Goal: Task Accomplishment & Management: Manage account settings

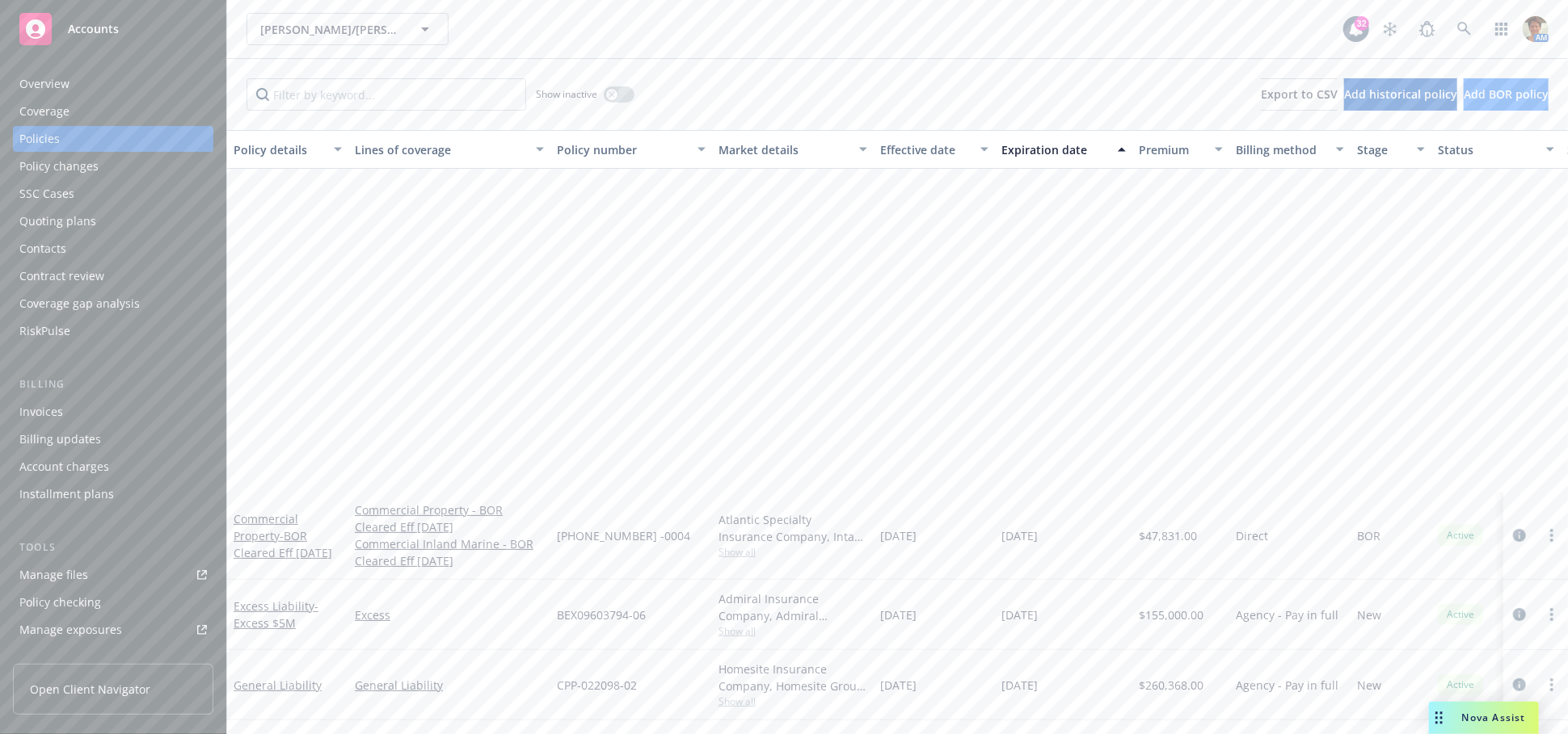
scroll to position [443, 0]
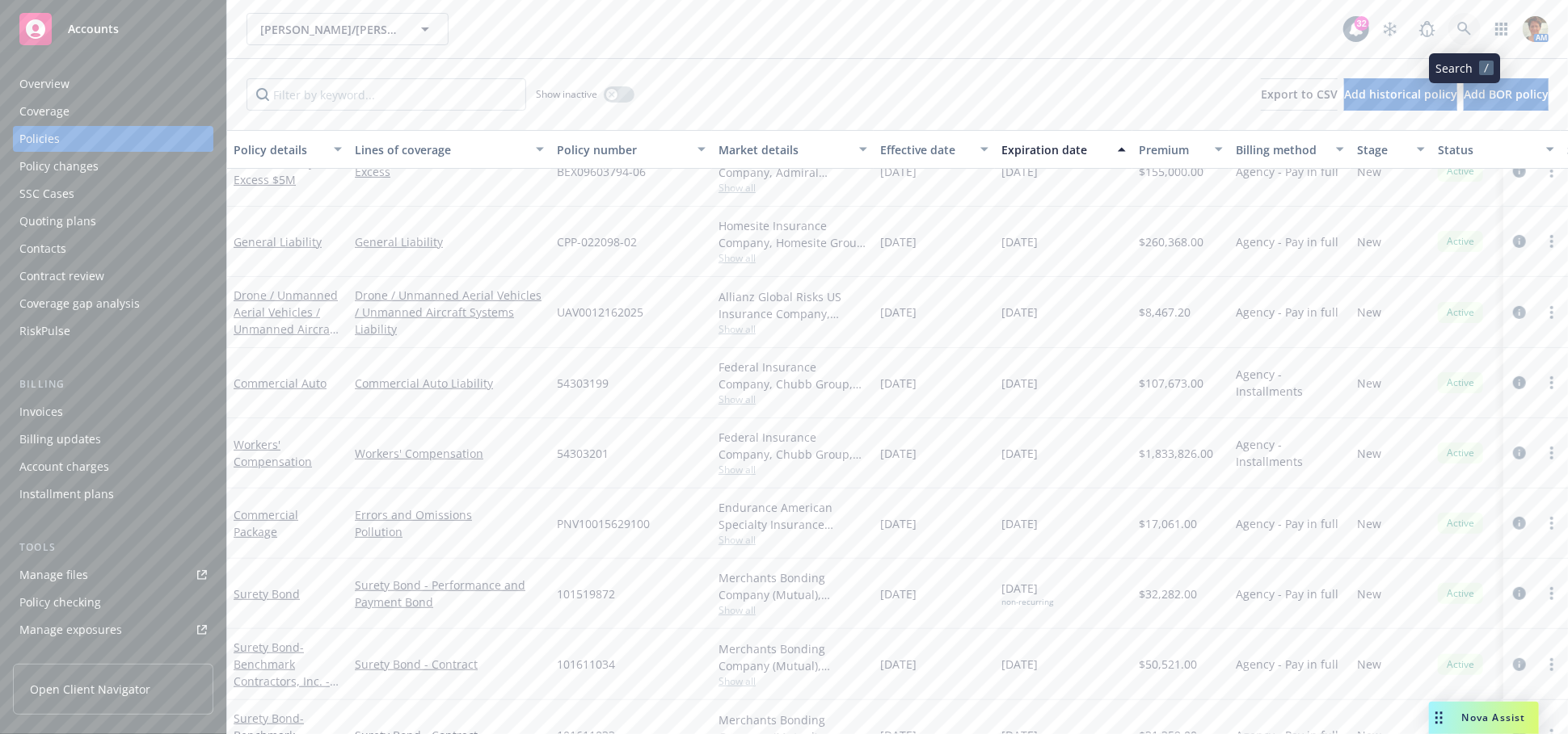
click at [1469, 25] on icon at bounding box center [1464, 28] width 14 height 14
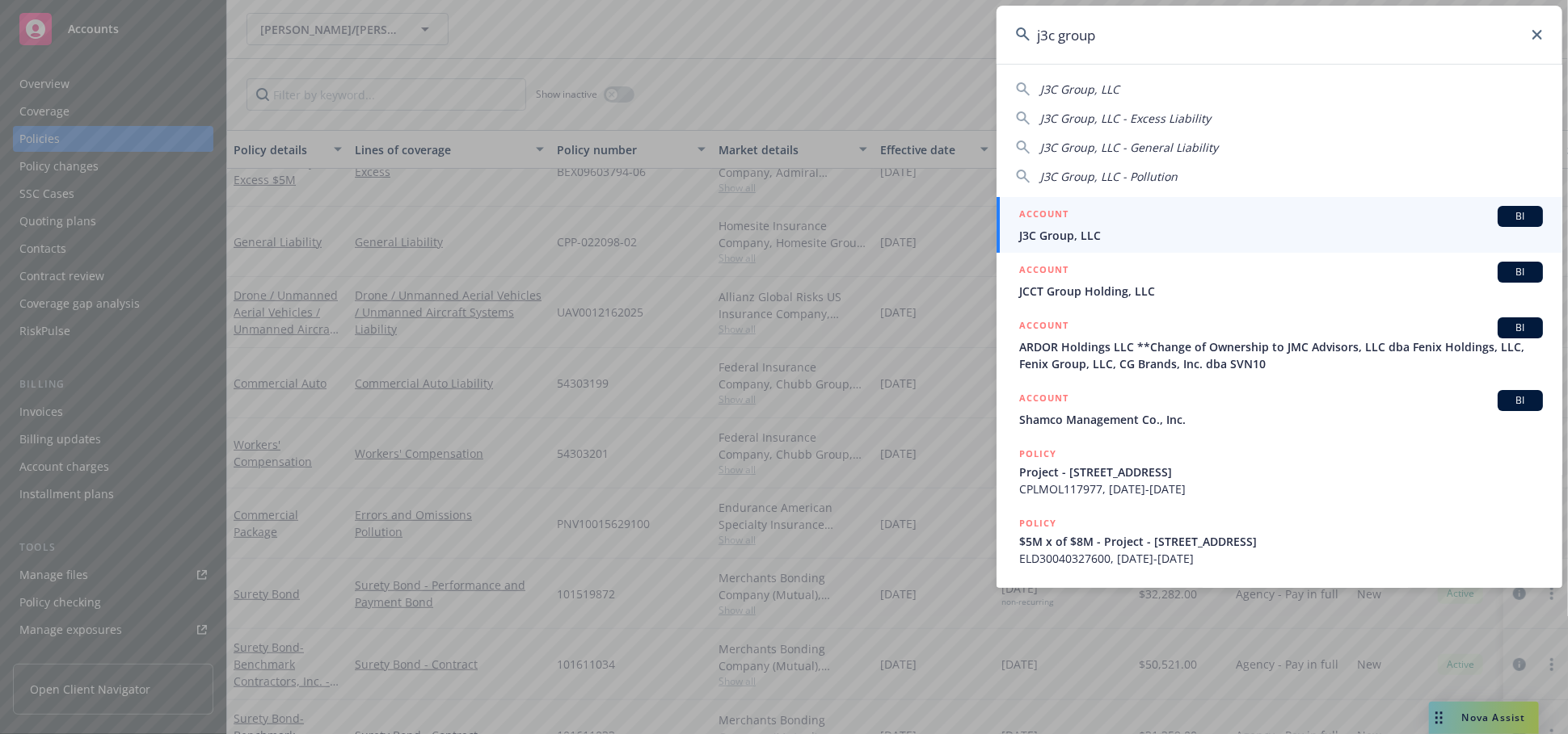
type input "j3c group"
click at [1047, 228] on span "J3C Group, LLC" at bounding box center [1281, 236] width 524 height 17
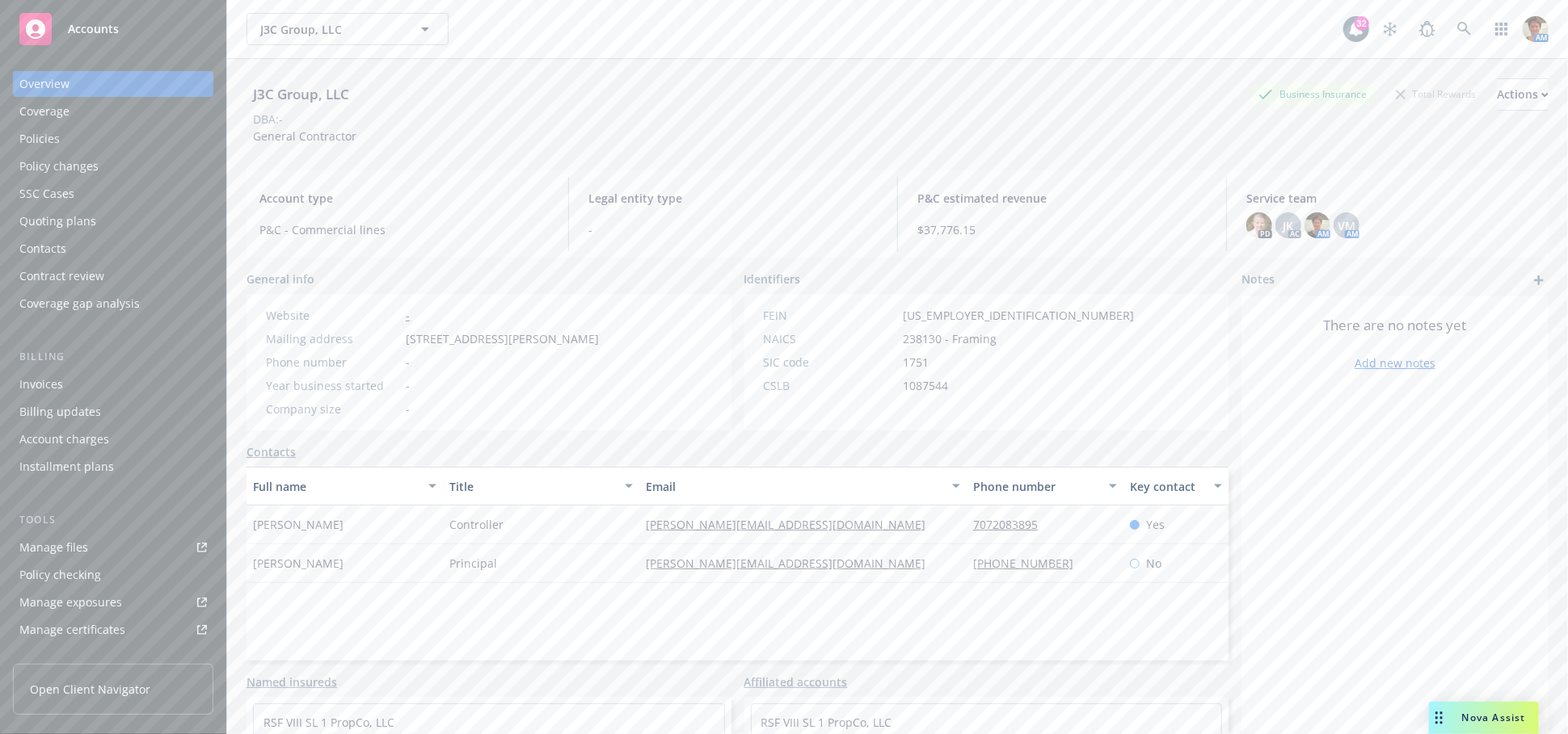
click at [94, 542] on link "Manage files" at bounding box center [114, 547] width 201 height 26
click at [41, 143] on div "Policies" at bounding box center [39, 138] width 41 height 26
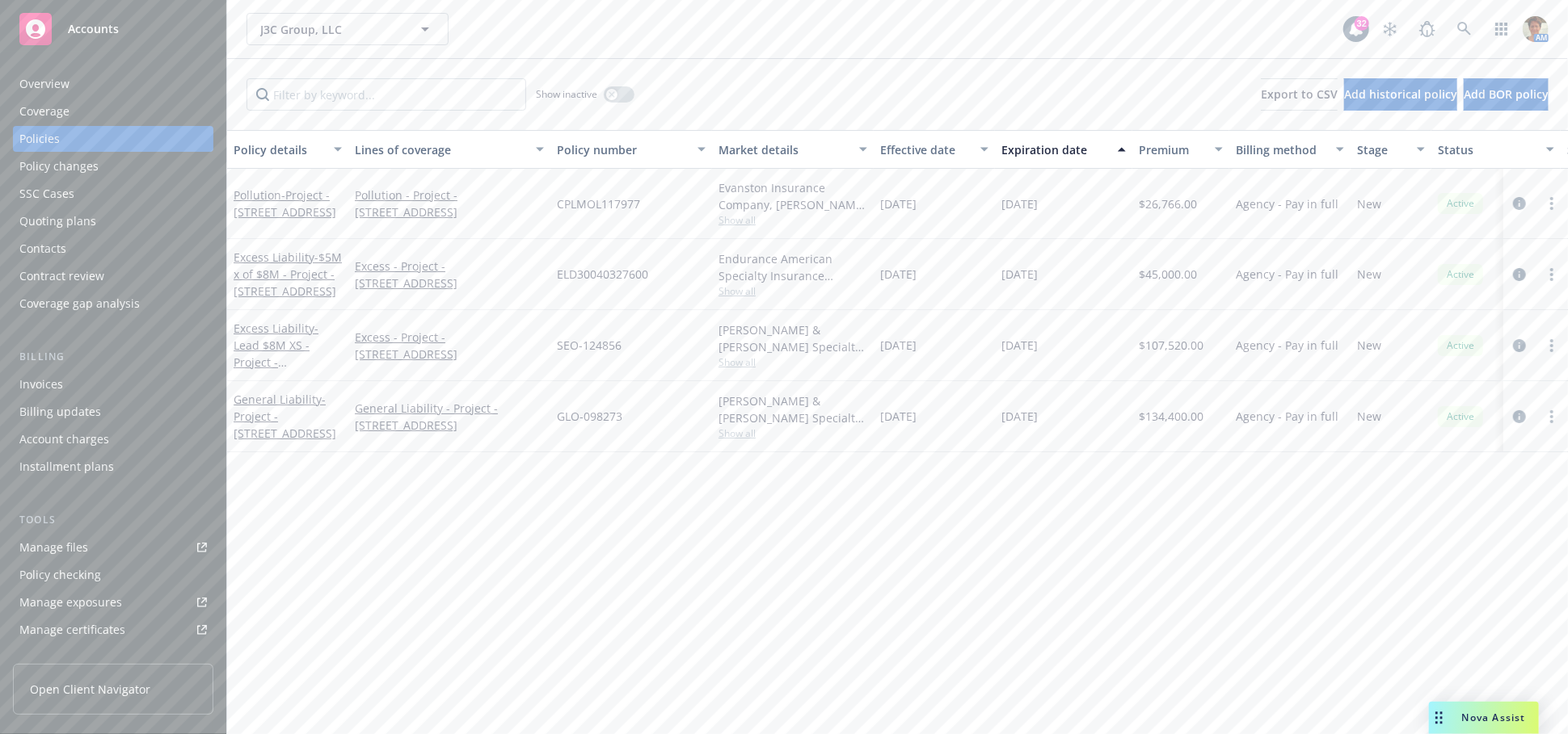
click at [69, 73] on div "Overview" at bounding box center [113, 83] width 188 height 26
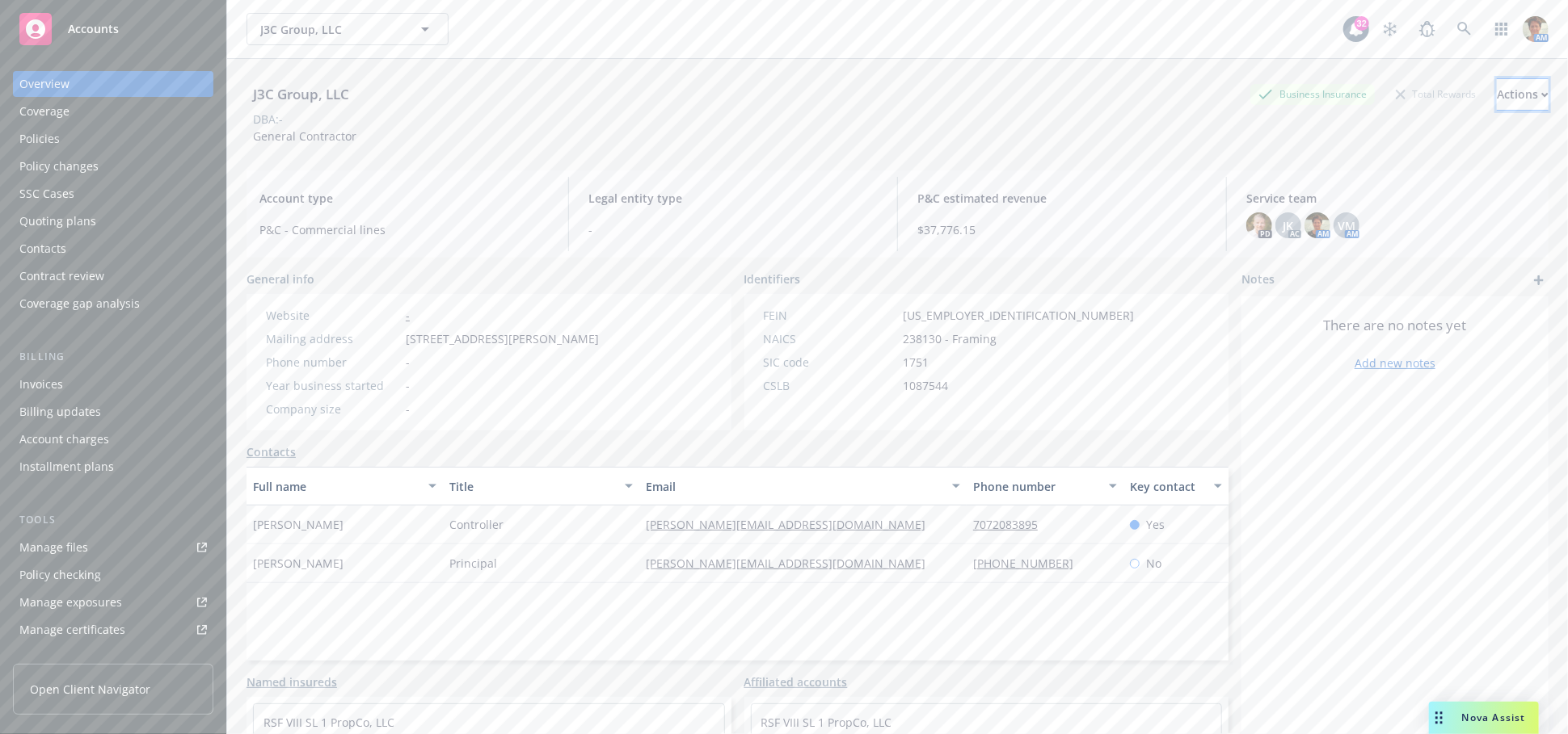
click at [1497, 96] on div "Actions" at bounding box center [1523, 95] width 52 height 30
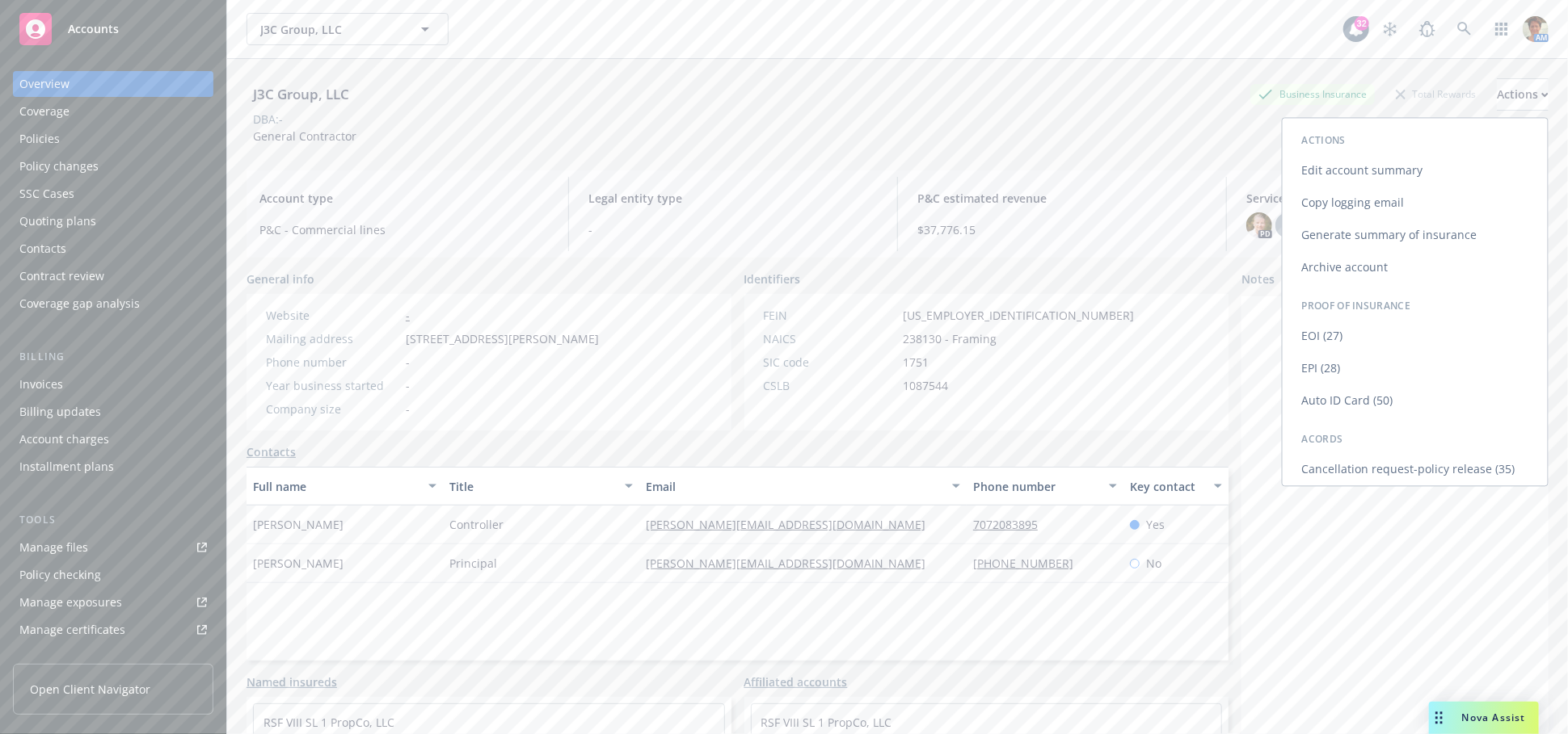
click at [1333, 209] on link "Copy logging email" at bounding box center [1415, 203] width 265 height 32
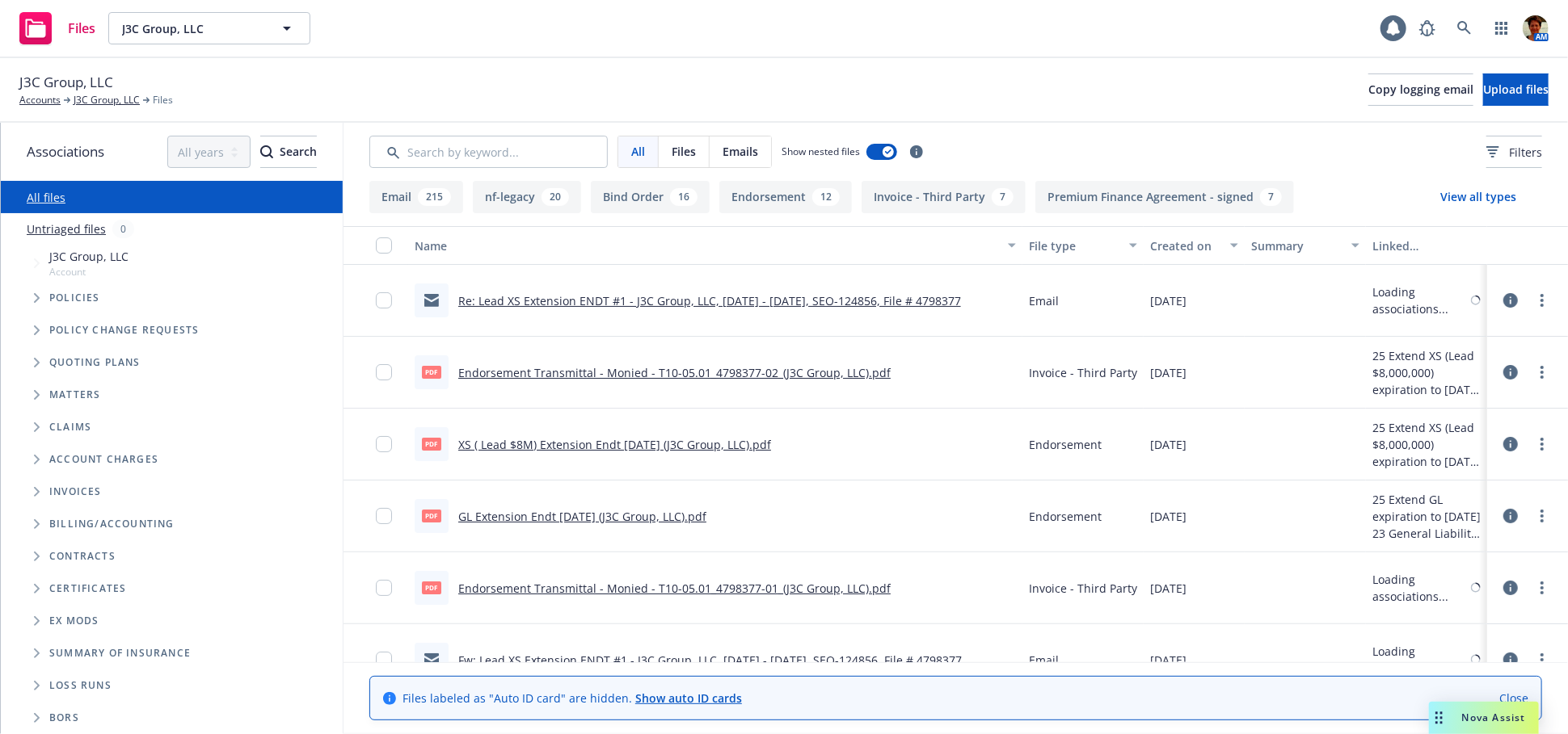
click at [480, 154] on input "Search by keyword..." at bounding box center [489, 152] width 239 height 32
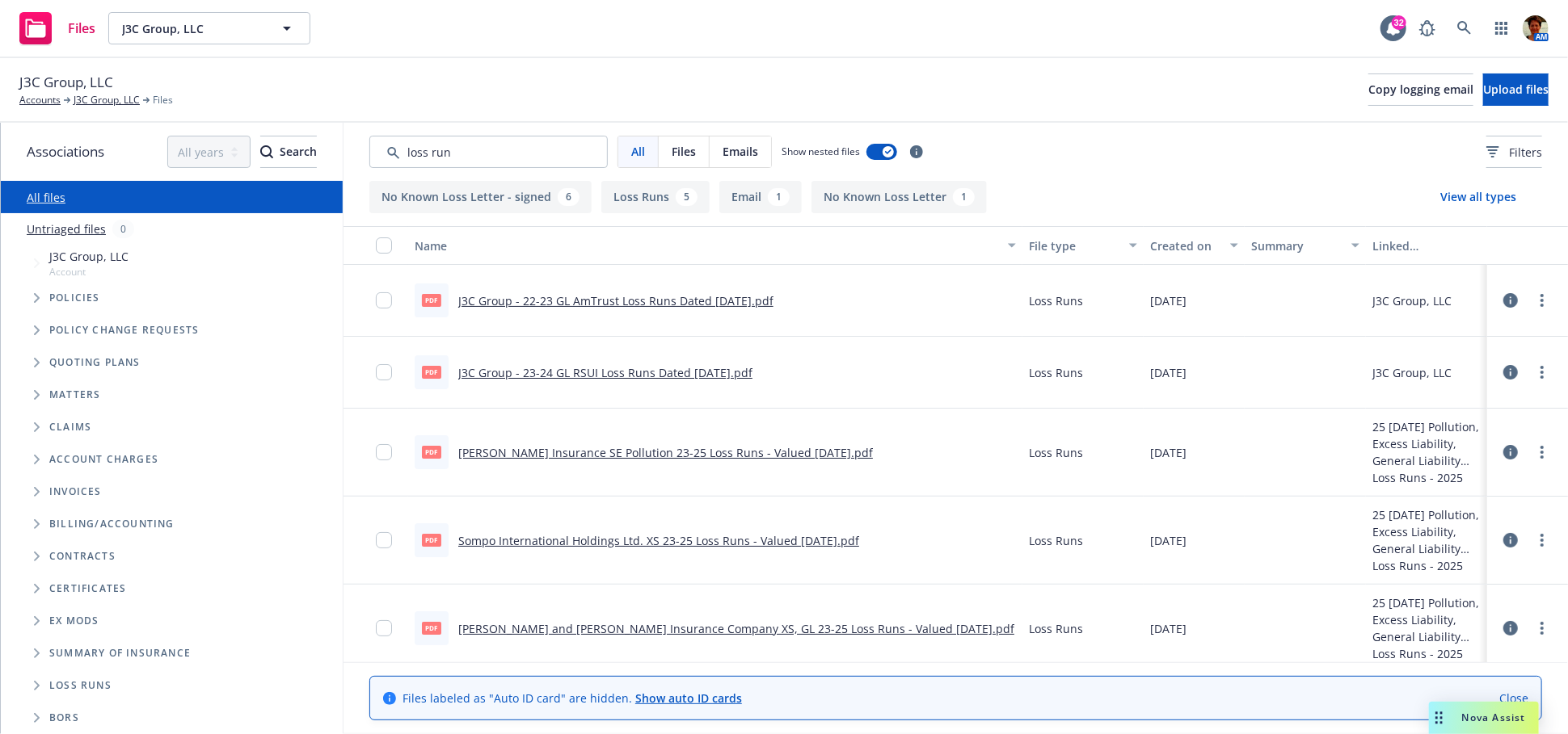
type input "loss run"
click at [613, 299] on link "J3C Group - 22-23 GL AmTrust Loss Runs Dated 5-30-2023.pdf" at bounding box center [616, 301] width 315 height 15
click at [1462, 31] on icon at bounding box center [1464, 27] width 14 height 14
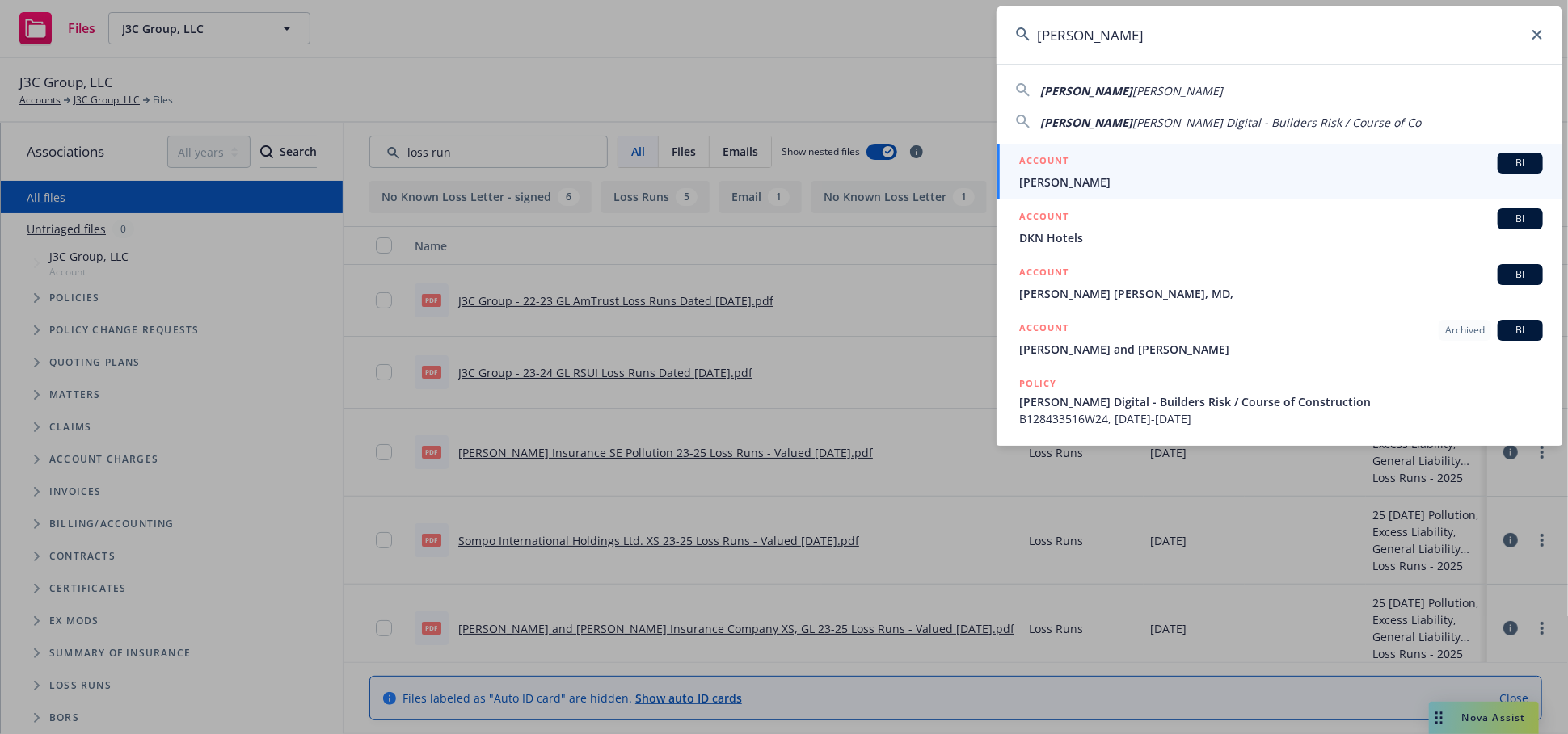
type input "Neil patel"
click at [1100, 173] on span "Neil Patel" at bounding box center [1281, 182] width 524 height 17
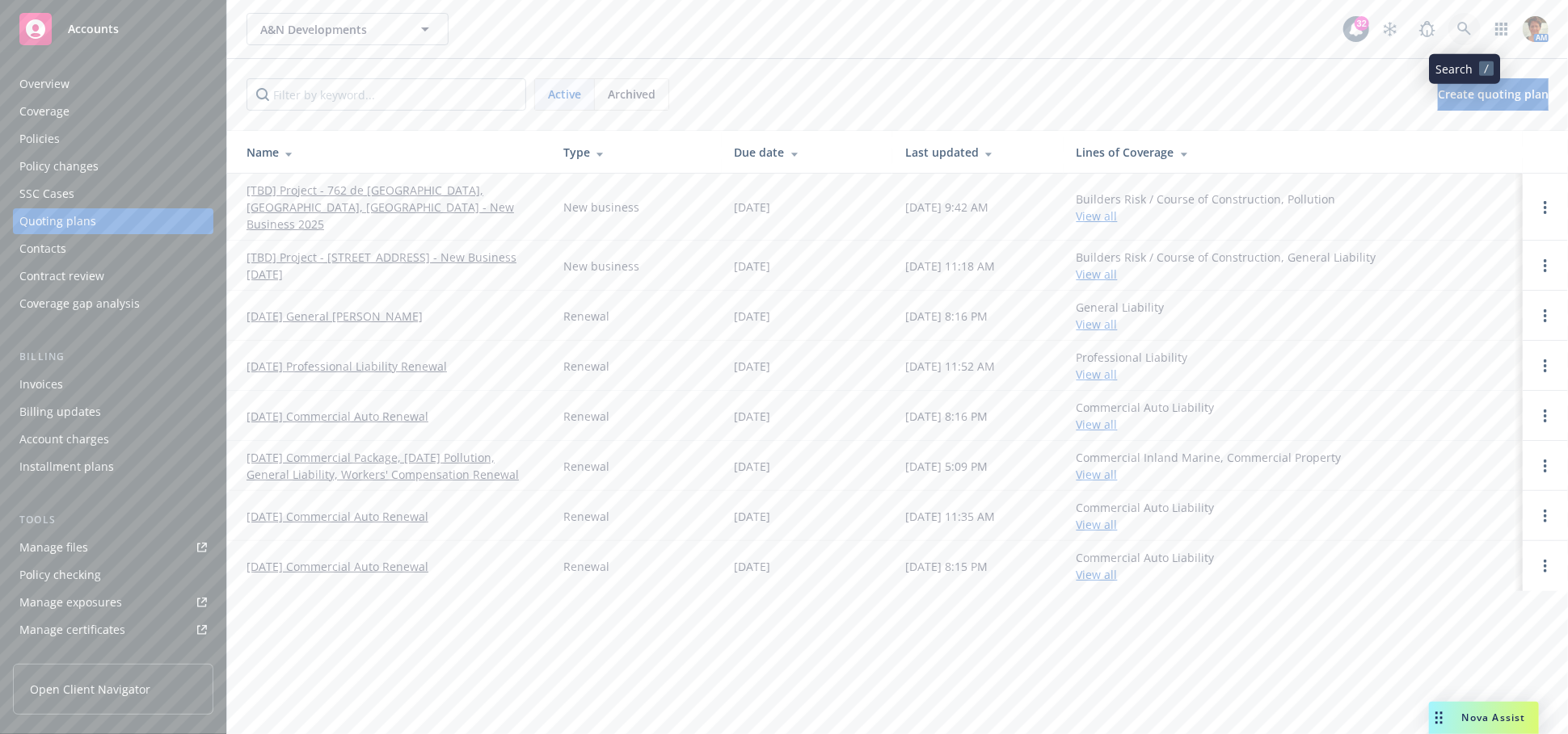
click at [1459, 36] on icon at bounding box center [1464, 28] width 14 height 14
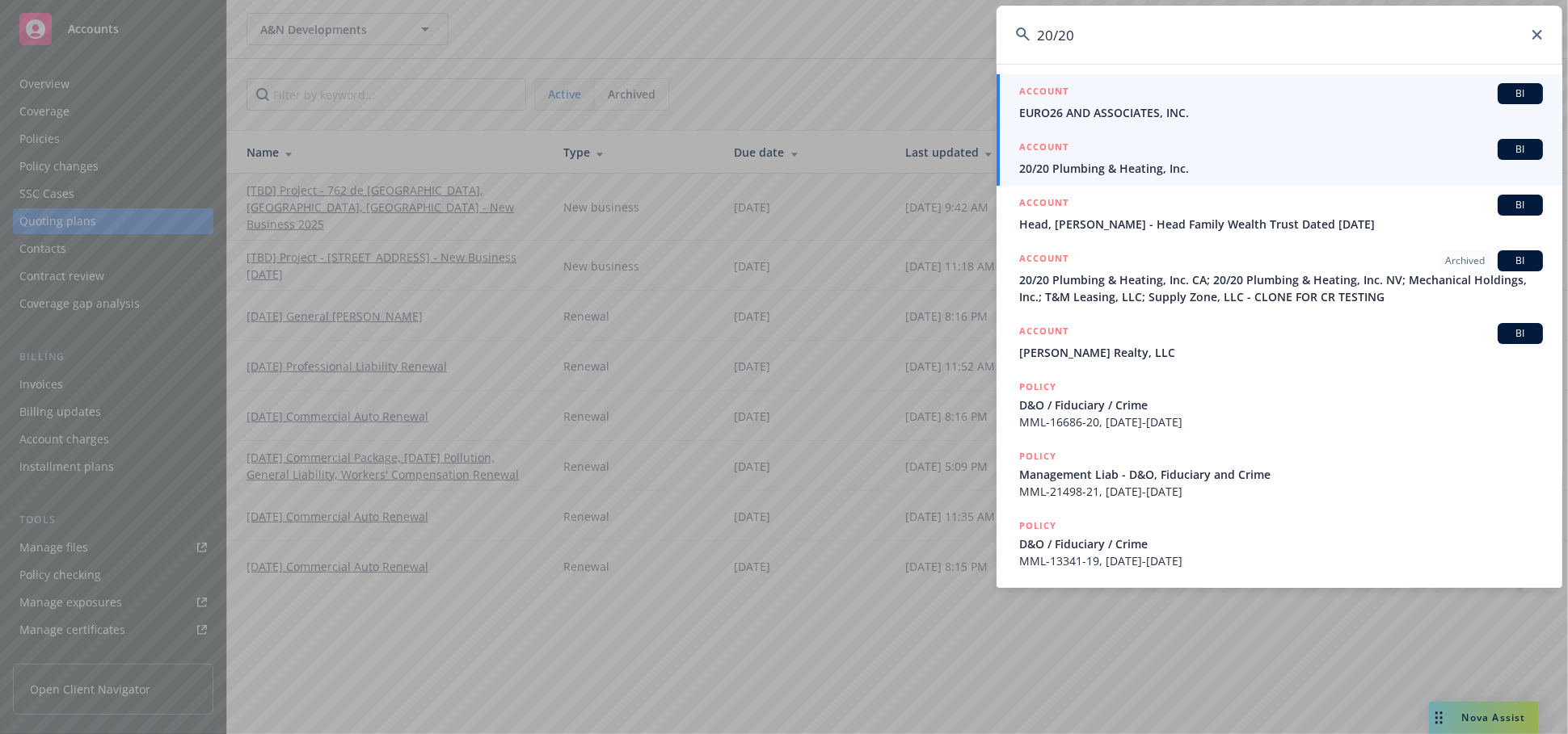
type input "20/20"
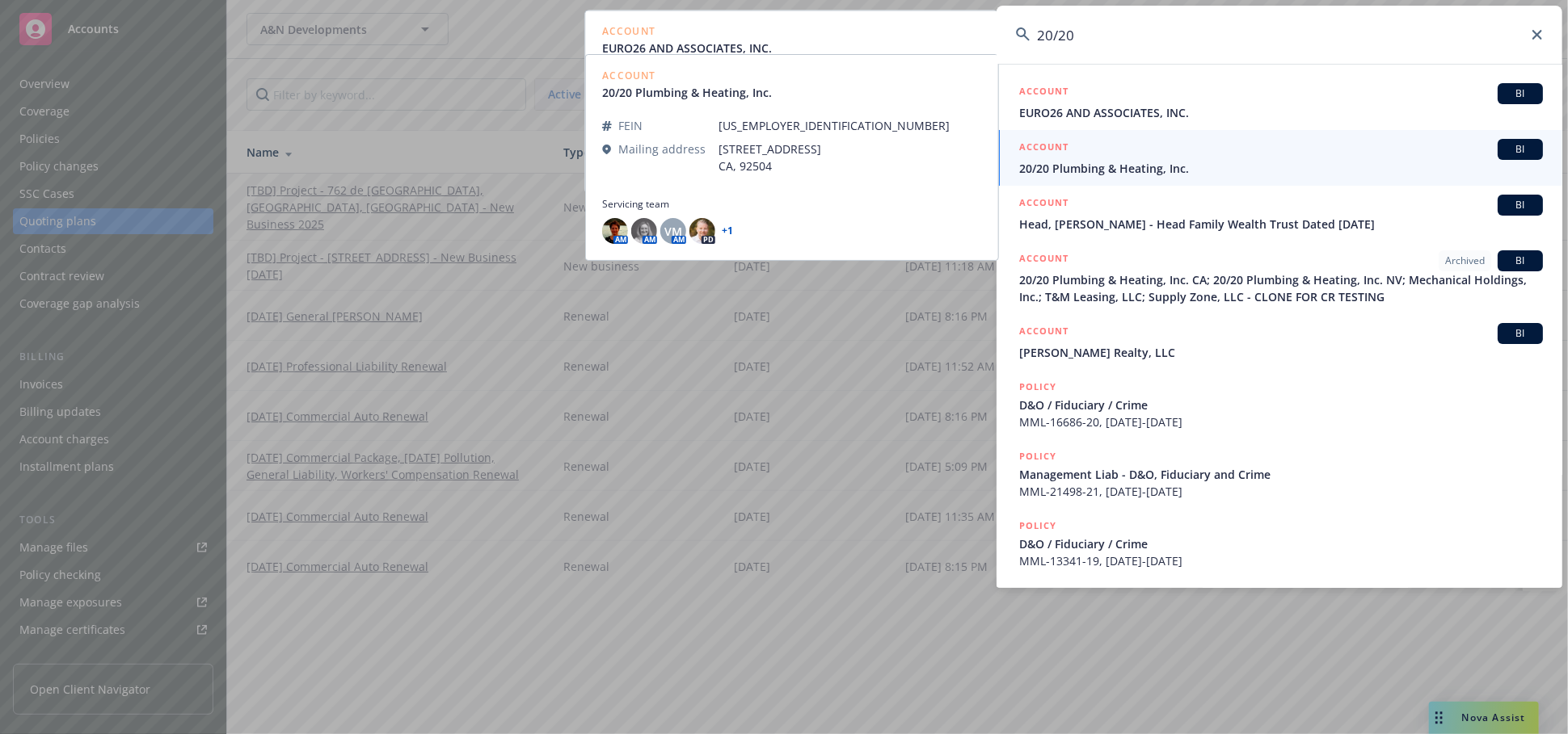
click at [1119, 162] on span "20/20 Plumbing & Heating, Inc." at bounding box center [1281, 169] width 524 height 17
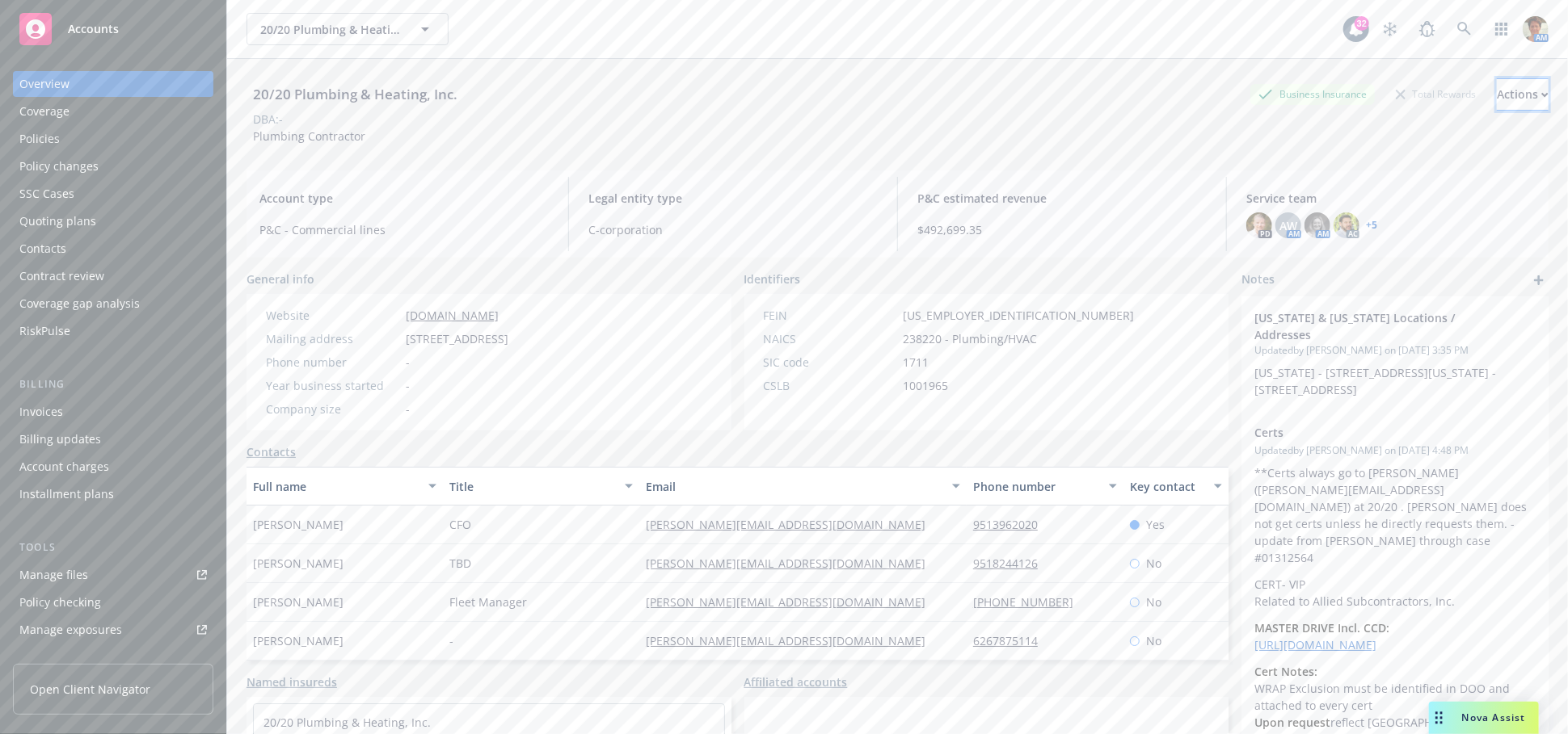
click at [1497, 91] on div "Actions" at bounding box center [1523, 95] width 52 height 30
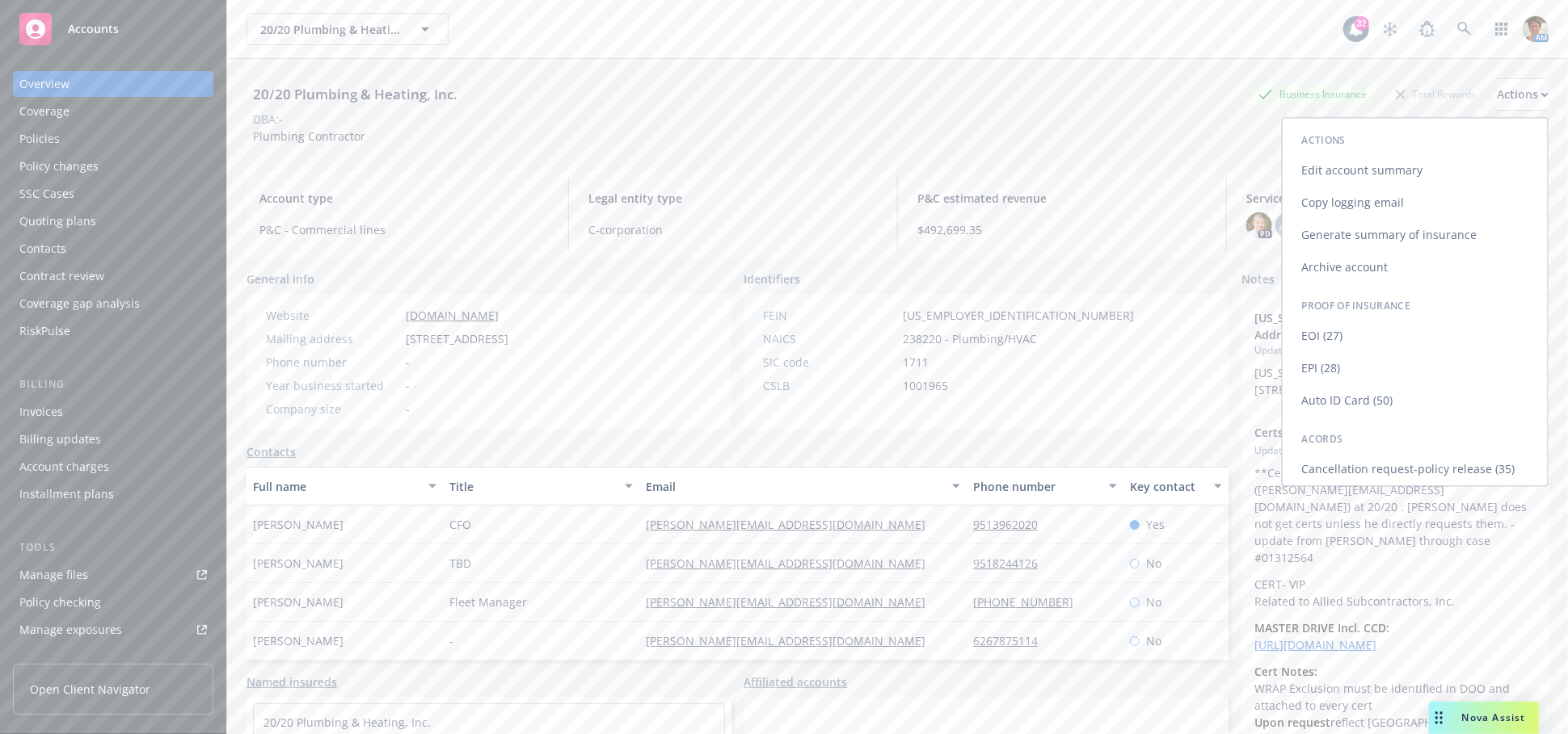
click at [1338, 206] on link "Copy logging email" at bounding box center [1415, 203] width 265 height 32
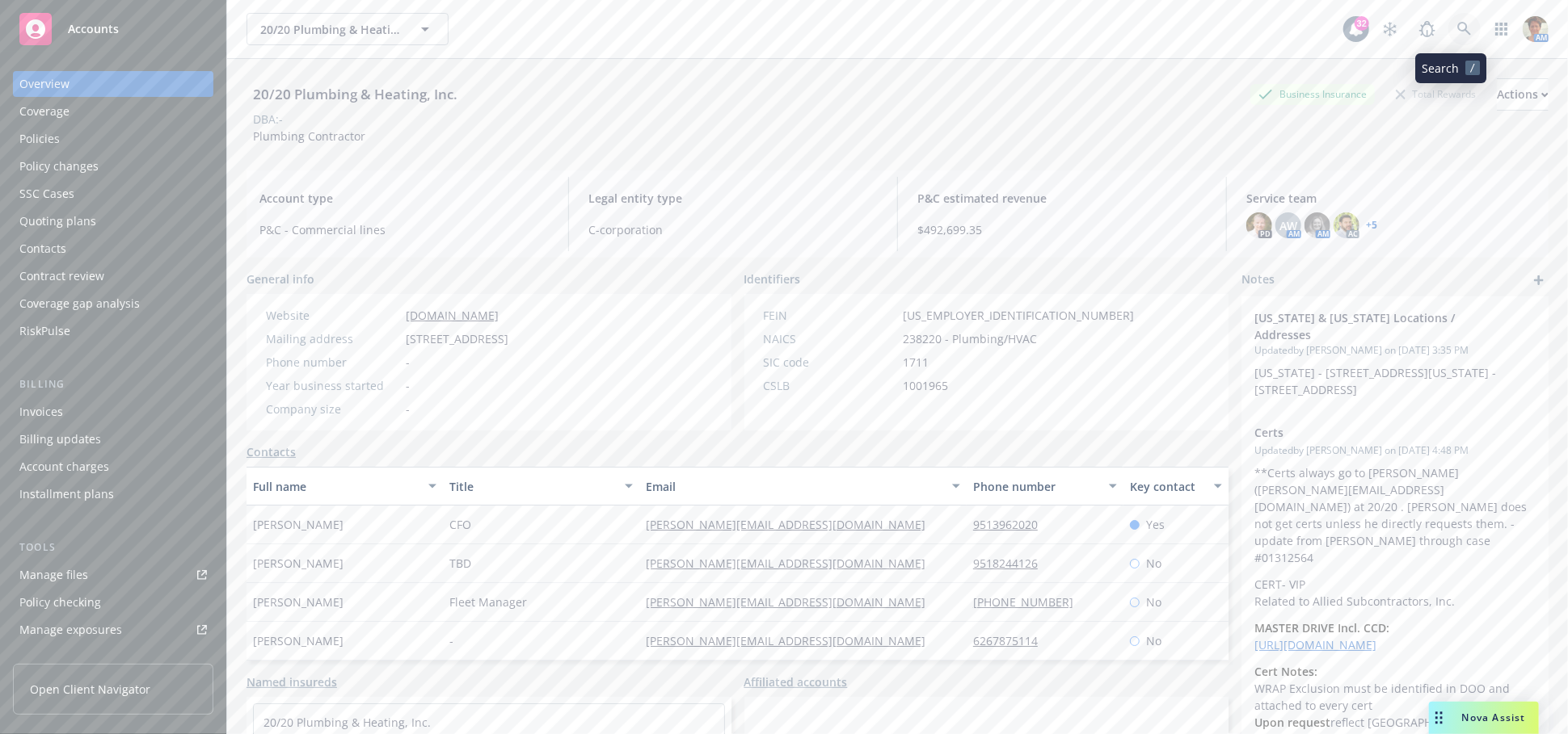
click at [1457, 31] on icon at bounding box center [1464, 28] width 14 height 14
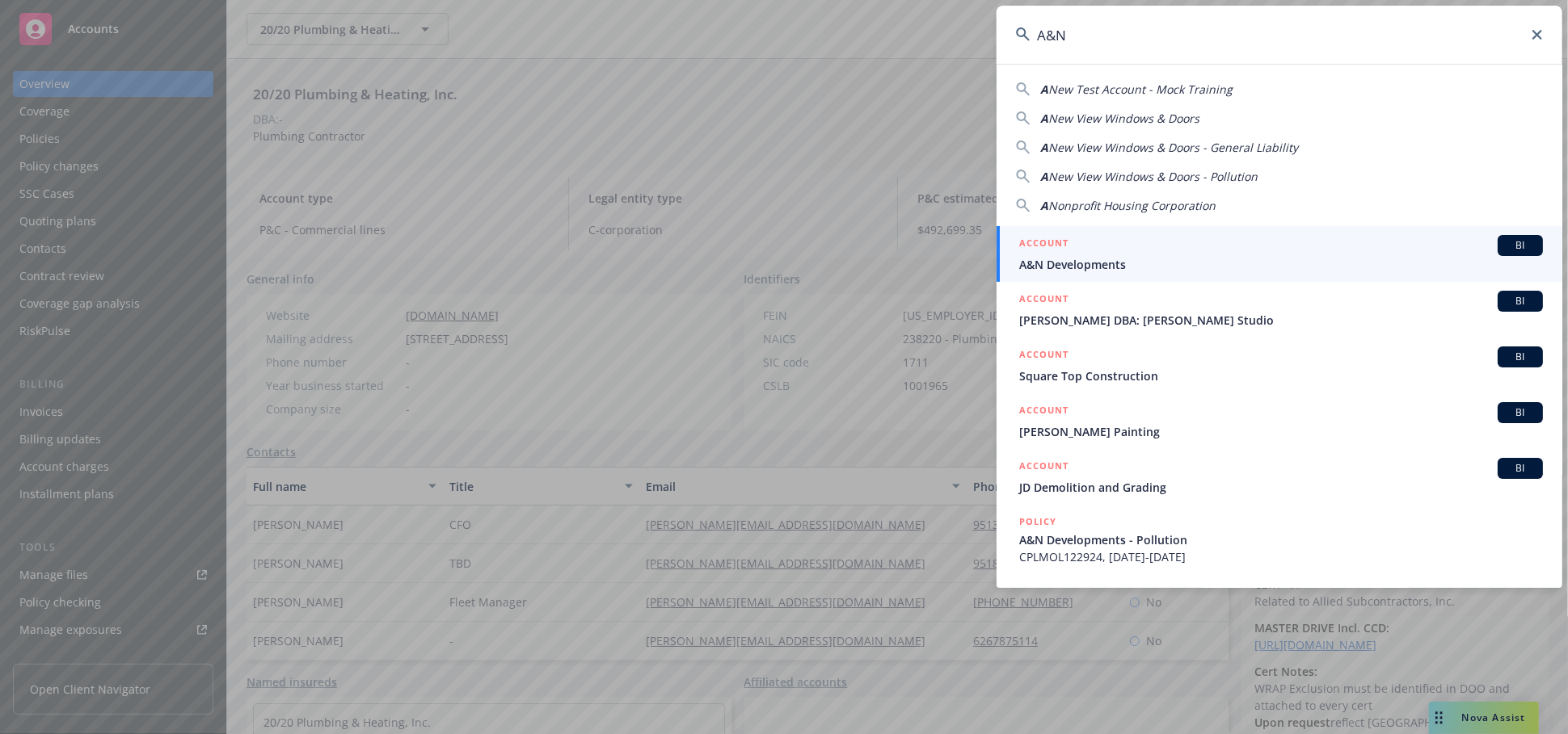
type input "A&N"
click at [1119, 250] on div "ACCOUNT BI" at bounding box center [1281, 245] width 524 height 21
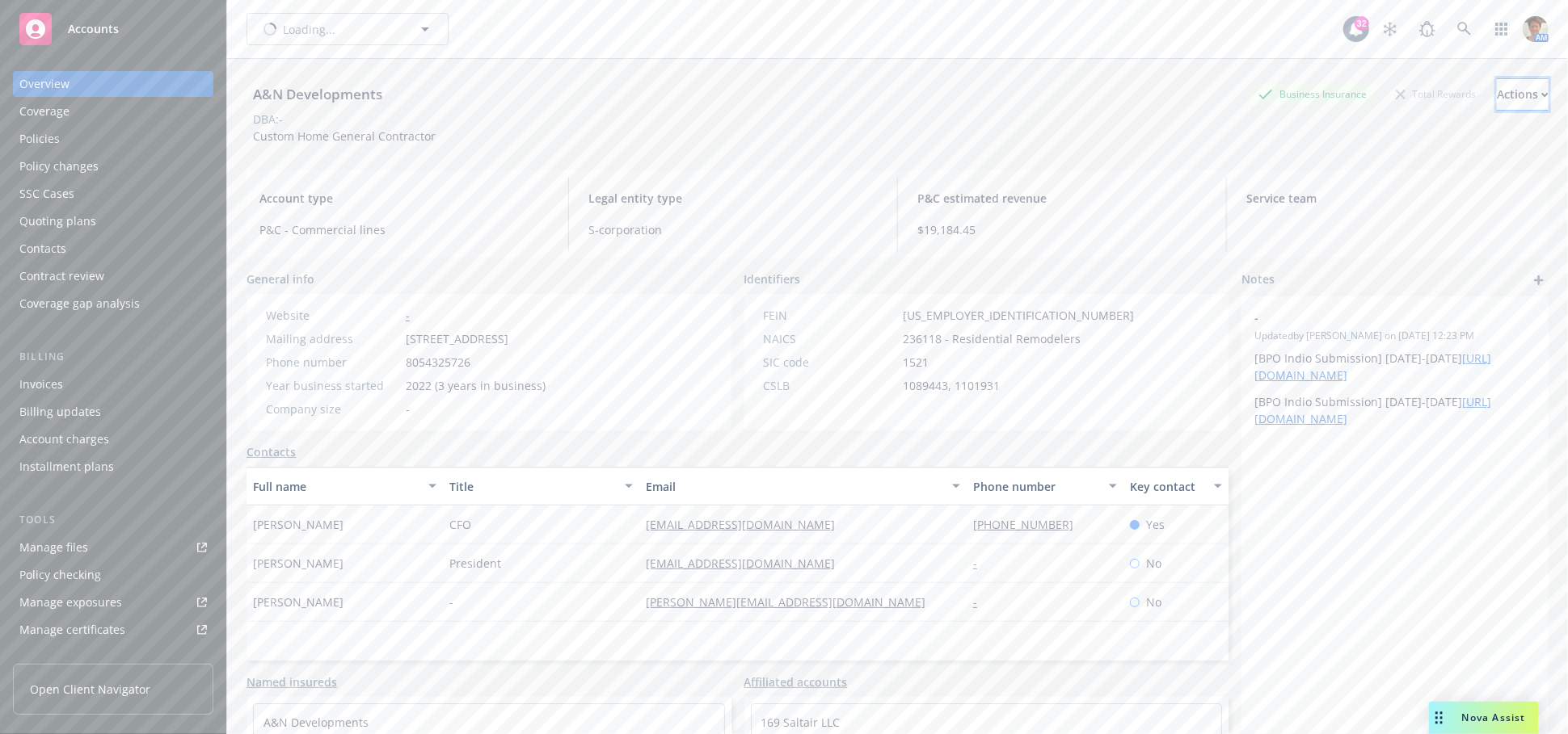
click at [1497, 92] on div "Actions" at bounding box center [1523, 95] width 52 height 30
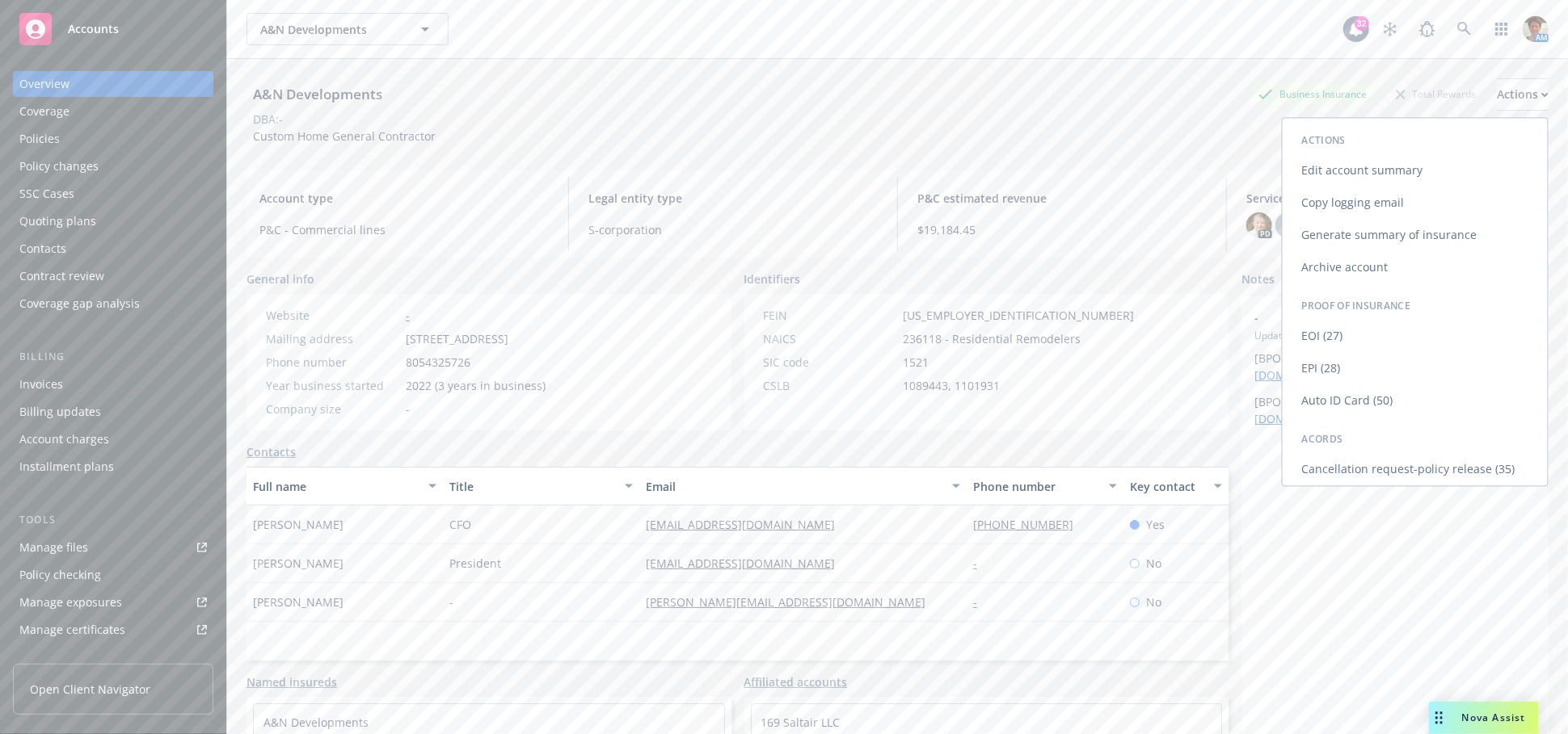
drag, startPoint x: 1351, startPoint y: 204, endPoint x: 1117, endPoint y: 188, distance: 234.5
click at [1350, 204] on link "Copy logging email" at bounding box center [1415, 203] width 265 height 32
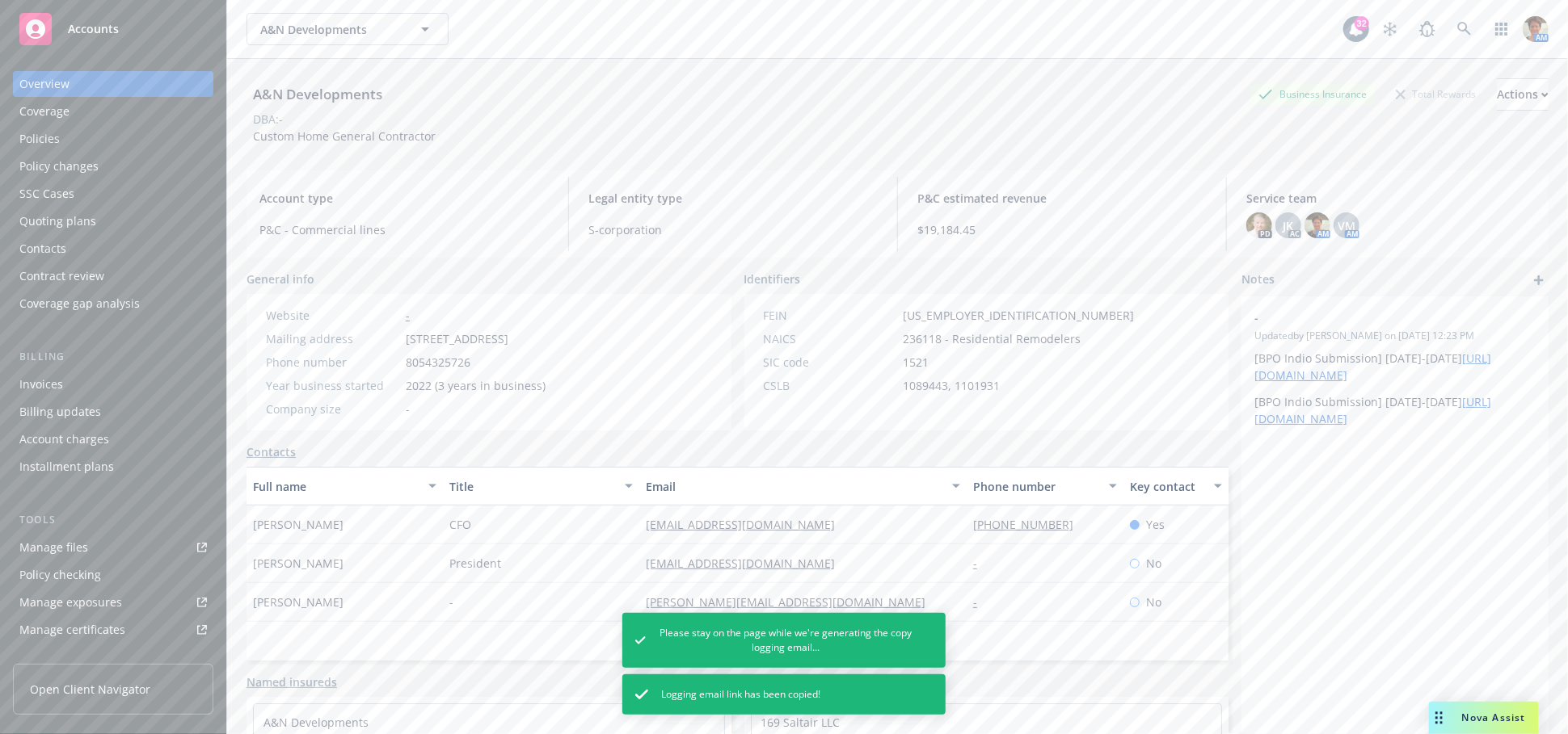
click at [106, 214] on div "Quoting plans" at bounding box center [113, 221] width 188 height 26
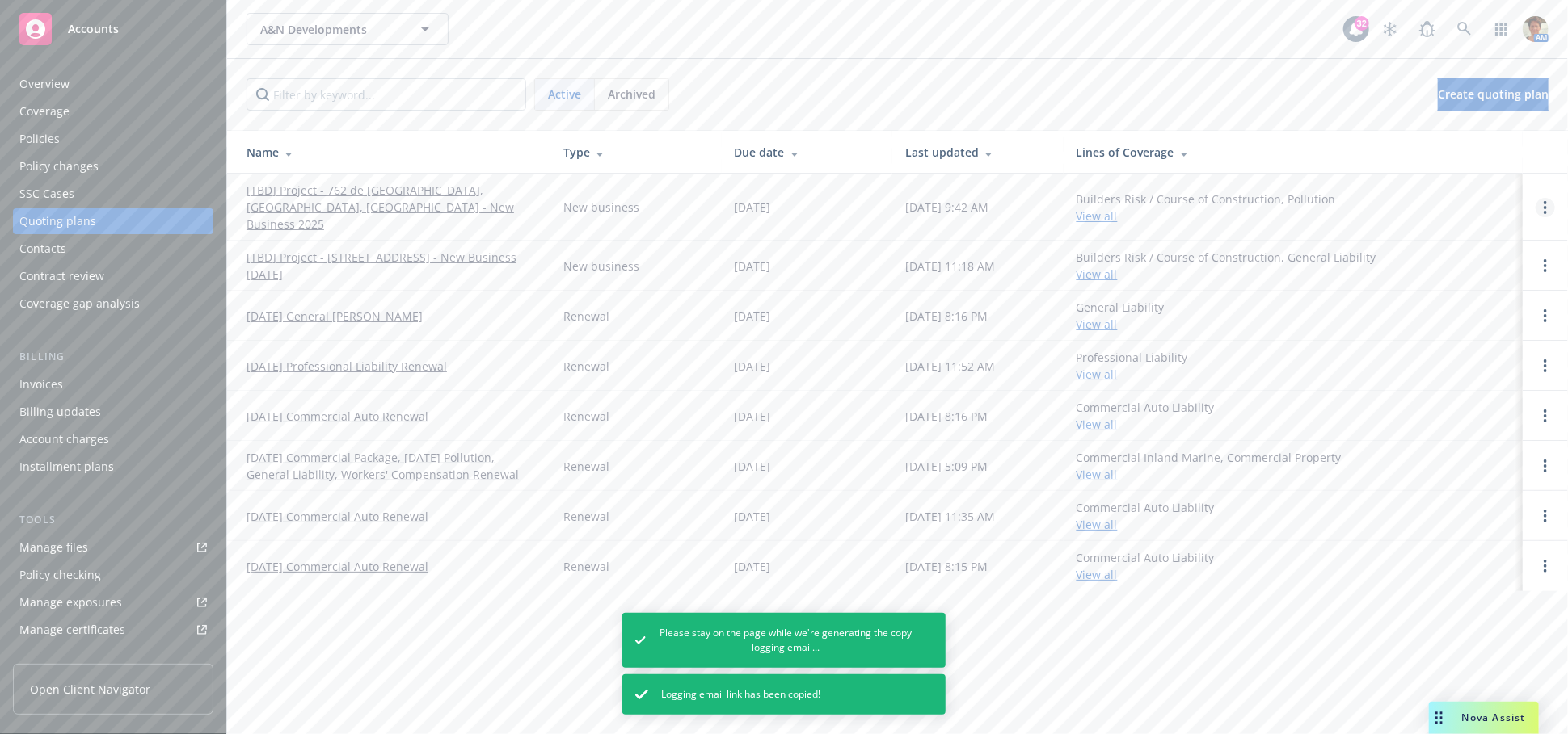
click at [1543, 201] on icon "Open options" at bounding box center [1544, 207] width 3 height 13
click at [1487, 85] on span "Copy logging email" at bounding box center [1462, 89] width 141 height 15
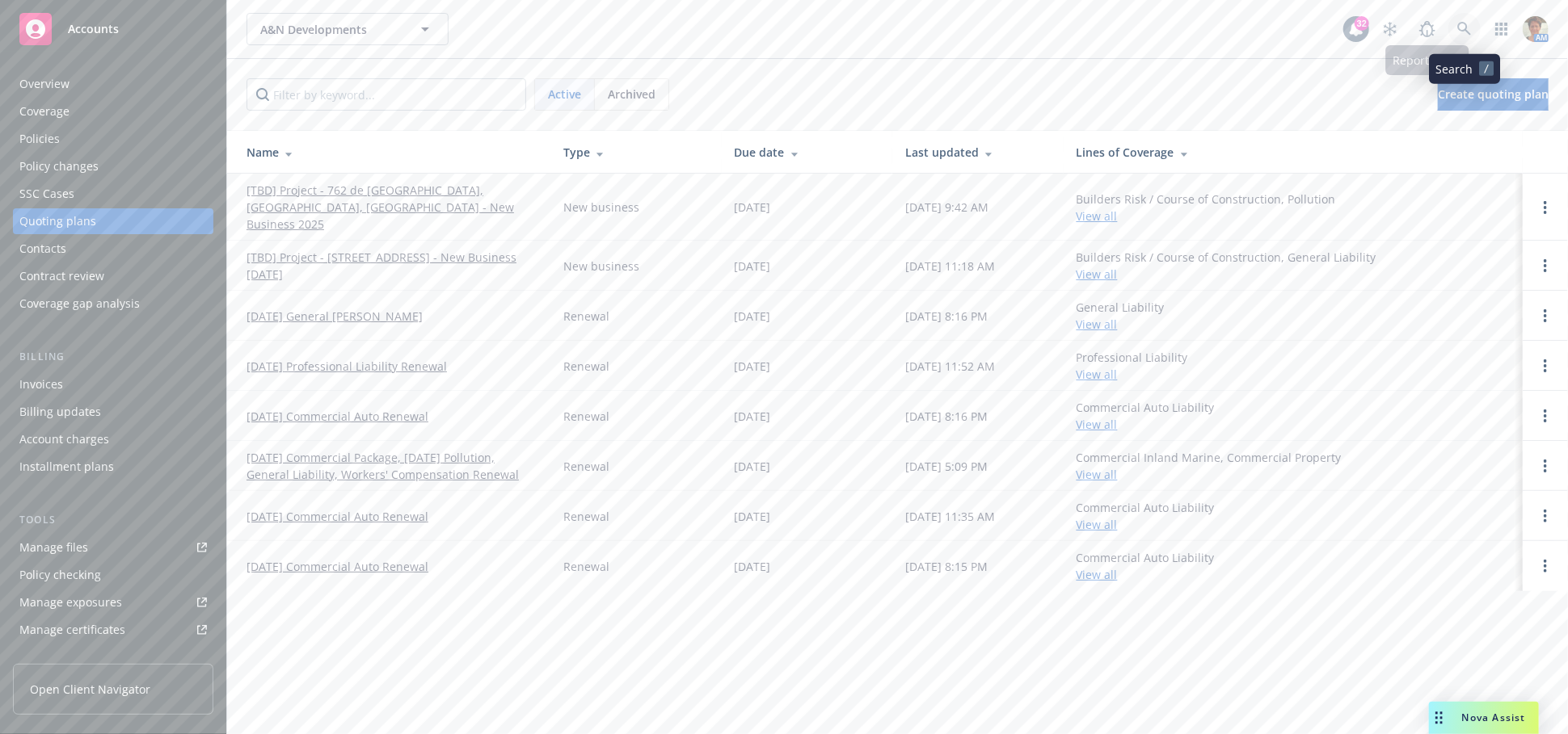
click at [1462, 31] on icon at bounding box center [1464, 28] width 14 height 14
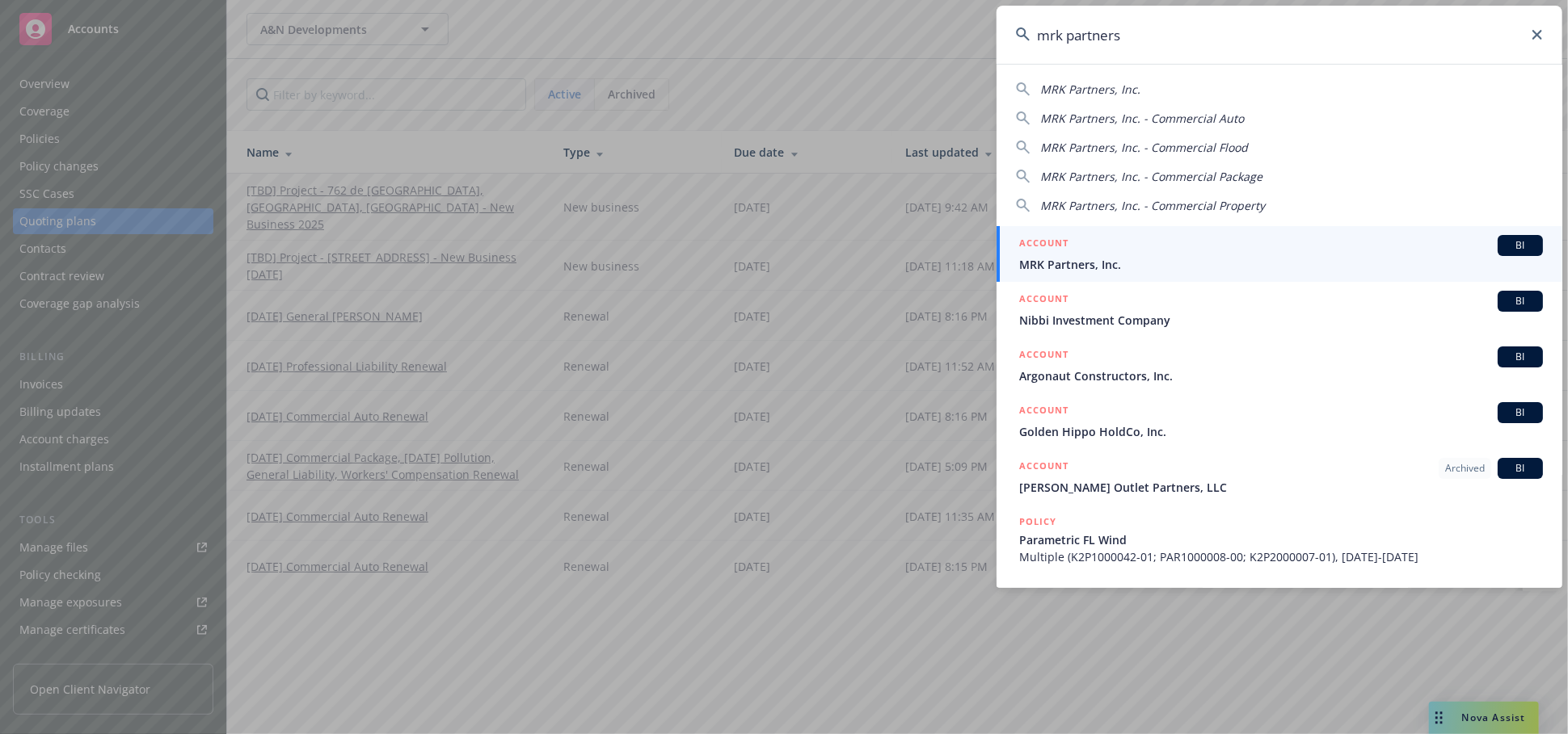
type input "mrk partners"
click at [1108, 253] on div "ACCOUNT BI" at bounding box center [1281, 245] width 524 height 21
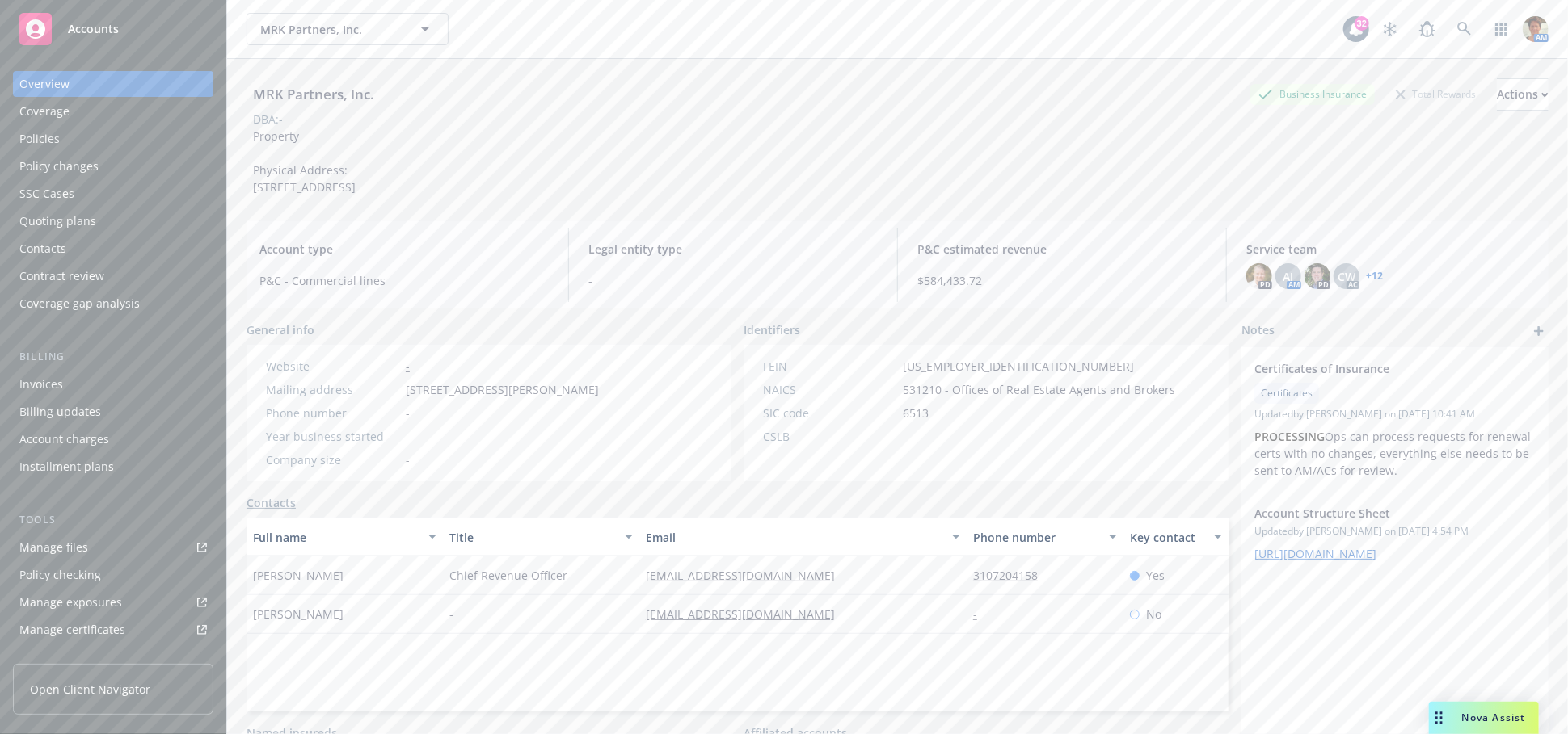
click at [49, 221] on div "Quoting plans" at bounding box center [57, 221] width 77 height 26
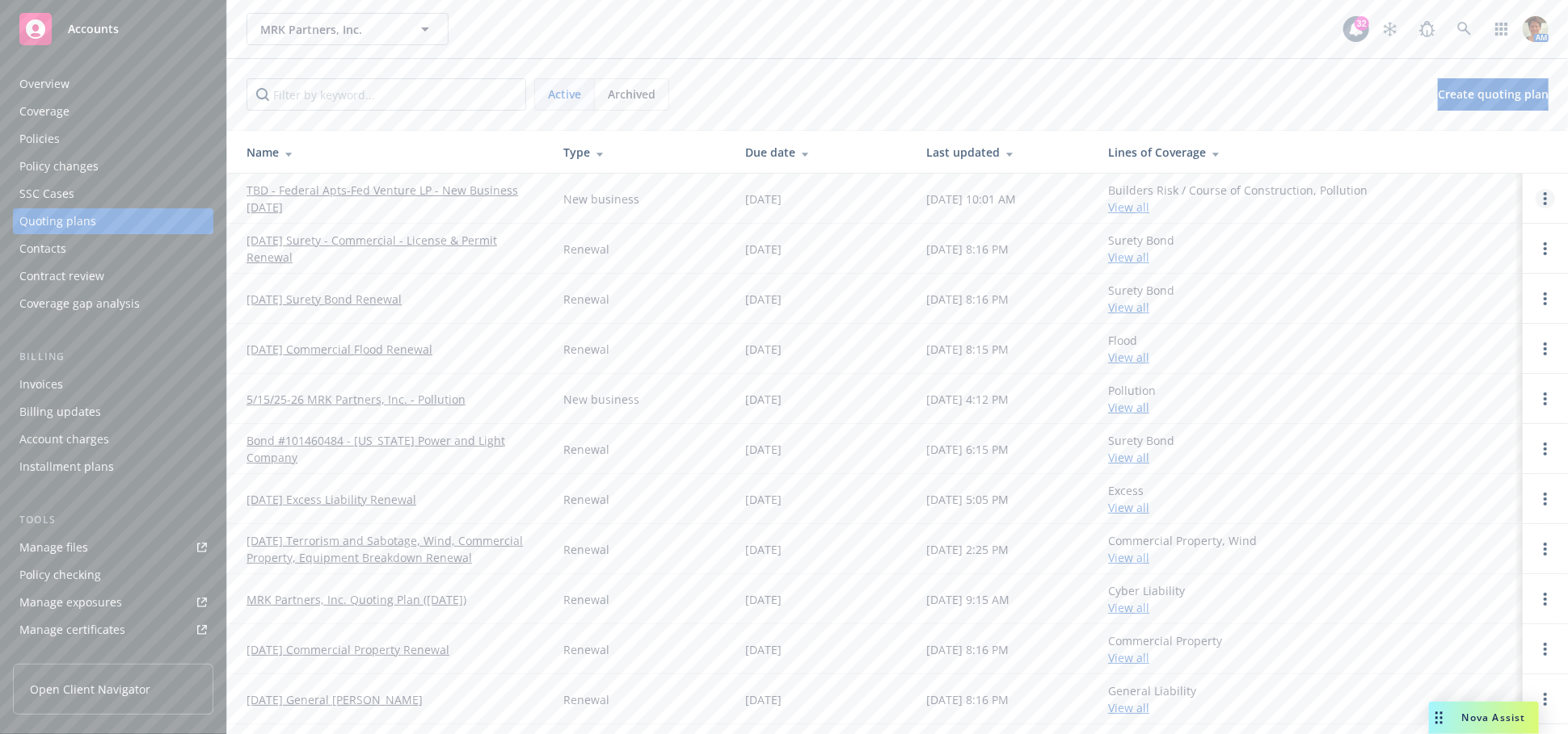
click at [1536, 206] on link "Open options" at bounding box center [1545, 199] width 19 height 19
click at [297, 195] on link "TBD - Federal Apts-Fed Venture LP - New Business 09/17/2025" at bounding box center [391, 199] width 291 height 34
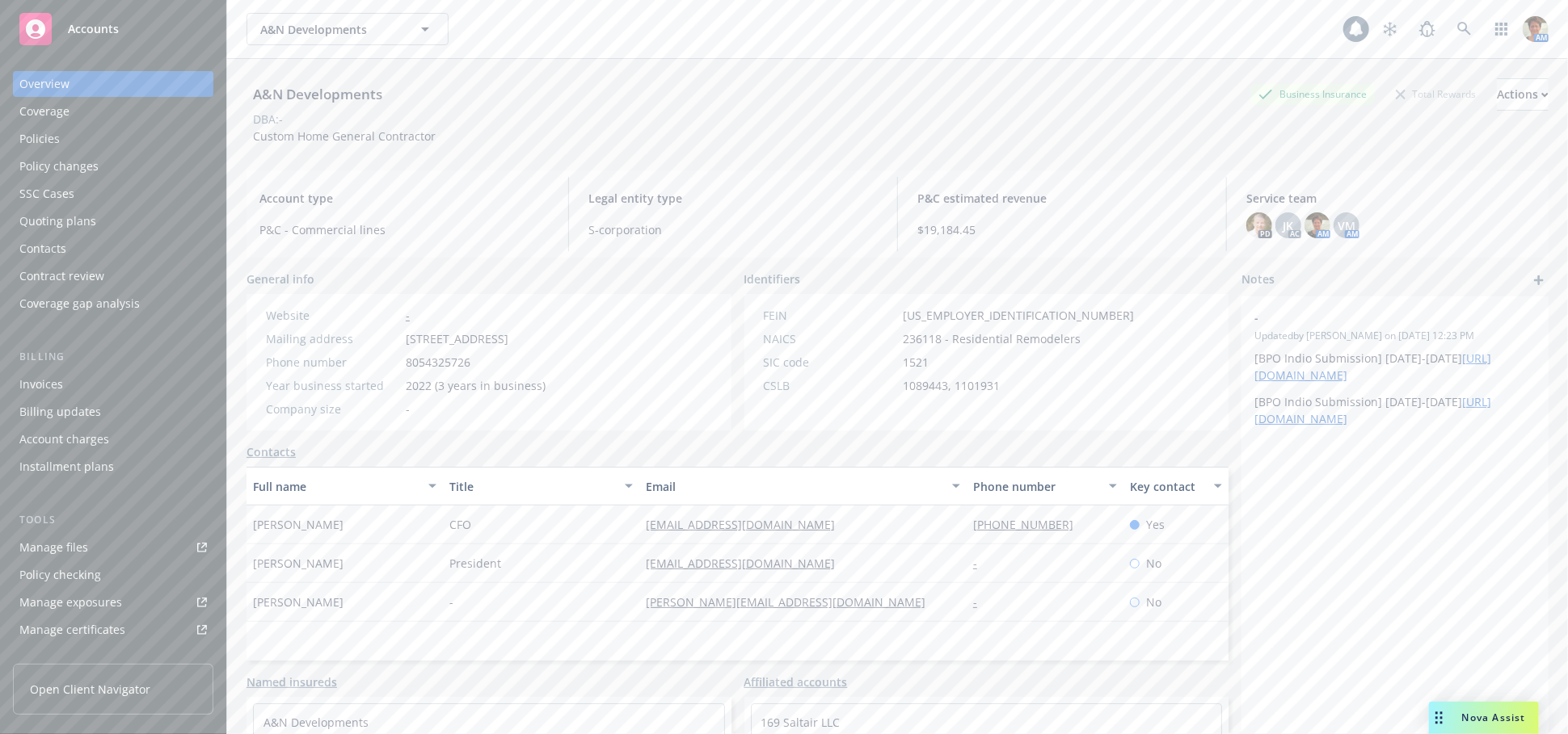
click at [68, 228] on div "Quoting plans" at bounding box center [57, 221] width 77 height 26
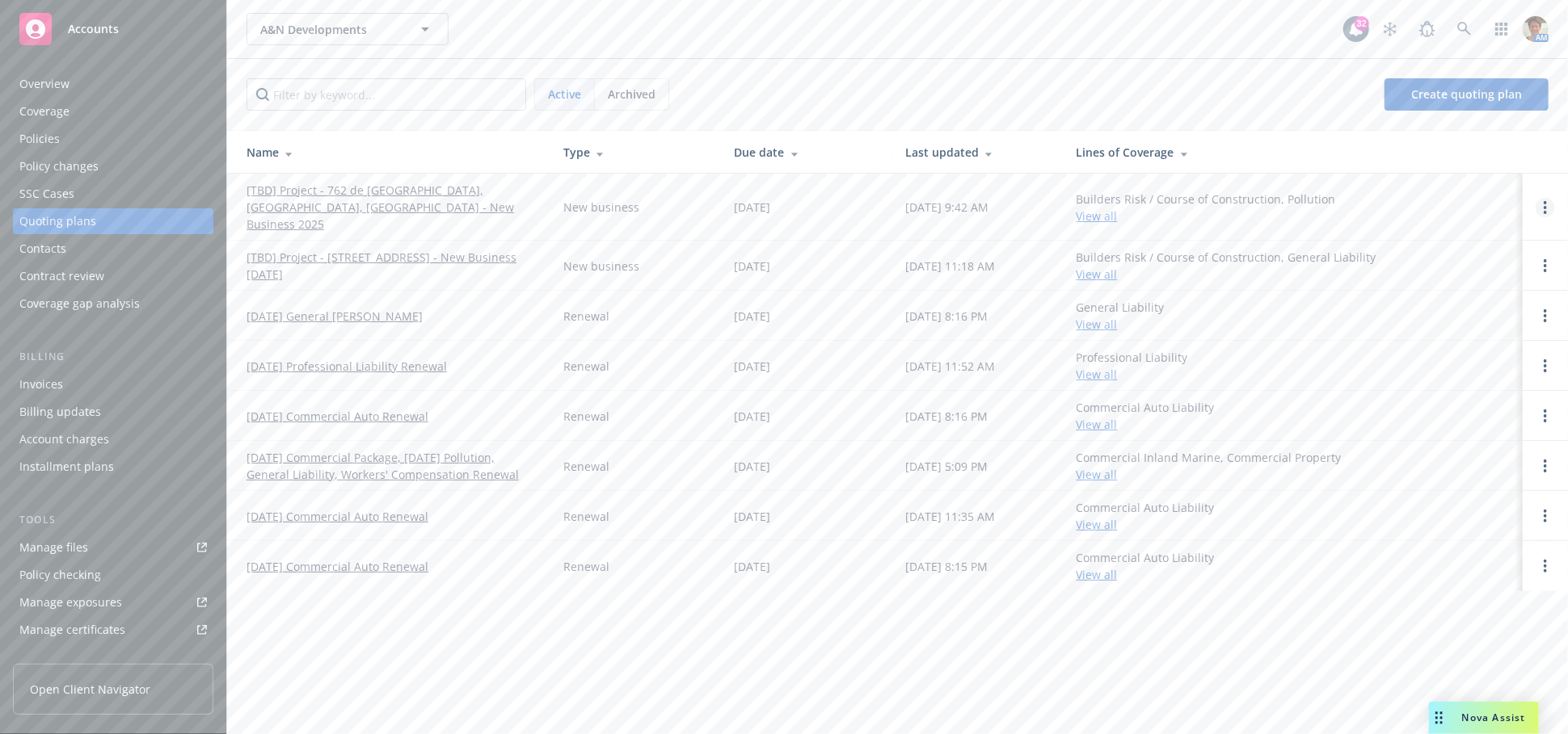
click at [1545, 201] on circle "Open options" at bounding box center [1544, 202] width 3 height 3
click at [1463, 91] on span "Copy logging email" at bounding box center [1462, 89] width 141 height 15
click at [331, 201] on link "[TBD] Project - 762 de la Paz, Pacific Palisades, CA - New Business 2025" at bounding box center [391, 207] width 291 height 51
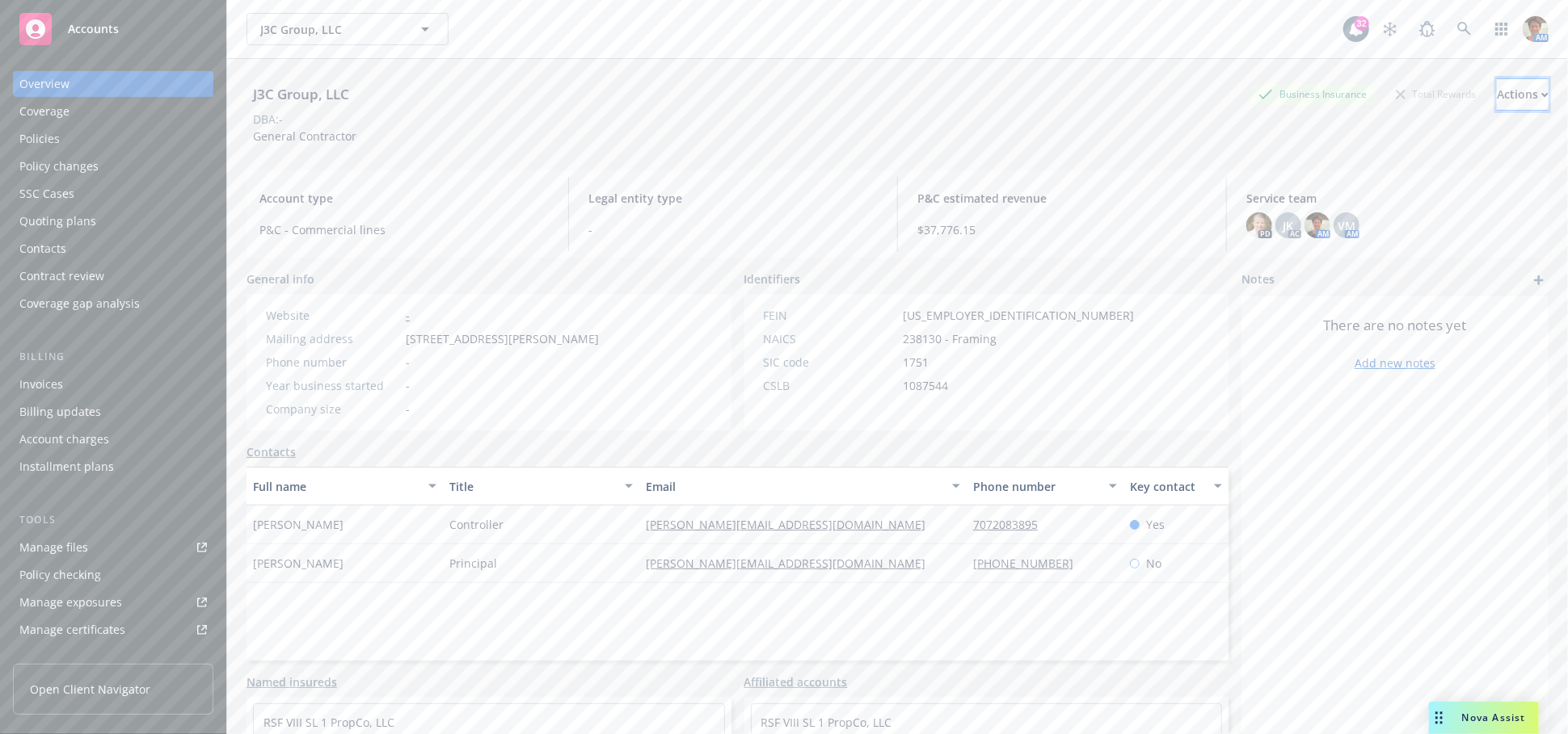
click at [1508, 88] on button "Actions" at bounding box center [1523, 95] width 52 height 32
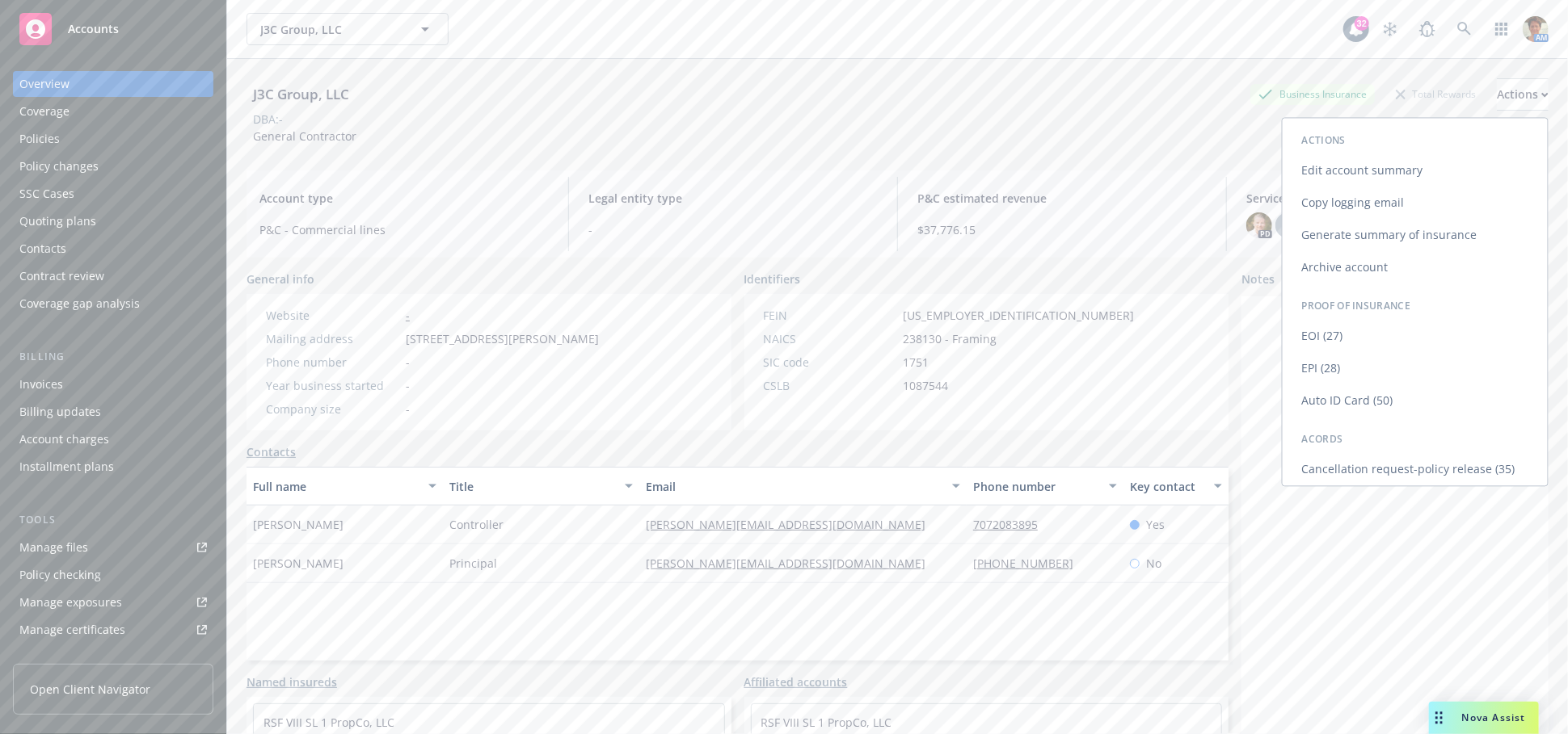
click at [1317, 199] on link "Copy logging email" at bounding box center [1415, 203] width 265 height 32
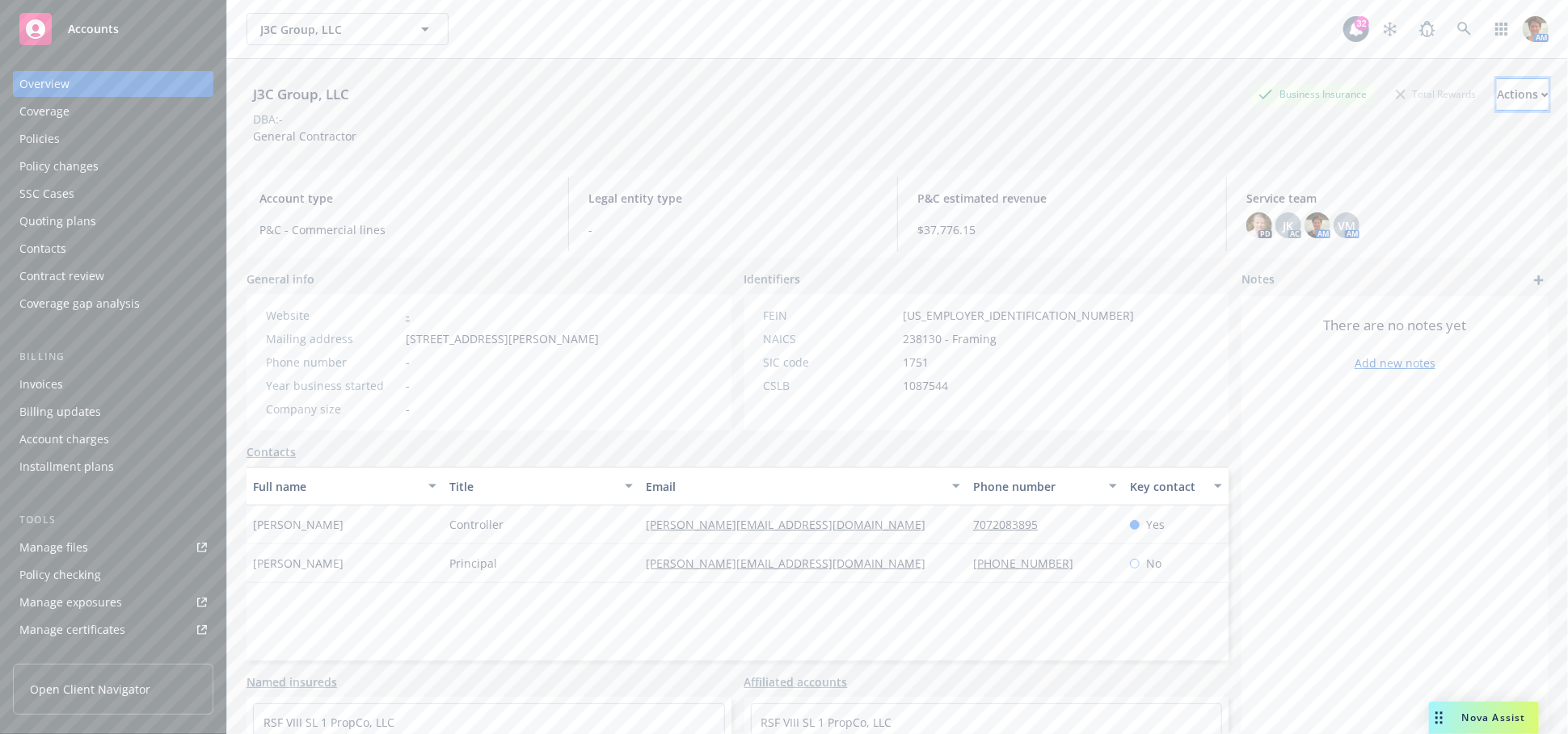
click at [1497, 95] on div "Actions" at bounding box center [1523, 95] width 52 height 30
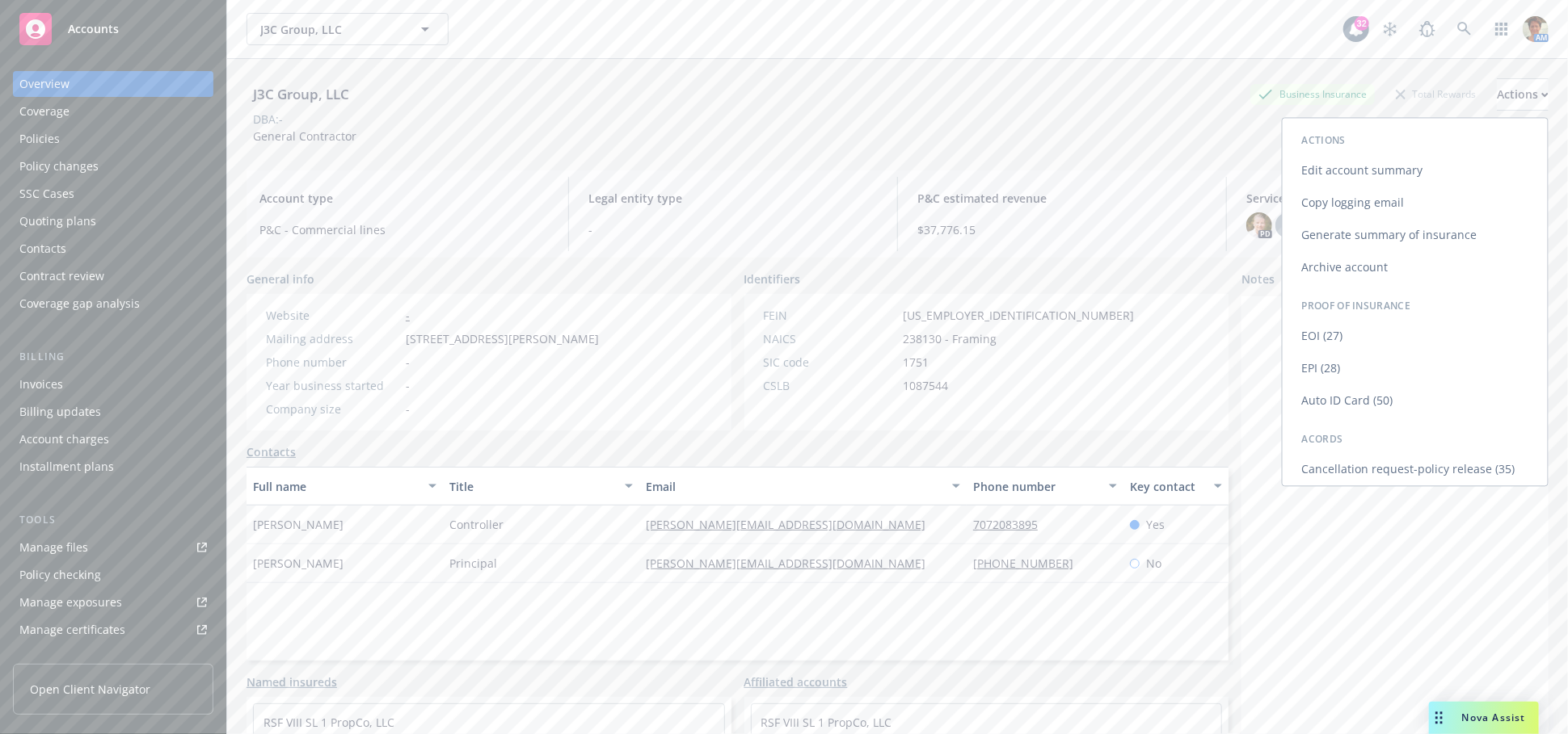
click at [1333, 197] on link "Copy logging email" at bounding box center [1415, 203] width 265 height 32
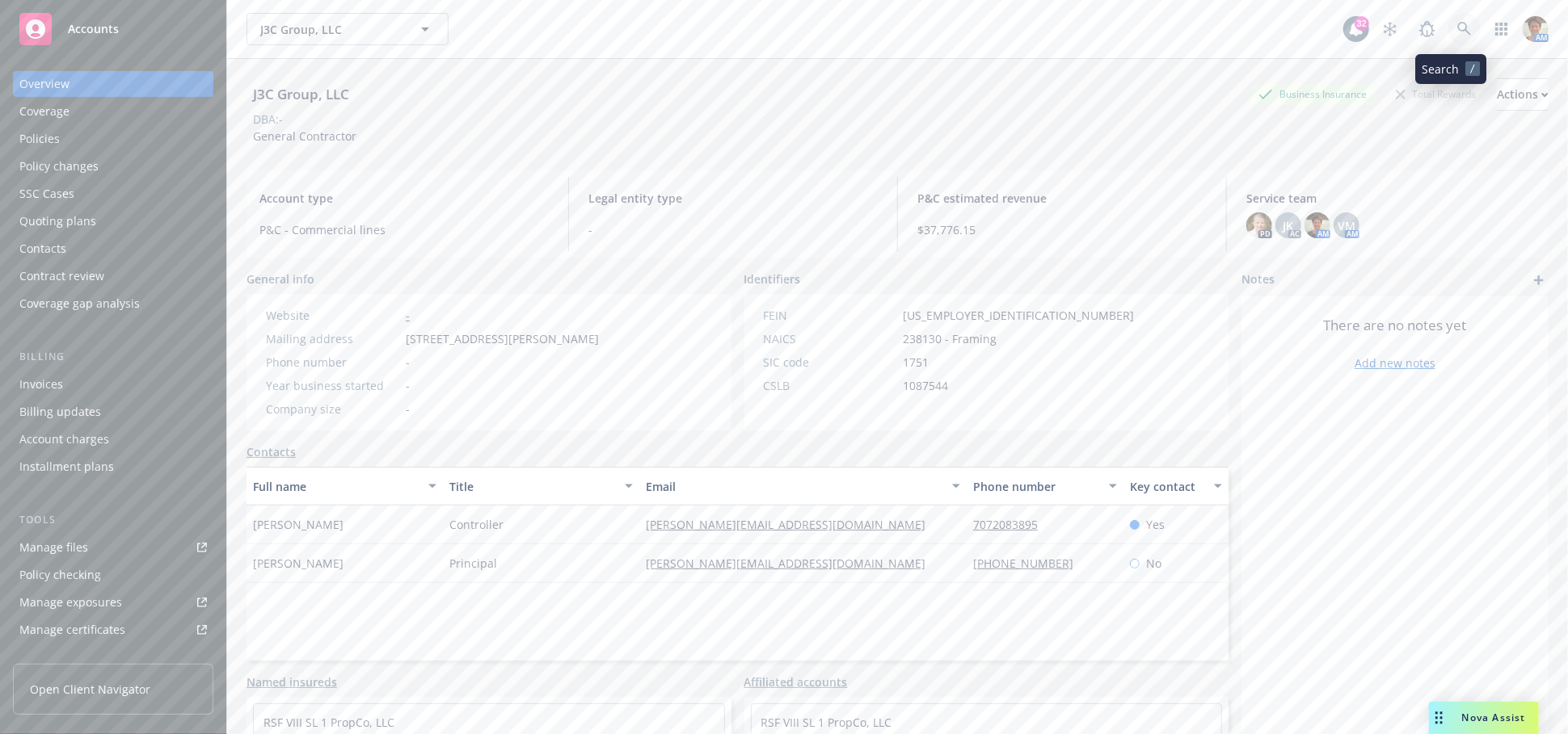
click at [1457, 34] on icon at bounding box center [1464, 28] width 14 height 14
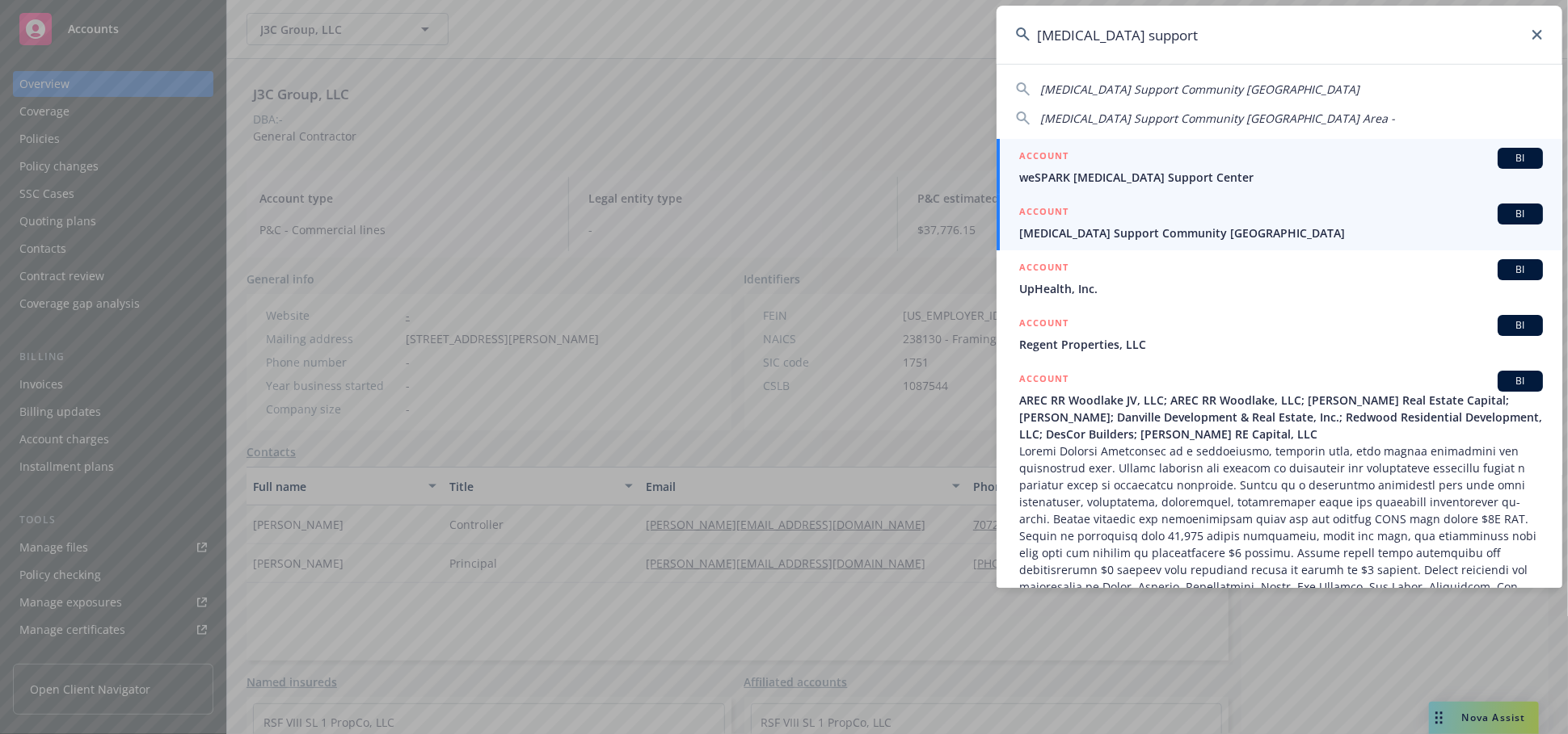
type input "cancer support"
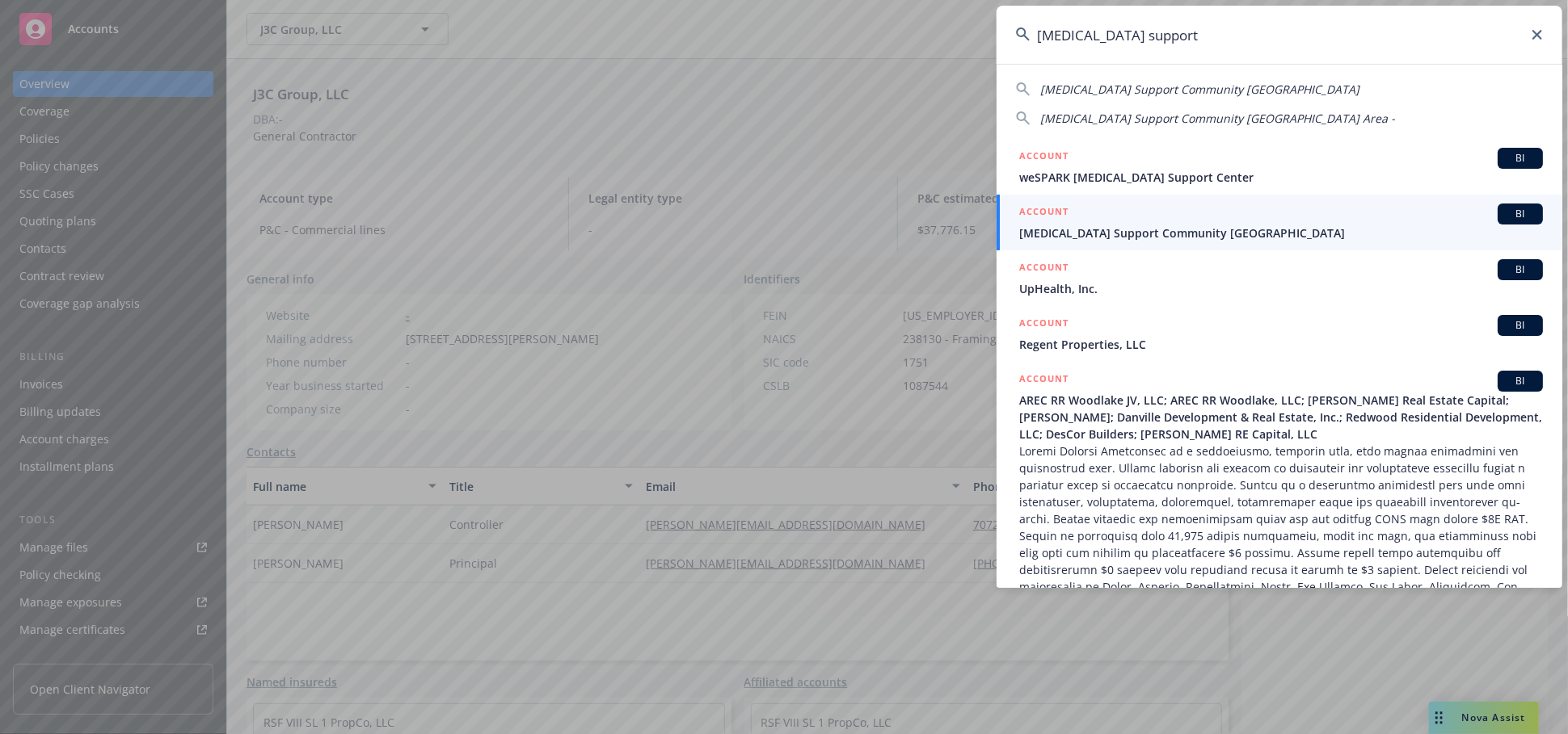
click at [1058, 239] on span "Cancer Support Community San Francisco Bay Area" at bounding box center [1281, 233] width 524 height 17
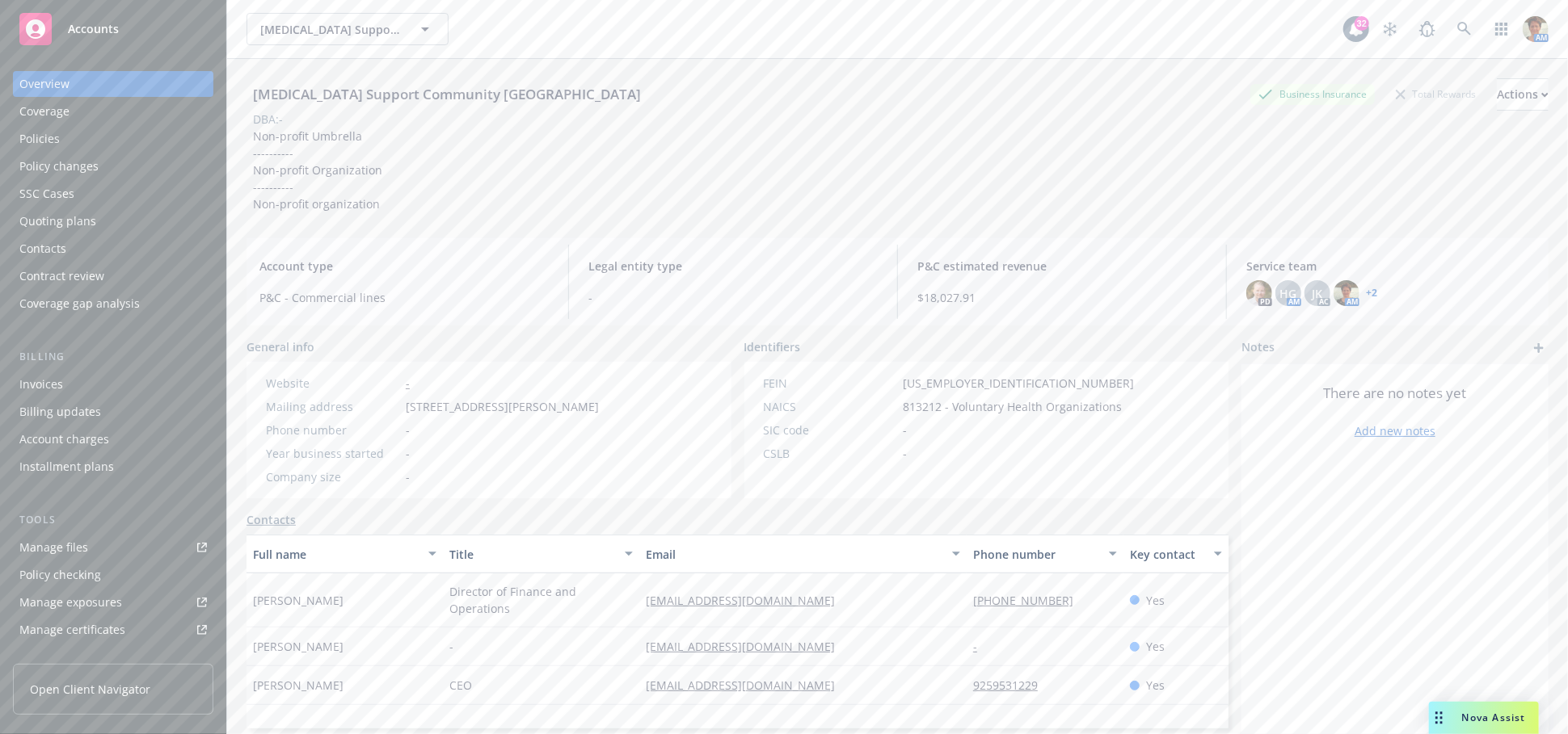
click at [45, 547] on div "Manage files" at bounding box center [53, 547] width 69 height 26
click at [41, 555] on div "Manage files" at bounding box center [53, 547] width 69 height 26
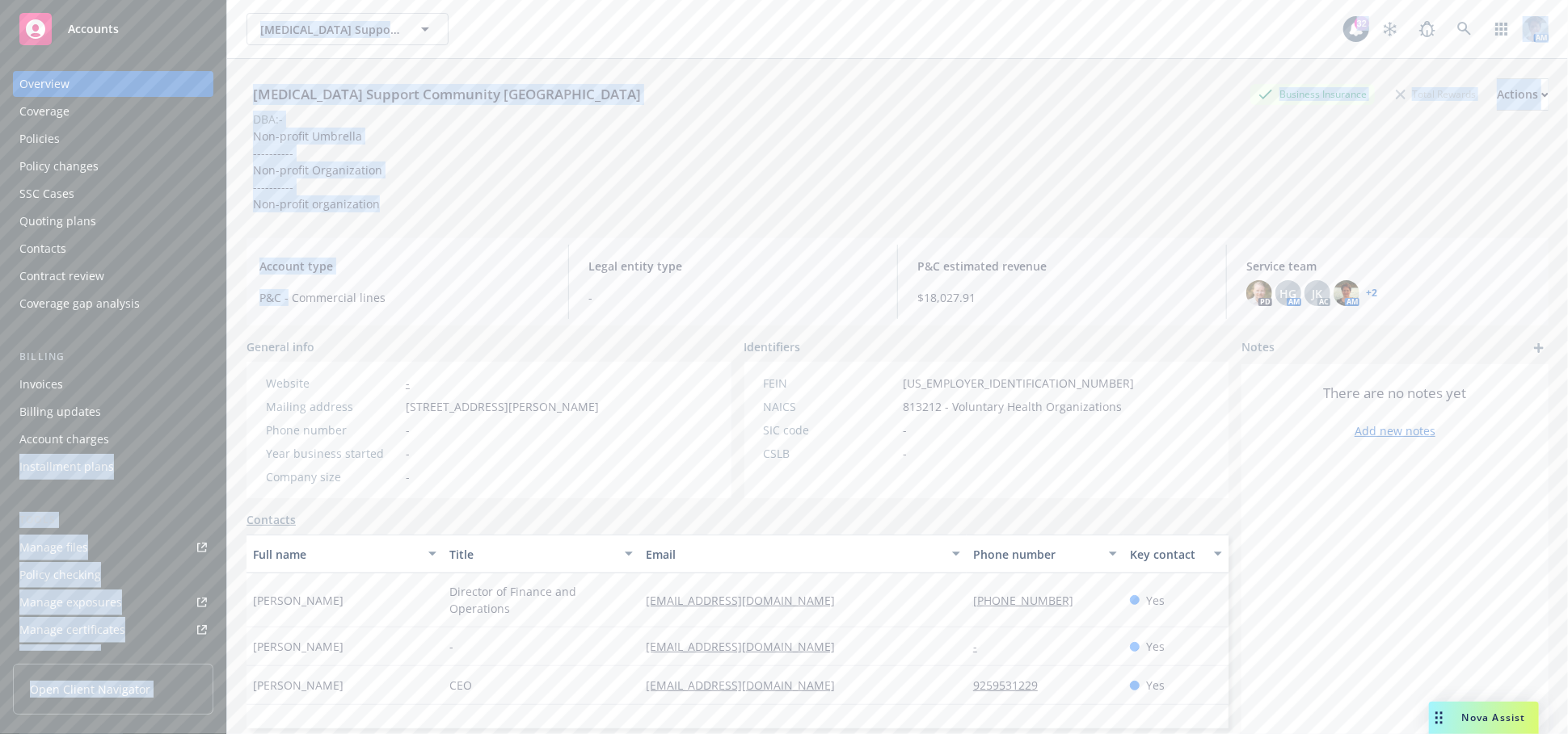
drag, startPoint x: 240, startPoint y: 401, endPoint x: 140, endPoint y: 470, distance: 121.5
click at [184, 462] on div "Accounts Overview Coverage Policies Policy changes SSC Cases Quoting plans Cont…" at bounding box center [784, 367] width 1568 height 734
click at [48, 566] on div "Policy checking" at bounding box center [60, 575] width 81 height 26
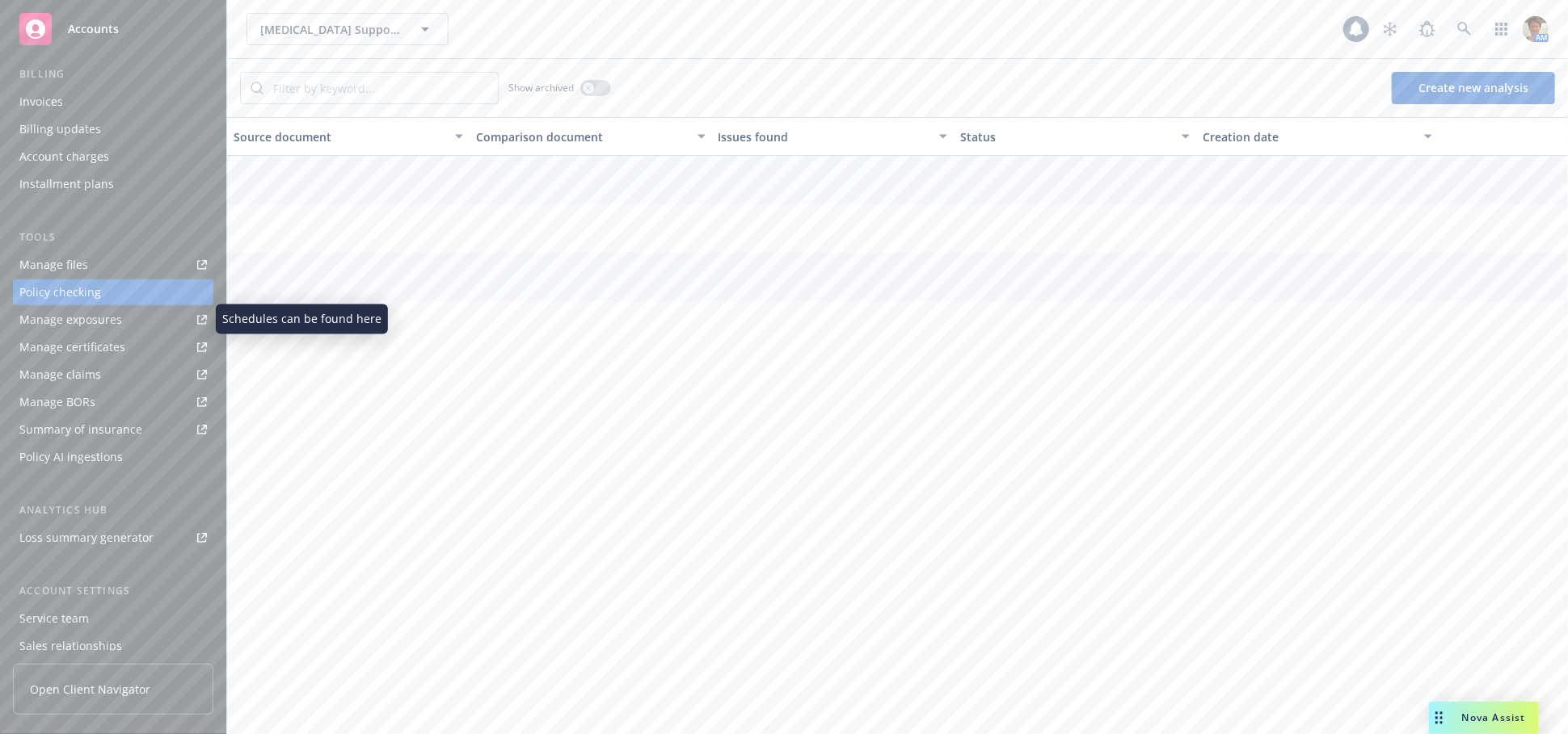
scroll to position [372, 0]
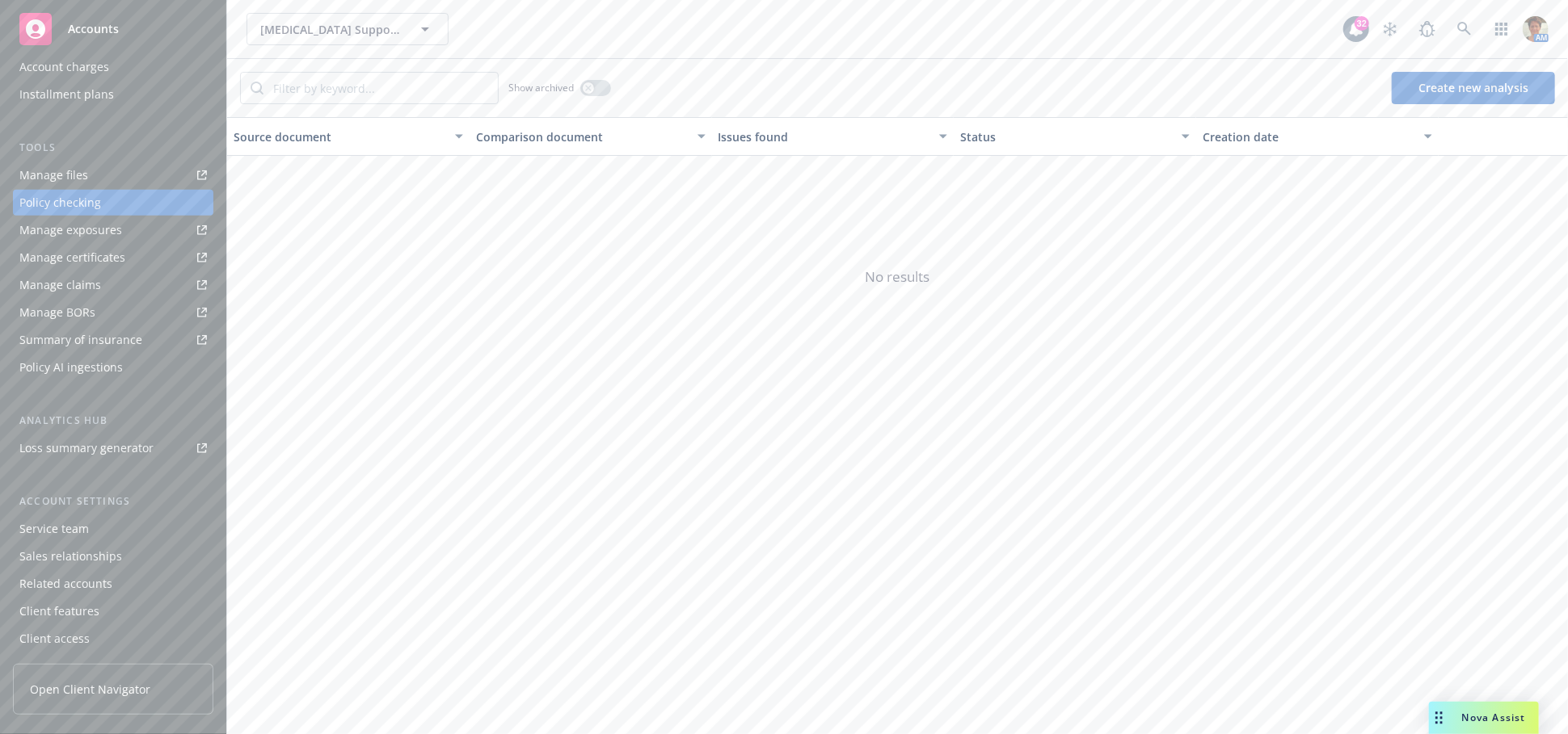
click at [88, 532] on div "Service team" at bounding box center [113, 528] width 188 height 26
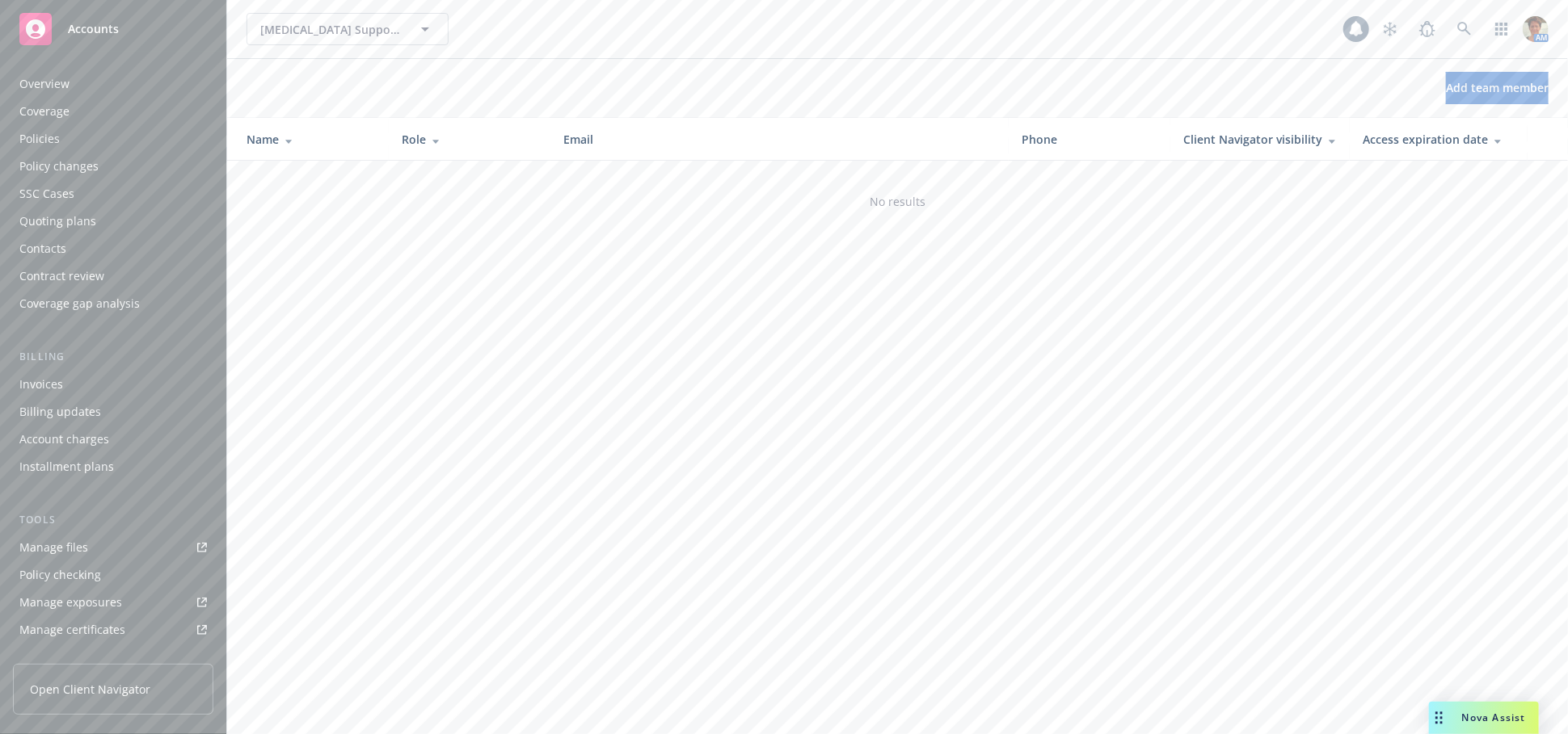
scroll to position [372, 0]
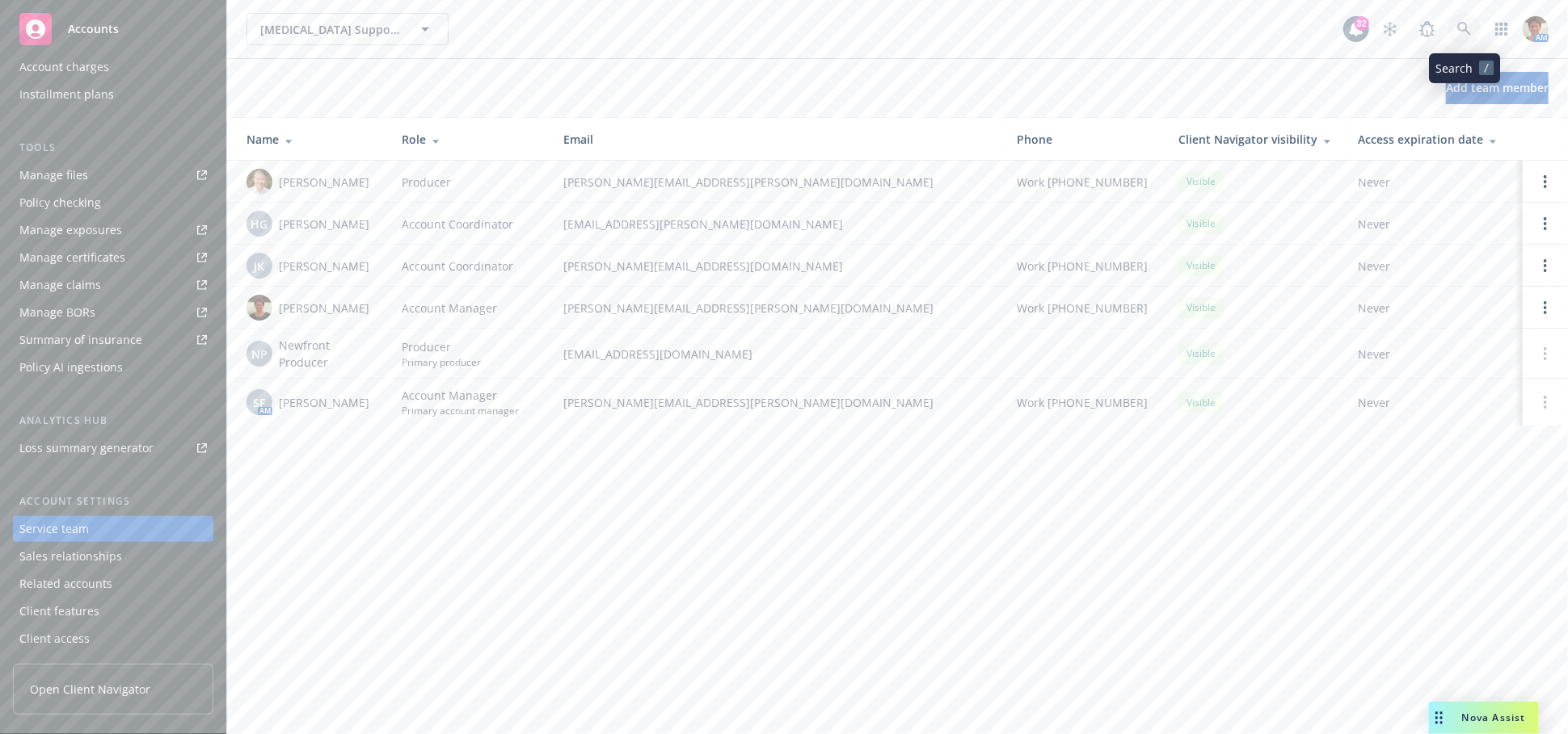
click at [1465, 31] on icon at bounding box center [1464, 28] width 14 height 14
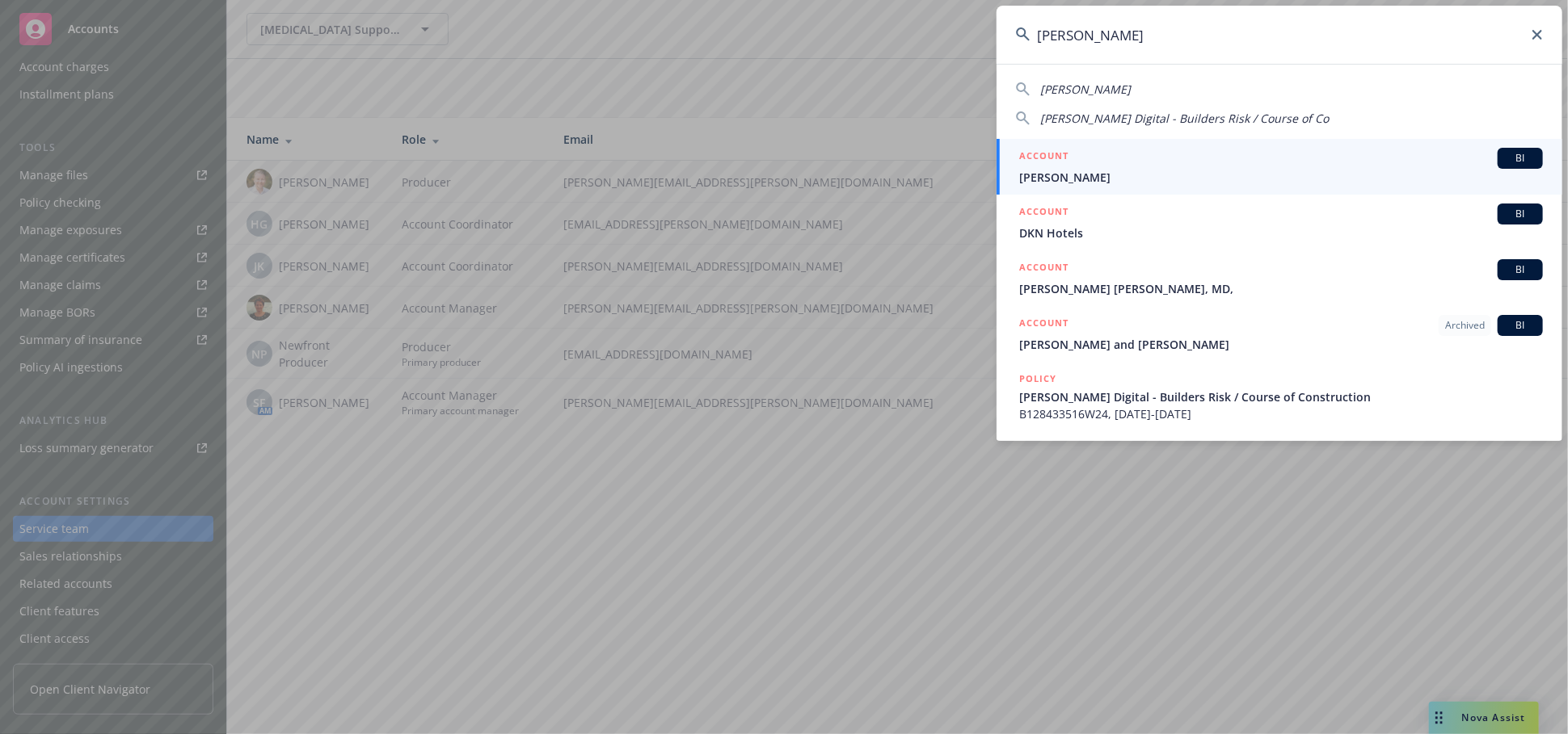
type input "neil patel"
click at [1132, 164] on div "ACCOUNT BI" at bounding box center [1281, 158] width 524 height 21
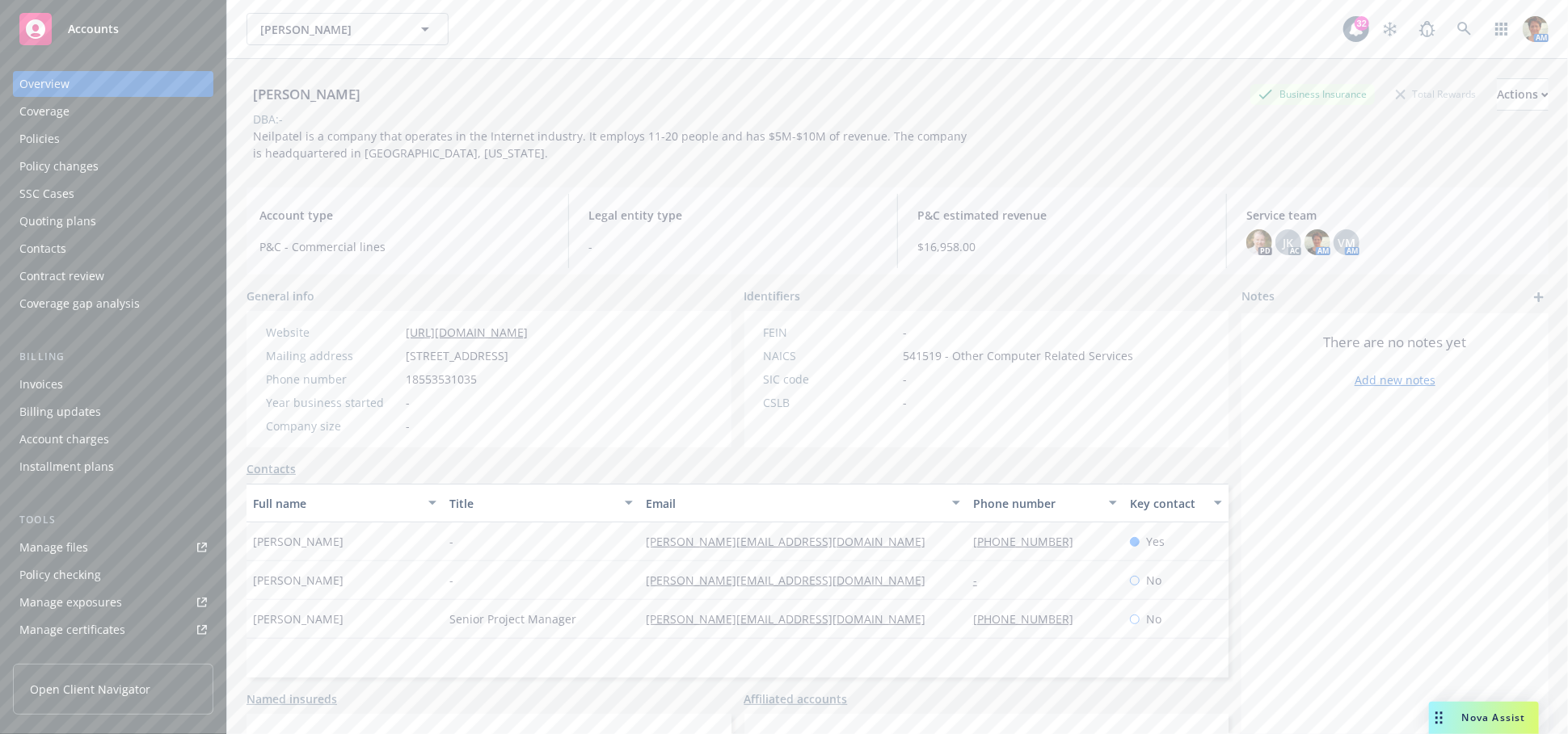
click at [76, 142] on div "Policies" at bounding box center [113, 138] width 188 height 26
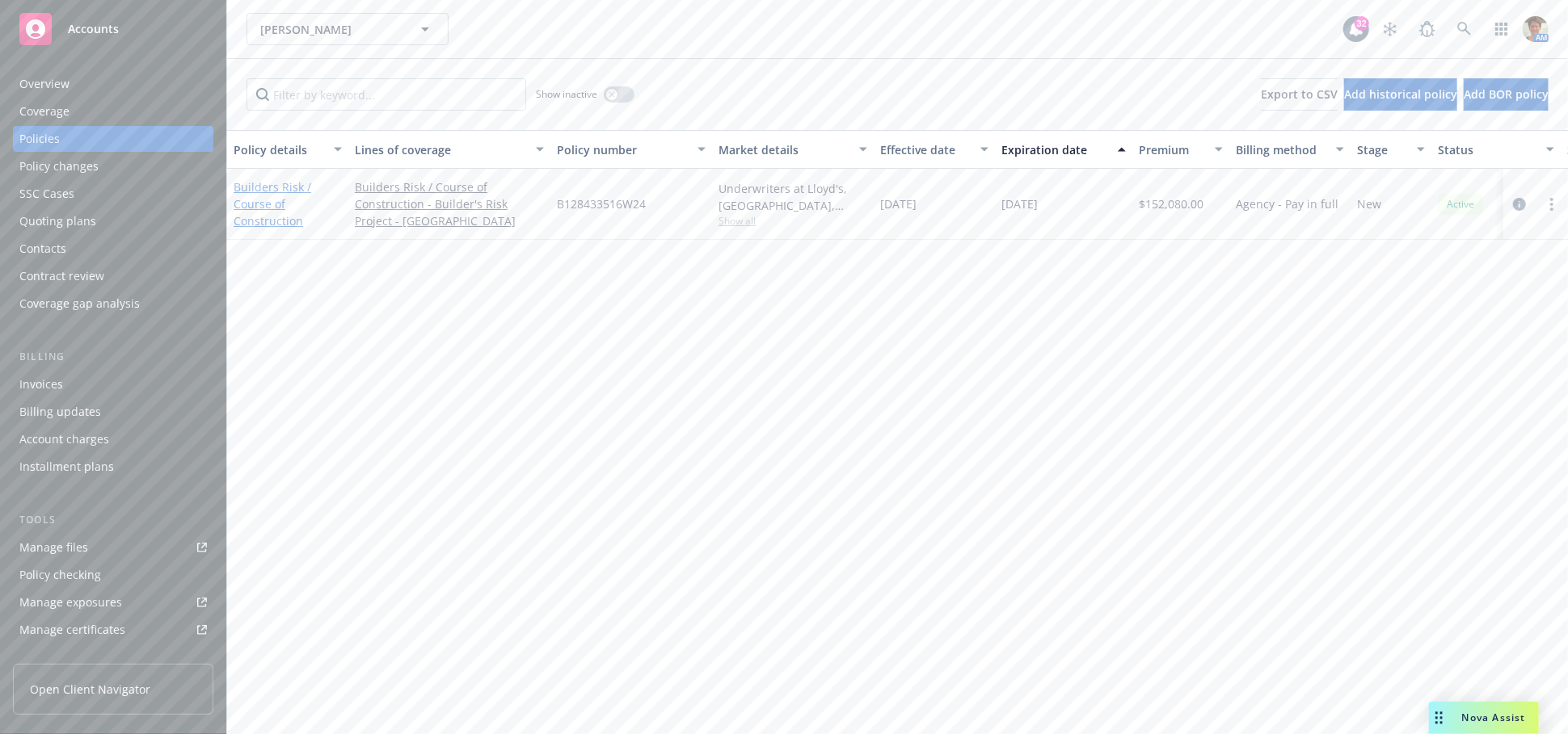
click at [255, 192] on link "Builders Risk / Course of Construction" at bounding box center [273, 204] width 78 height 49
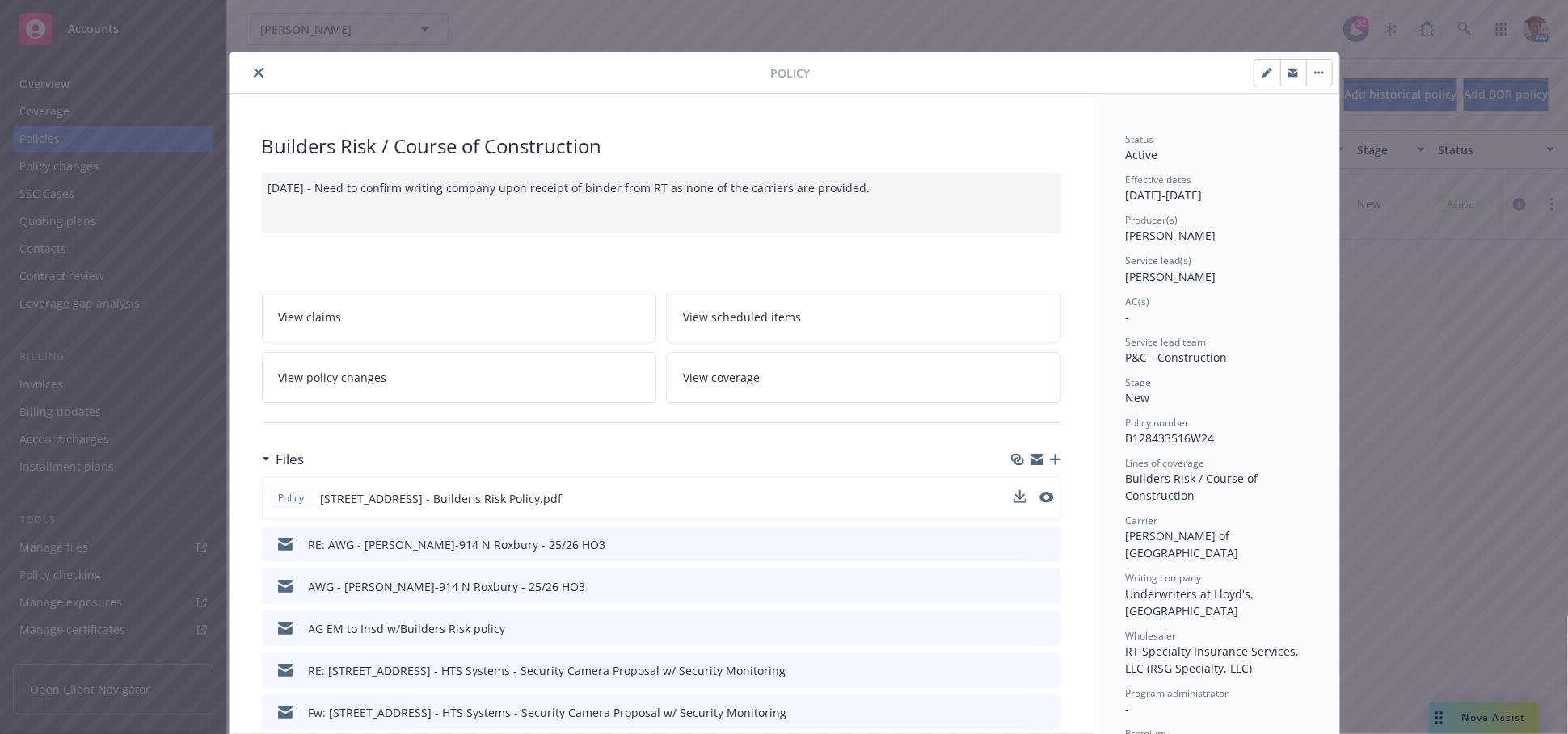
click at [1016, 503] on button at bounding box center [1020, 499] width 13 height 17
click at [1013, 495] on icon "download file" at bounding box center [1018, 498] width 13 height 13
click at [254, 73] on icon "close" at bounding box center [259, 73] width 9 height 9
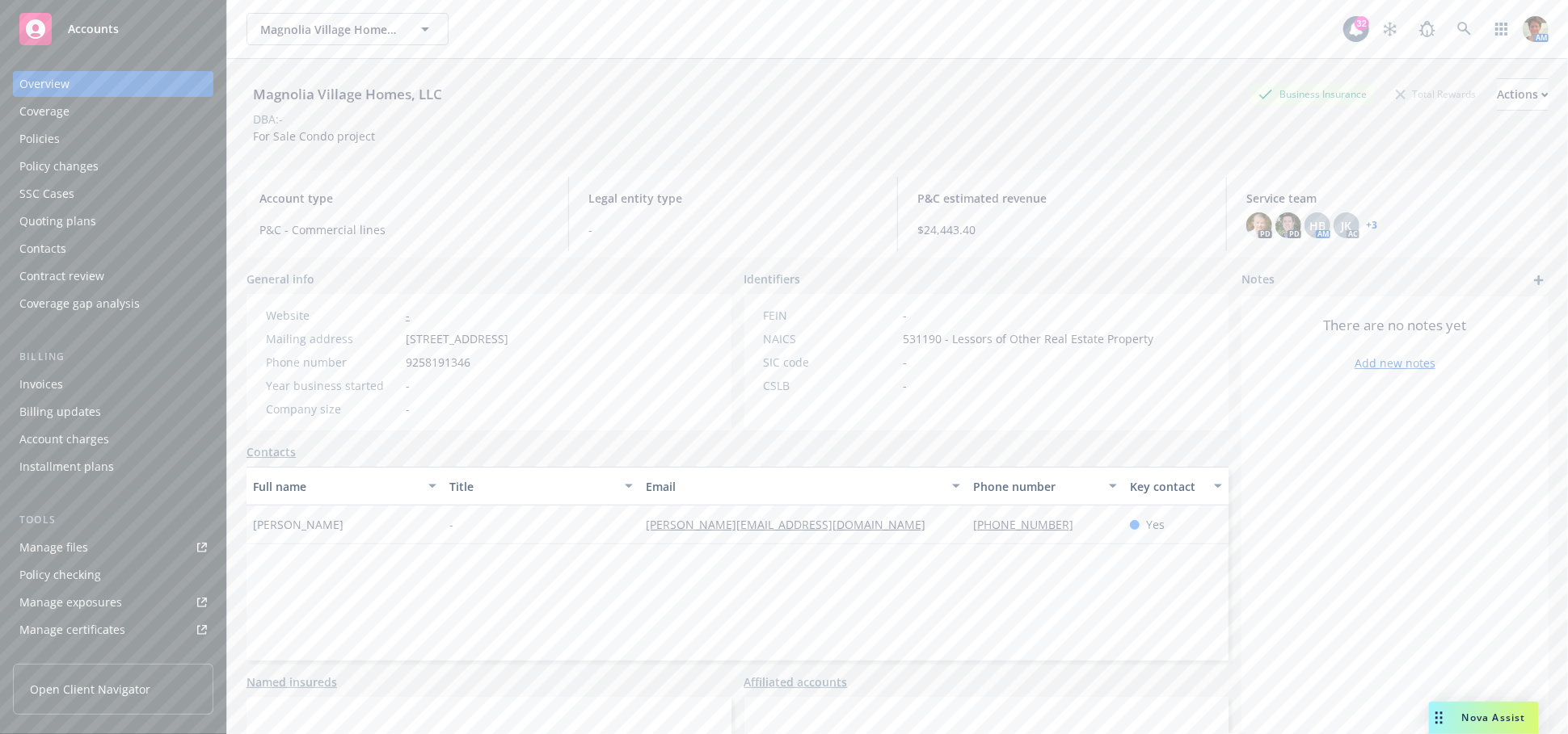
click at [48, 391] on div "Invoices" at bounding box center [41, 384] width 44 height 26
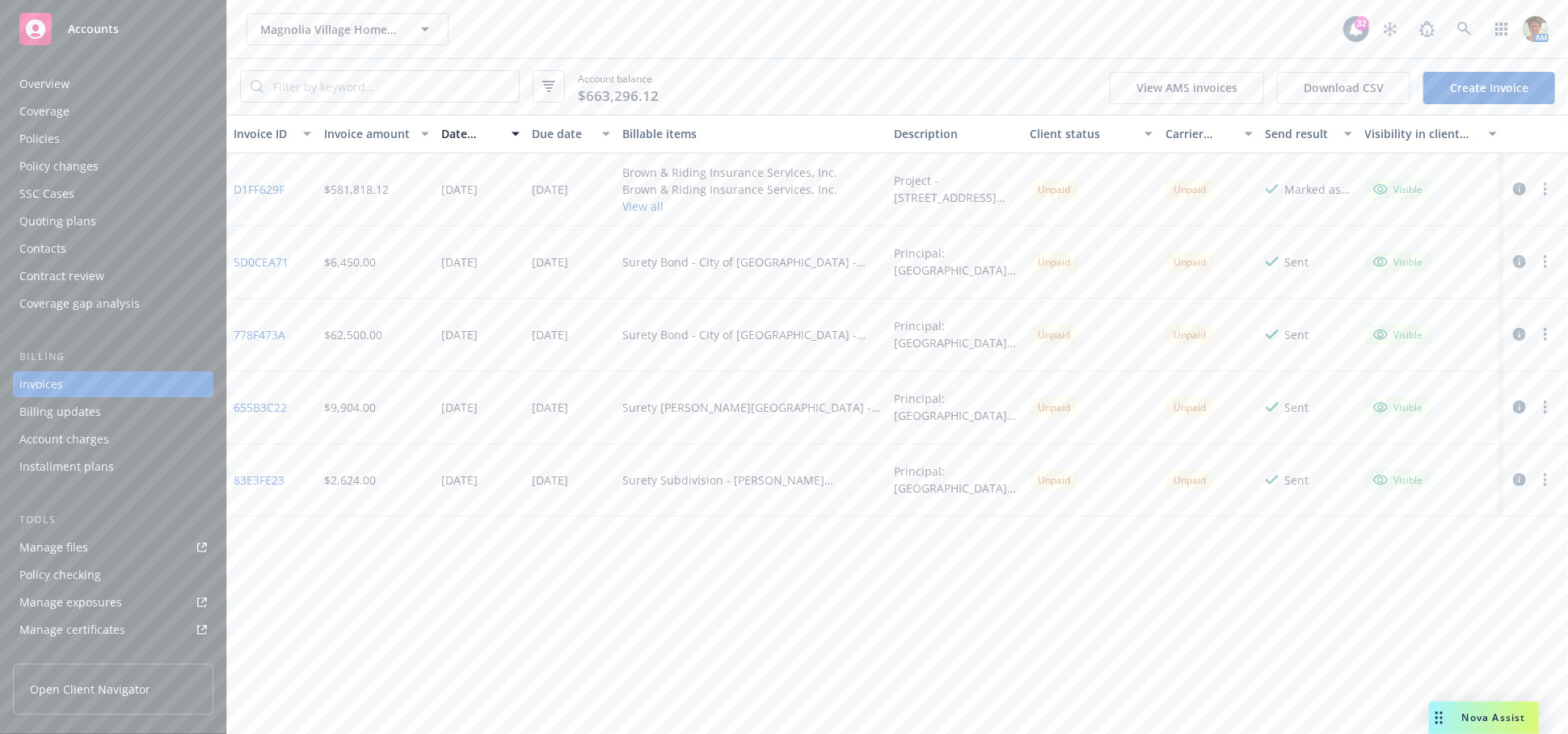
click at [1545, 185] on circle "button" at bounding box center [1544, 184] width 3 height 3
click at [1405, 284] on link "Copy invoice URL" at bounding box center [1451, 288] width 207 height 32
click at [1550, 188] on button "button" at bounding box center [1545, 188] width 19 height 19
click at [1379, 409] on link "Copy logging email" at bounding box center [1451, 417] width 207 height 32
click at [1545, 189] on circle "button" at bounding box center [1544, 188] width 3 height 3
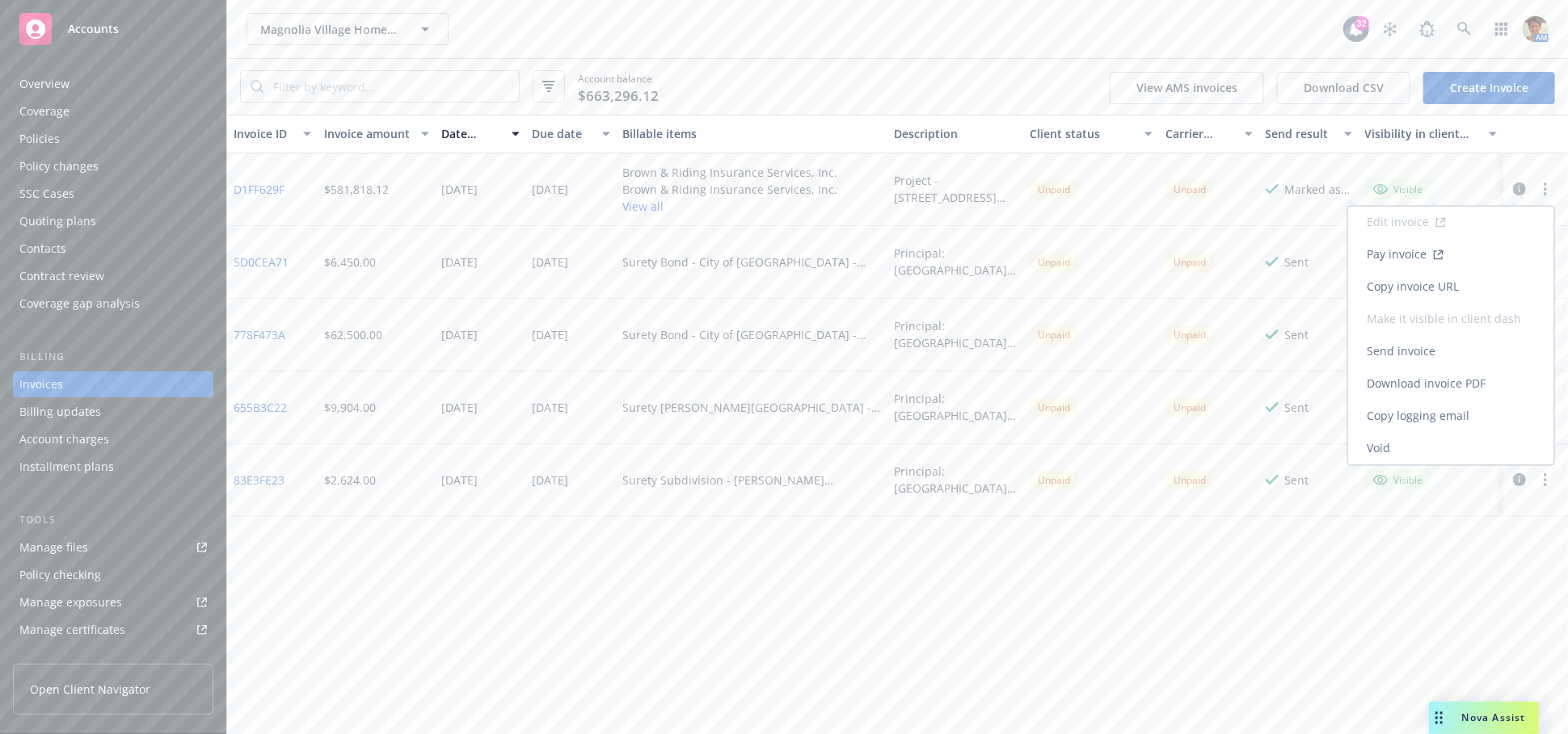
drag, startPoint x: 1397, startPoint y: 282, endPoint x: 1333, endPoint y: 248, distance: 72.5
click at [1397, 283] on link "Copy invoice URL" at bounding box center [1451, 288] width 207 height 32
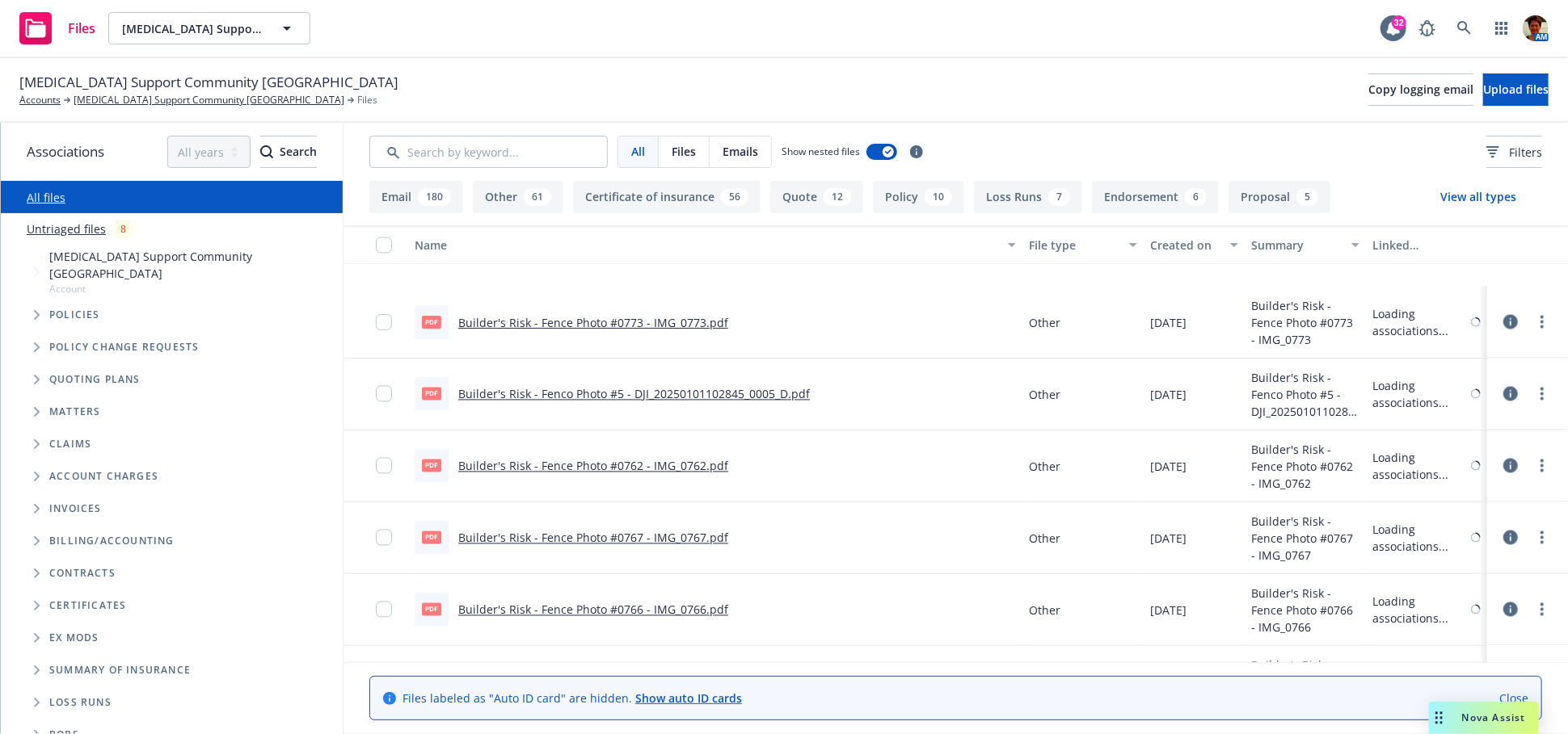
scroll to position [2064, 0]
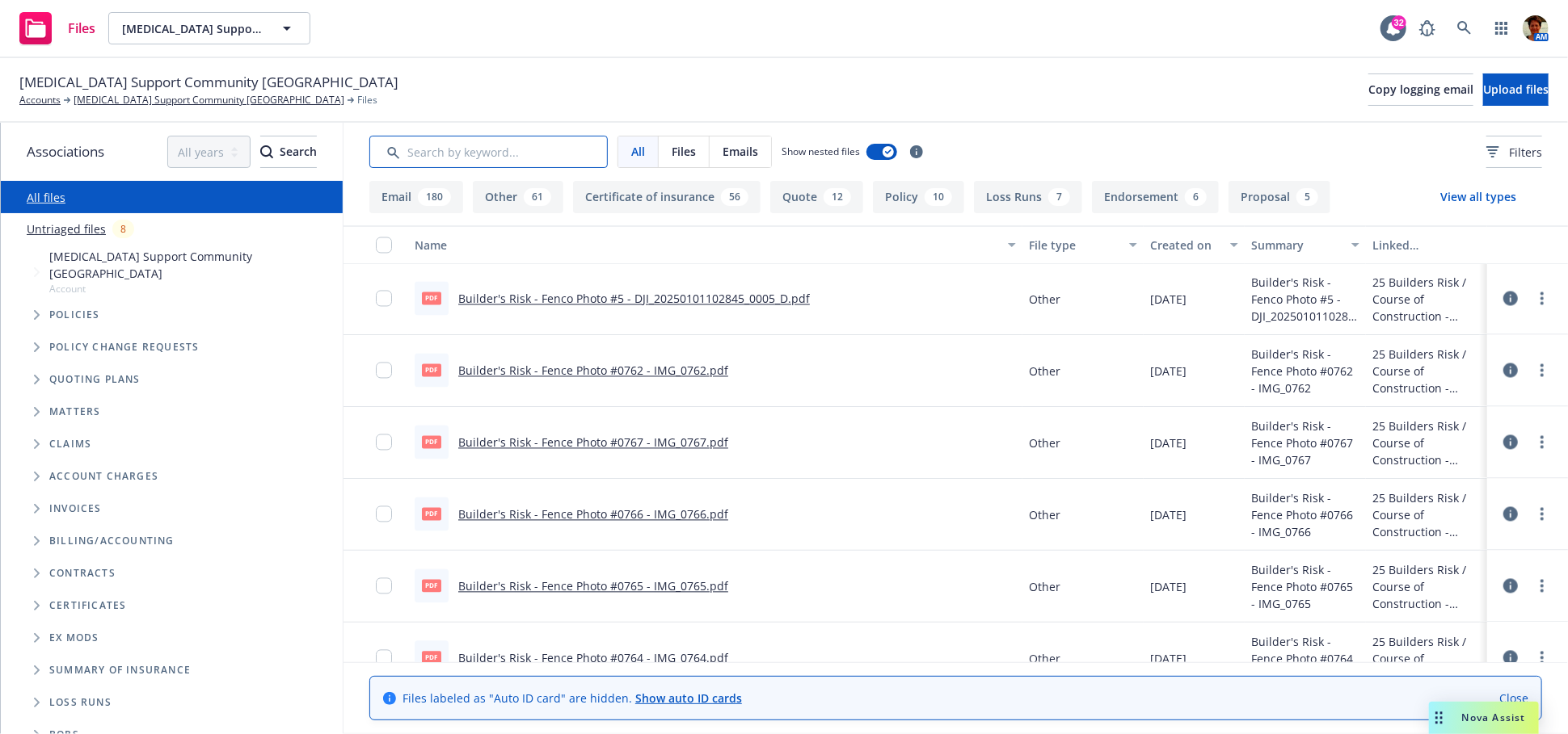
click at [535, 152] on input "Search by keyword..." at bounding box center [489, 152] width 239 height 32
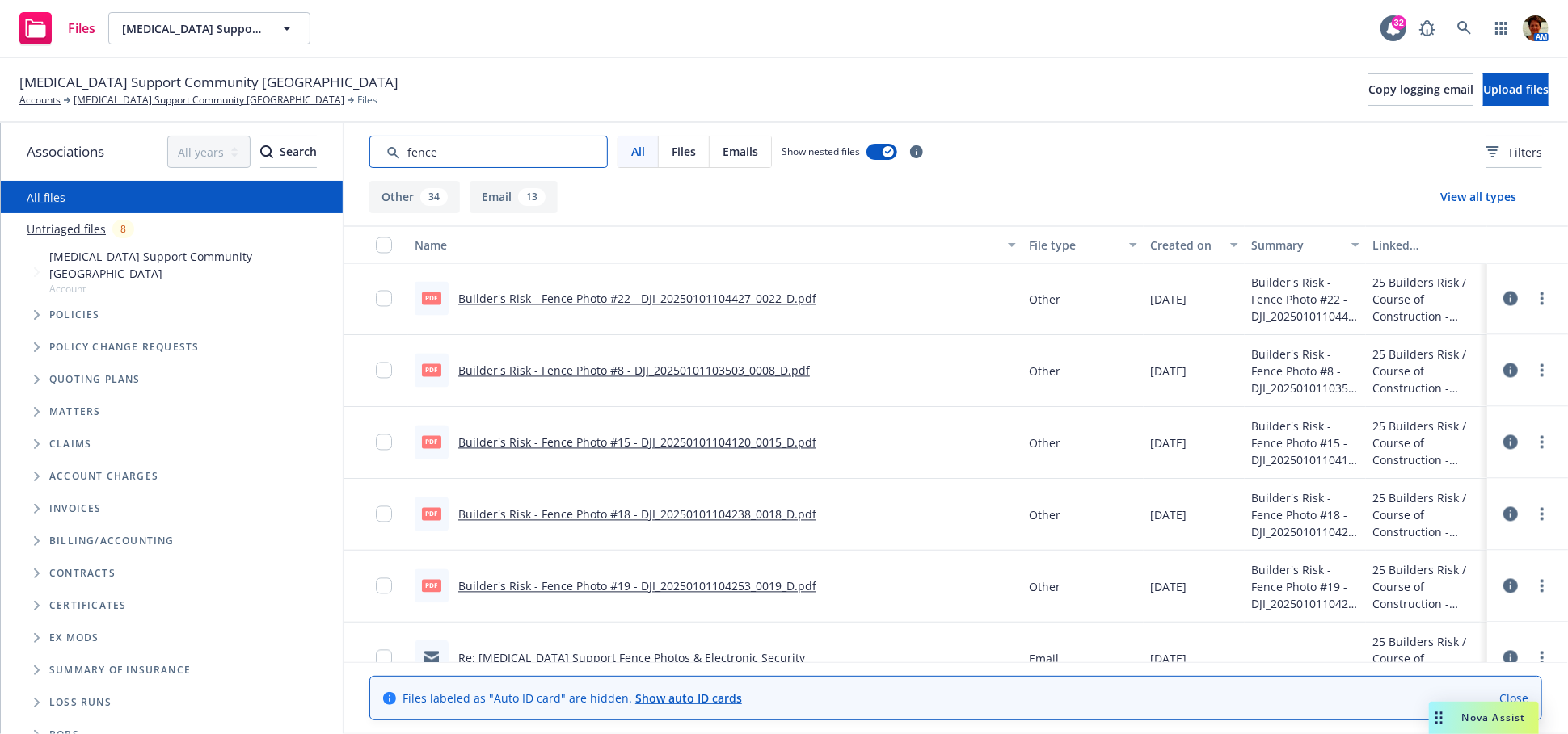
type input "fence"
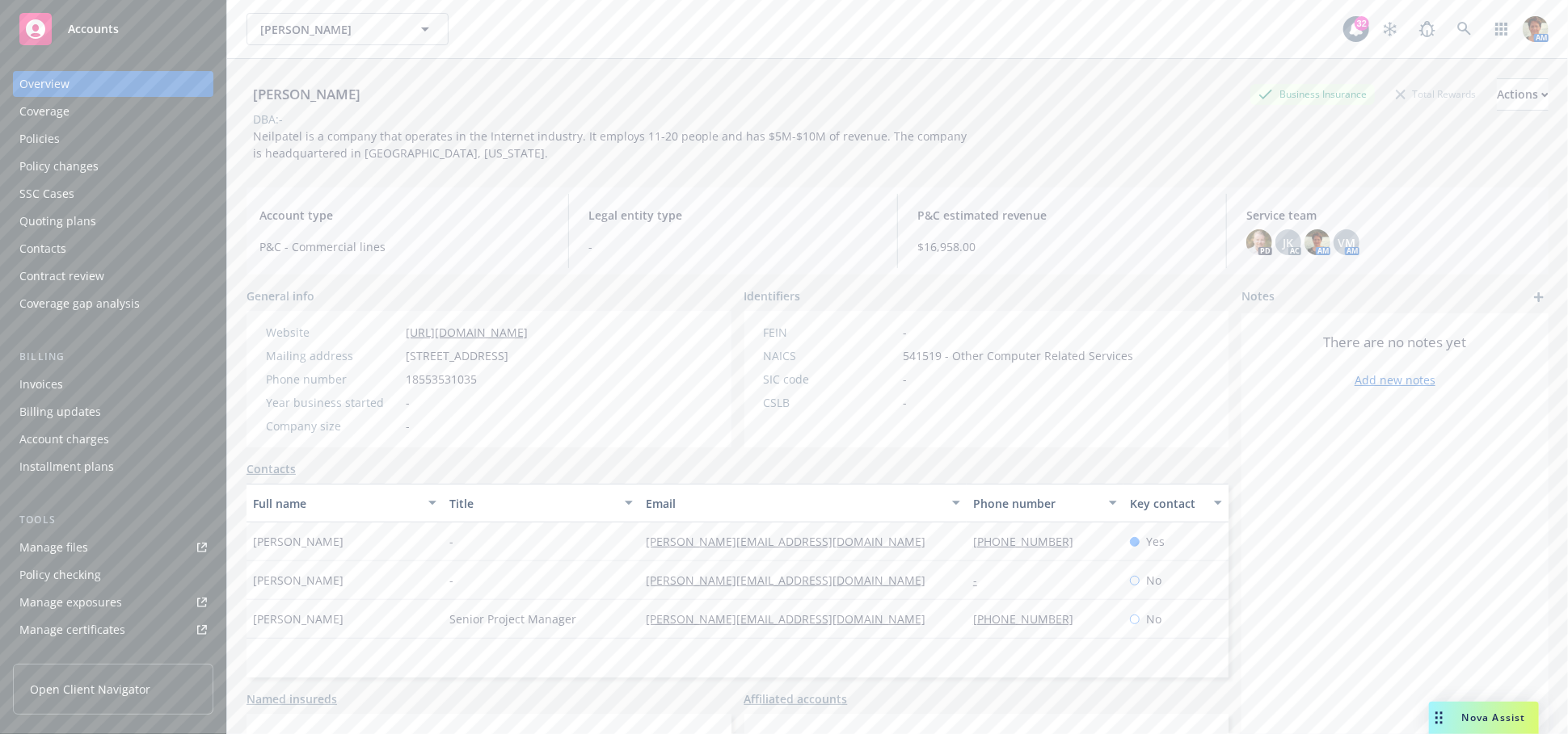
click at [63, 146] on div "Policies" at bounding box center [113, 138] width 188 height 26
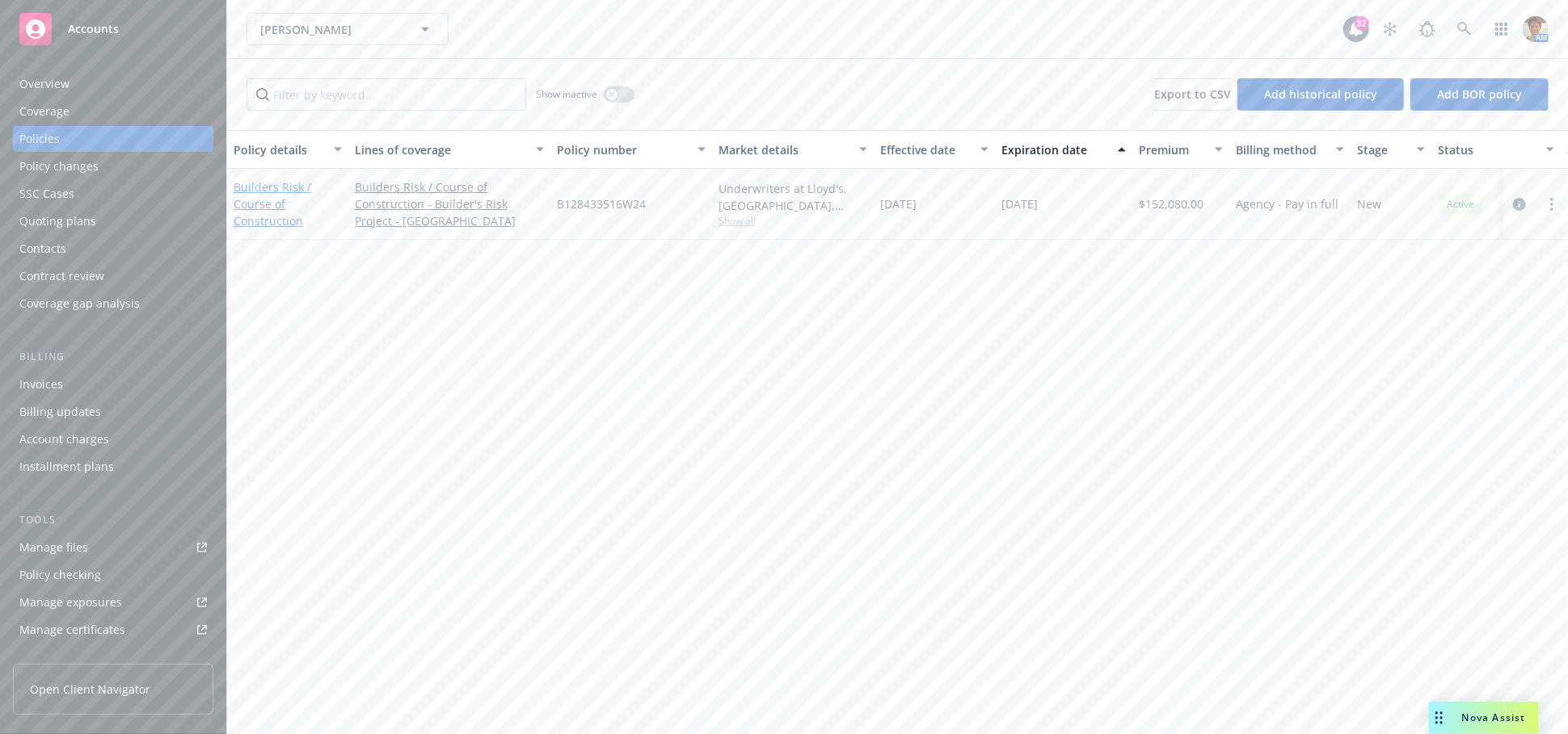
click at [266, 206] on link "Builders Risk / Course of Construction" at bounding box center [273, 204] width 78 height 49
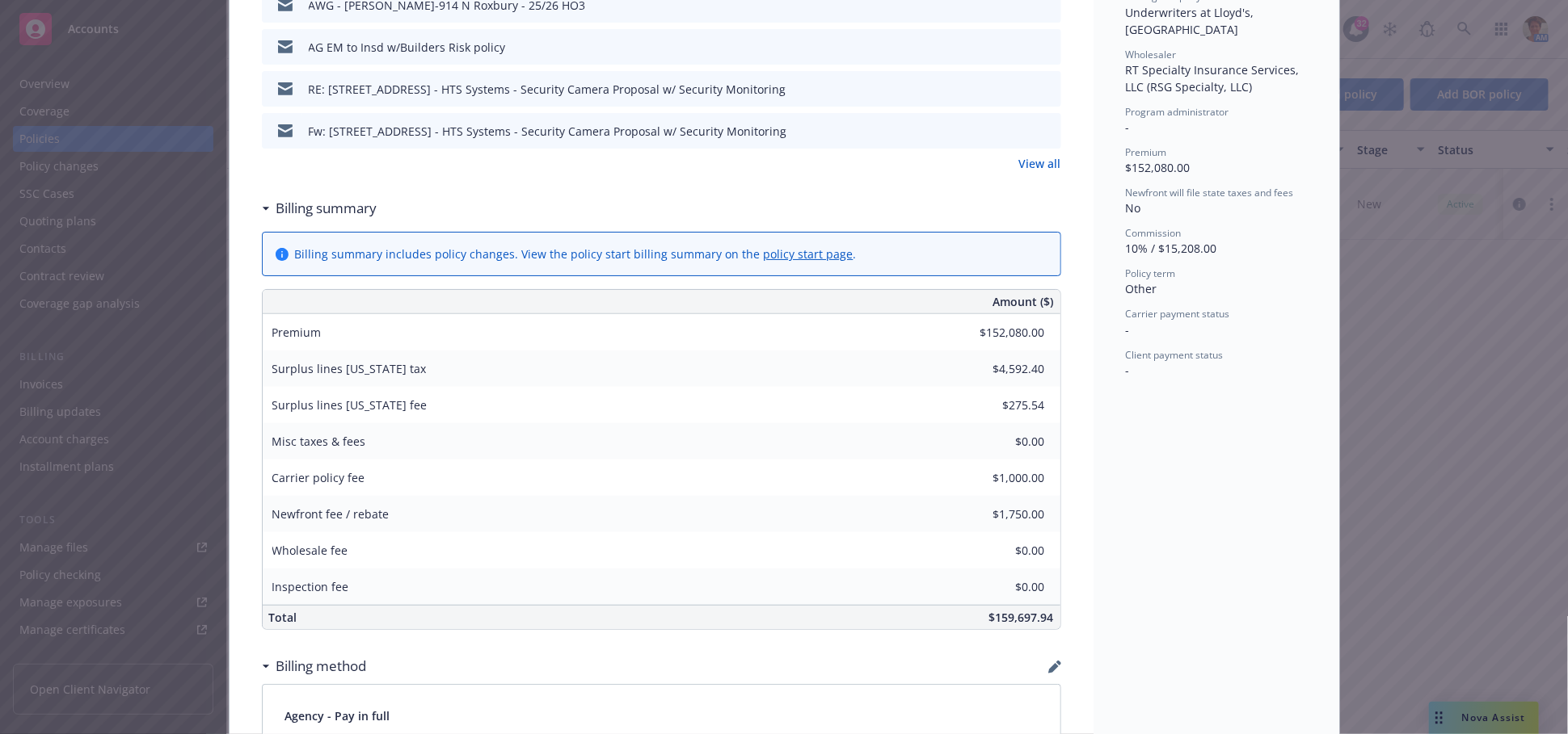
scroll to position [628, 0]
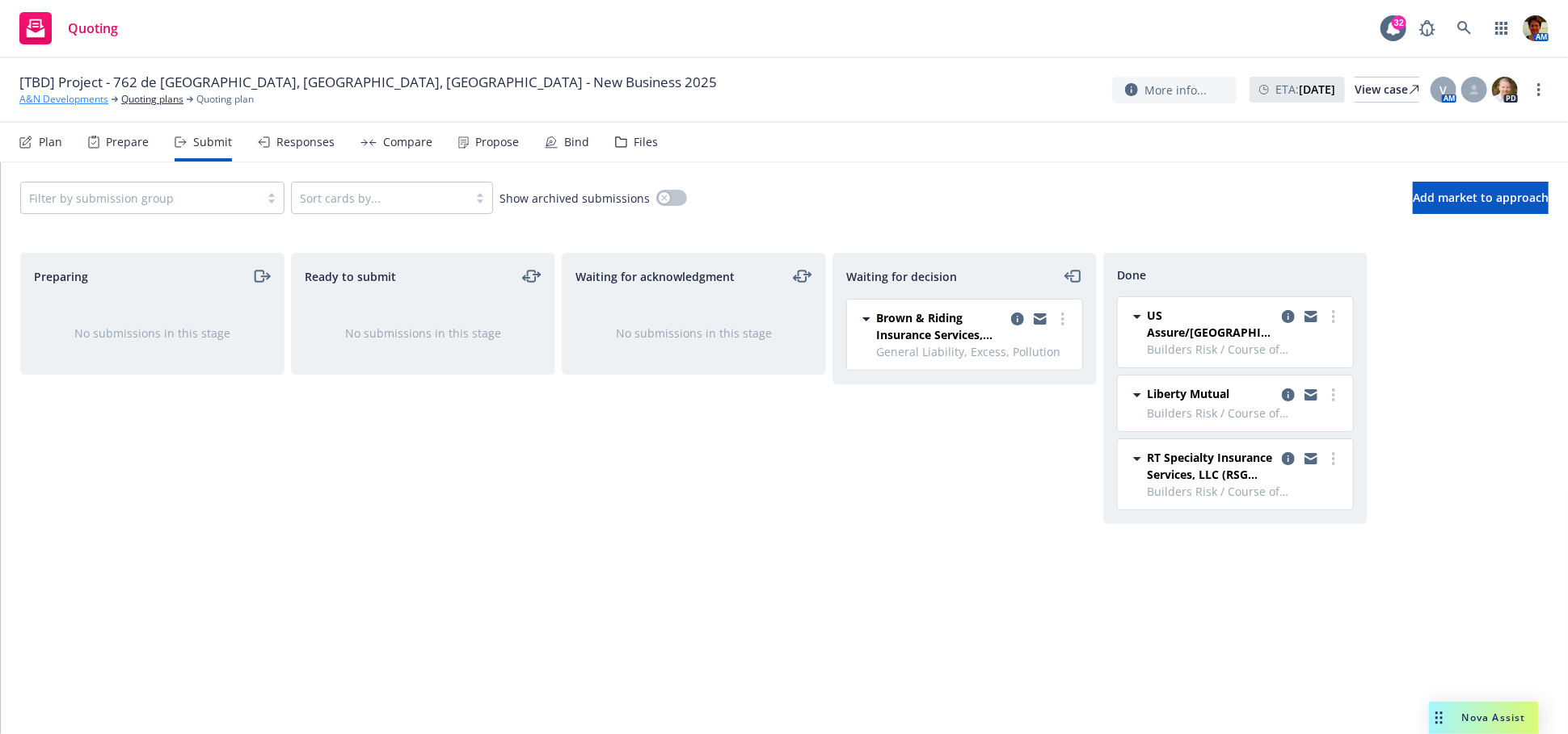
click at [58, 100] on link "A&N Developments" at bounding box center [63, 98] width 89 height 14
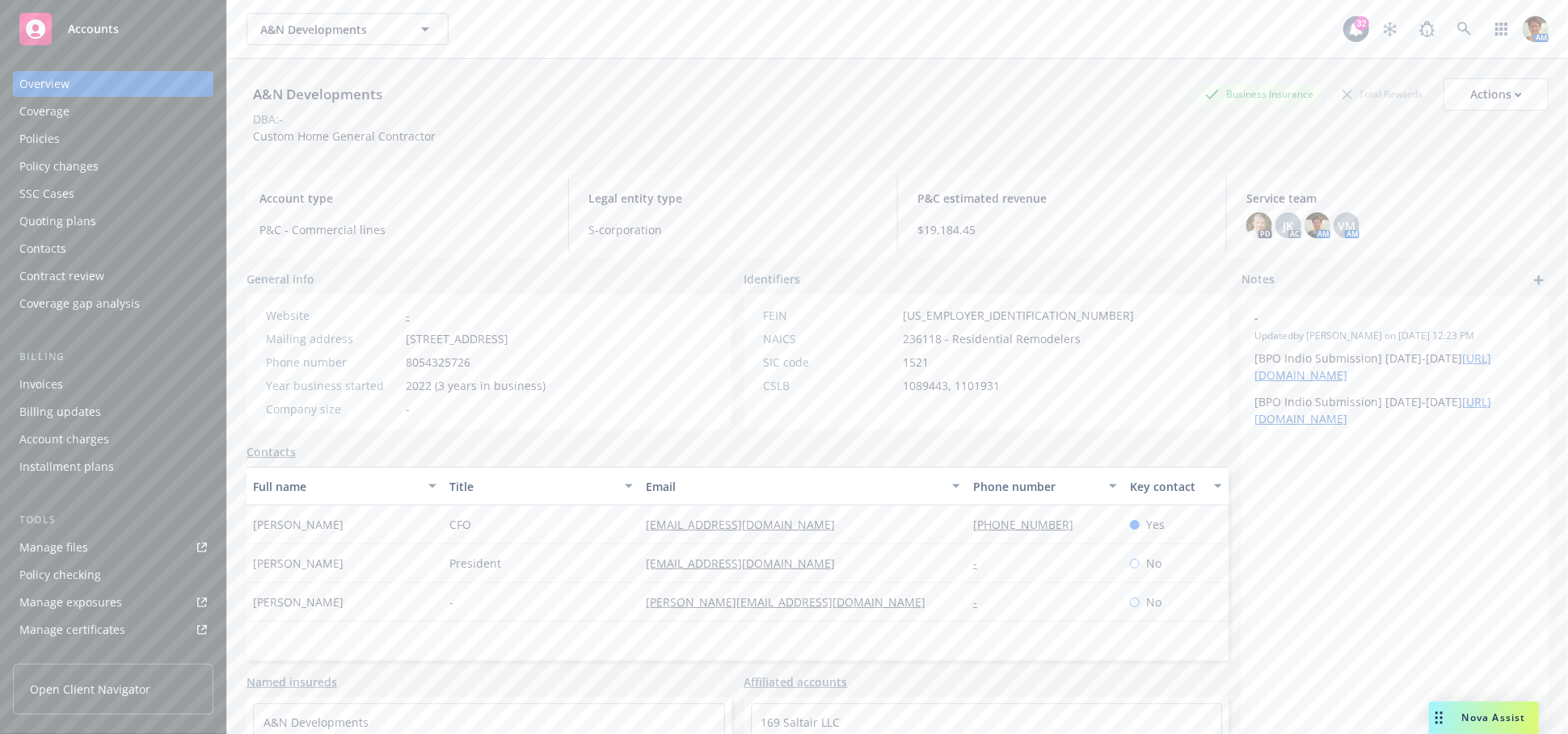
click at [84, 224] on div "Quoting plans" at bounding box center [57, 221] width 77 height 26
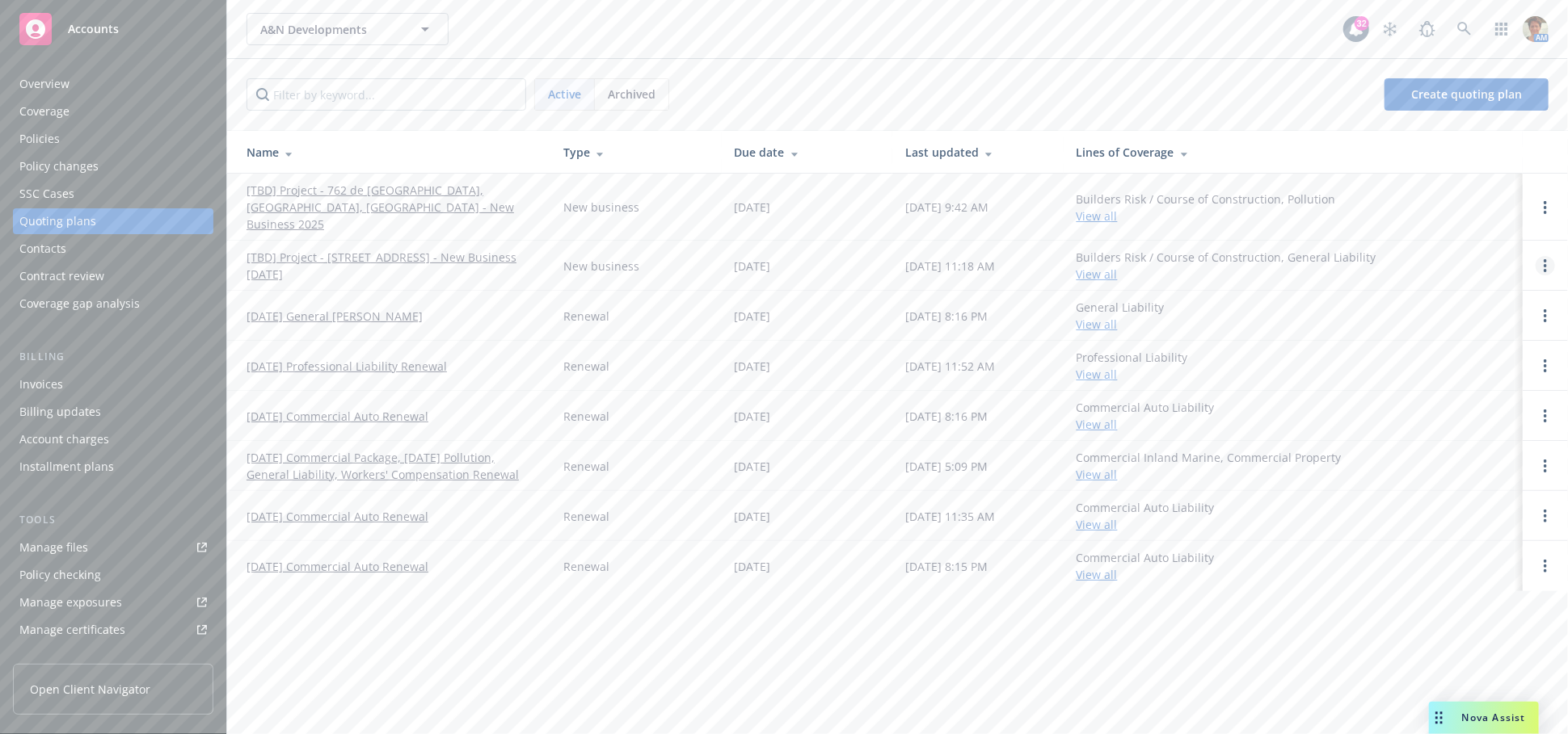
click at [1541, 256] on link "Open options" at bounding box center [1545, 265] width 19 height 19
click at [1458, 145] on span "Copy logging email" at bounding box center [1462, 139] width 141 height 15
click at [1459, 31] on icon at bounding box center [1464, 28] width 14 height 14
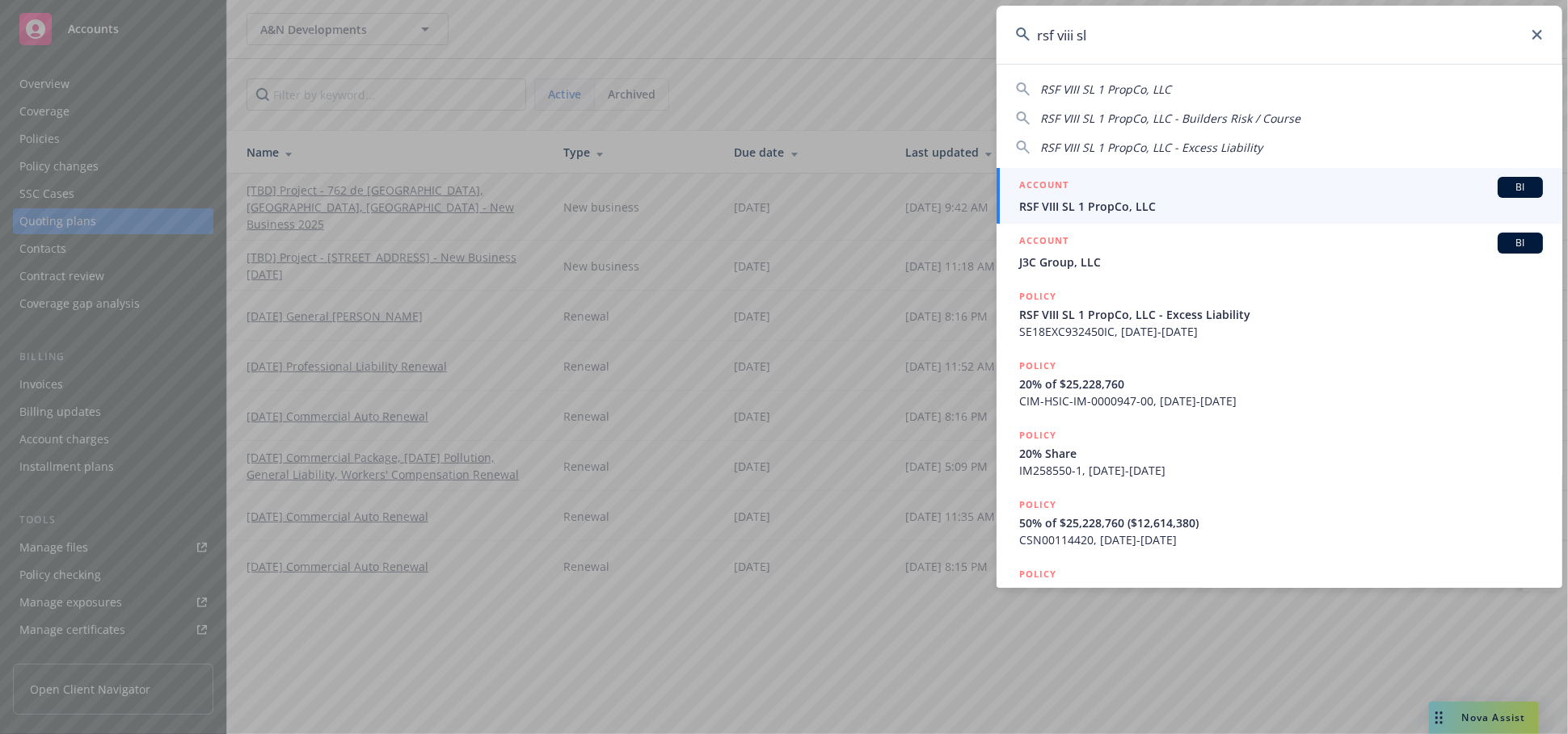
type input "rsf viii sl"
click at [1141, 187] on div "ACCOUNT BI" at bounding box center [1281, 188] width 524 height 21
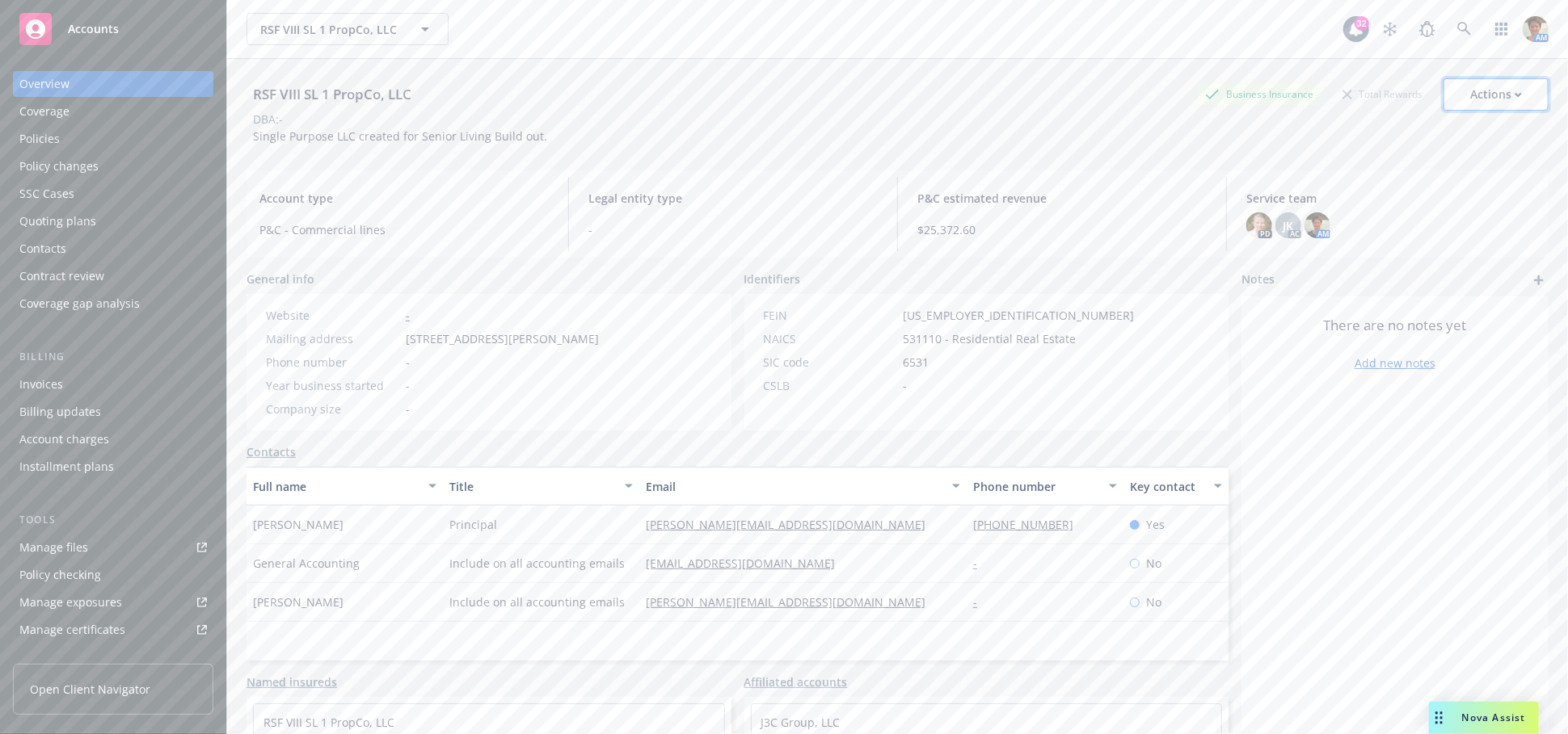
click at [1470, 87] on div "Actions" at bounding box center [1496, 95] width 52 height 30
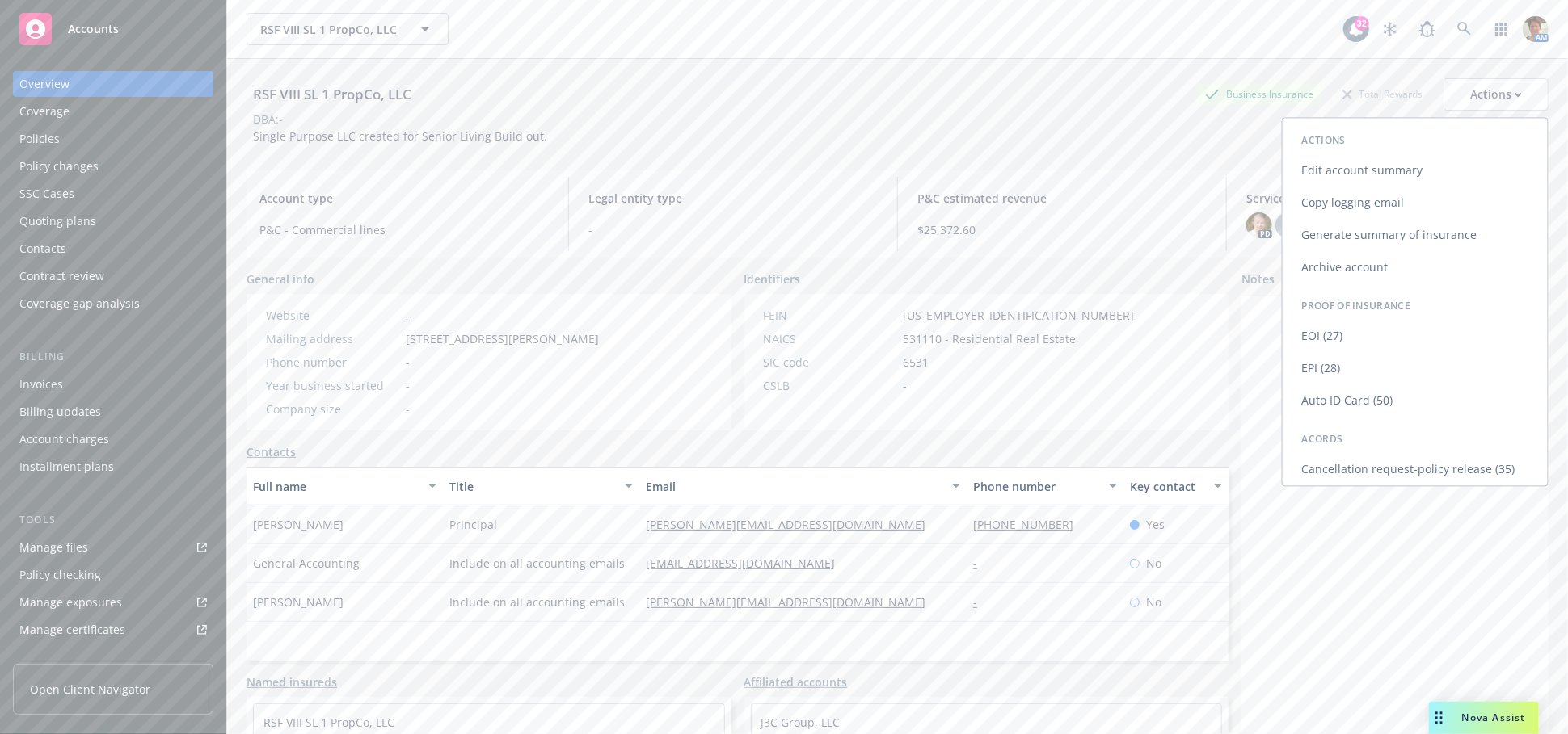
click at [1328, 199] on link "Copy logging email" at bounding box center [1415, 203] width 265 height 32
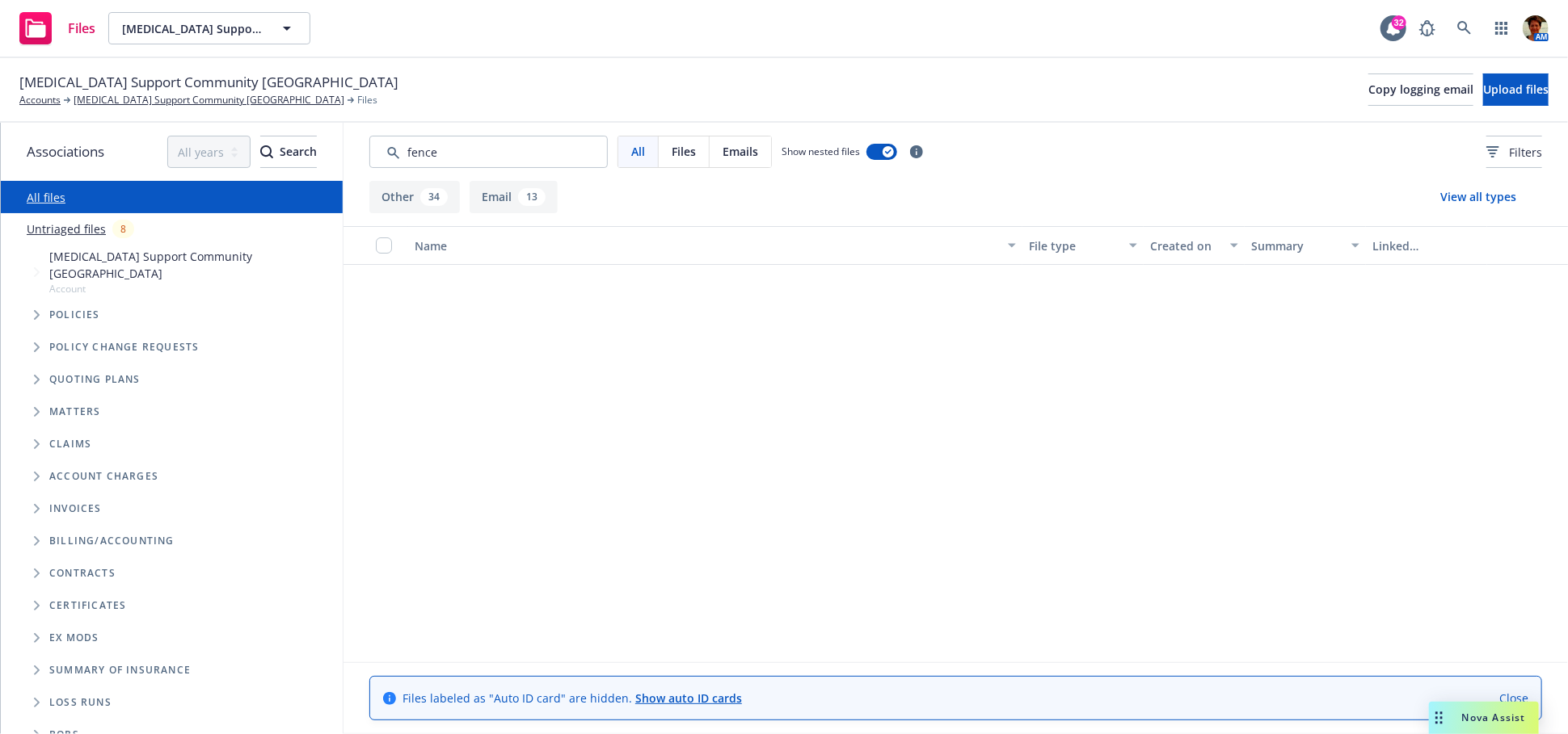
scroll to position [2064, 0]
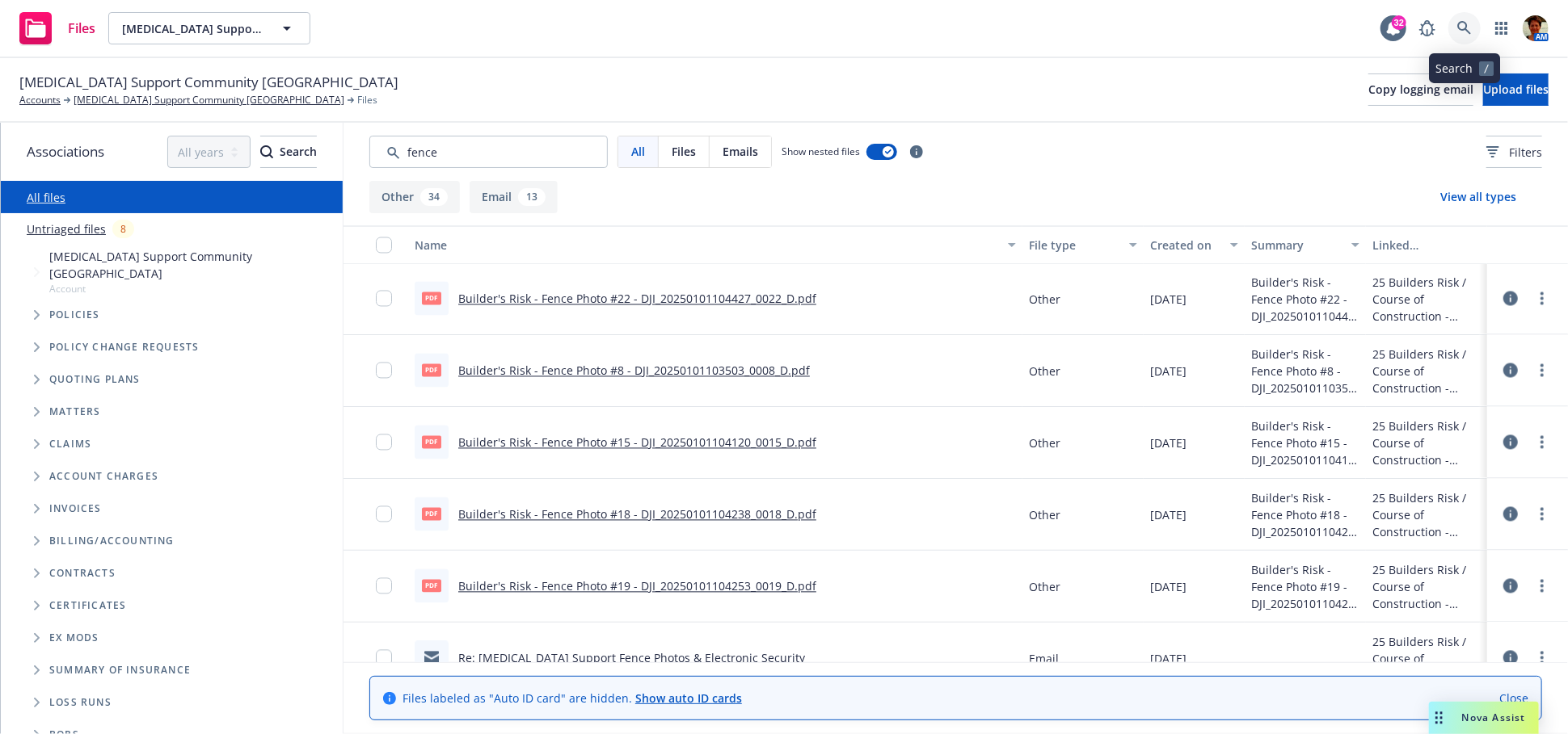
click at [1465, 33] on icon at bounding box center [1464, 27] width 14 height 14
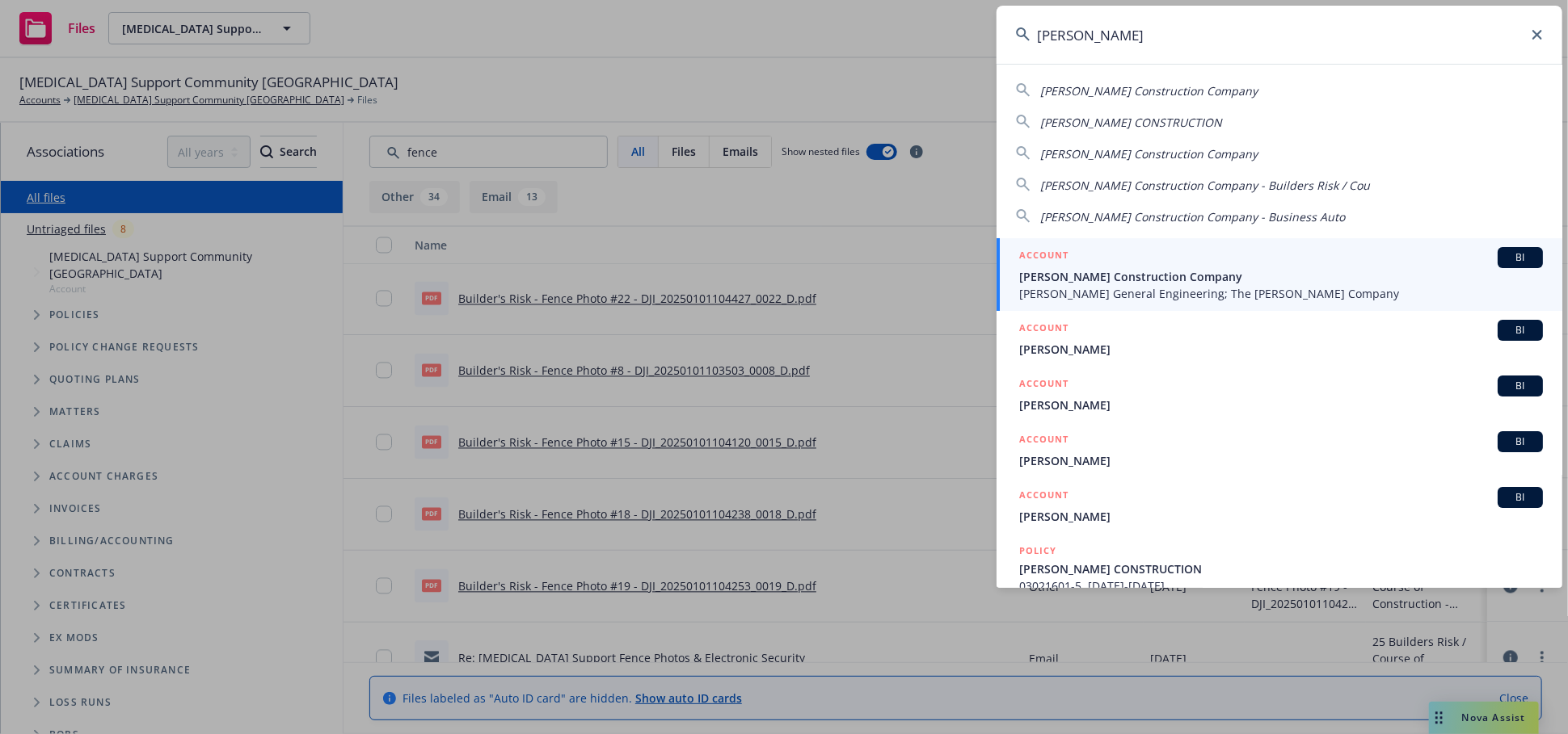
type input "[PERSON_NAME]"
drag, startPoint x: 1147, startPoint y: 260, endPoint x: 1140, endPoint y: 256, distance: 8.1
click at [1146, 260] on div "ACCOUNT BI" at bounding box center [1281, 258] width 524 height 21
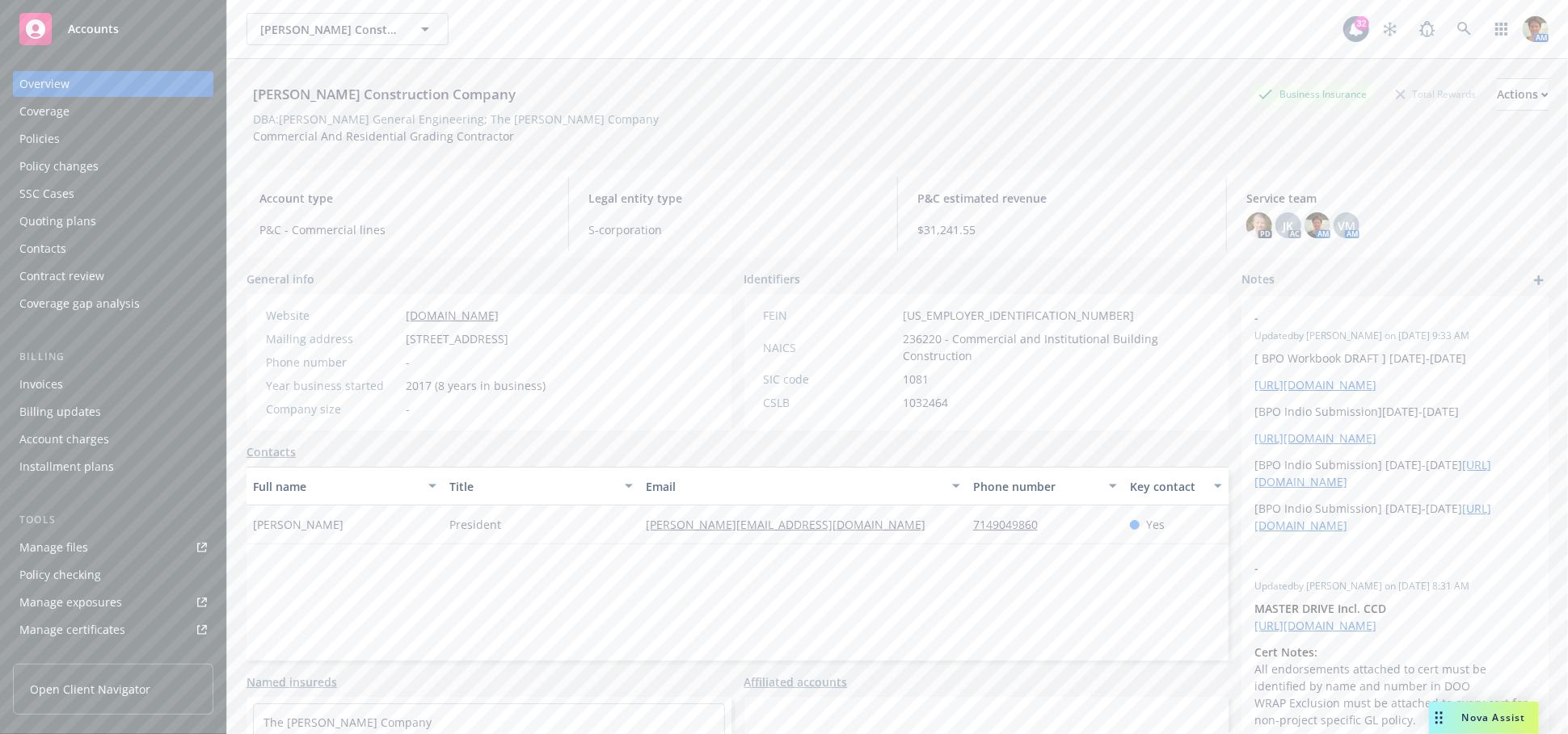
click at [70, 225] on div "Quoting plans" at bounding box center [57, 221] width 77 height 26
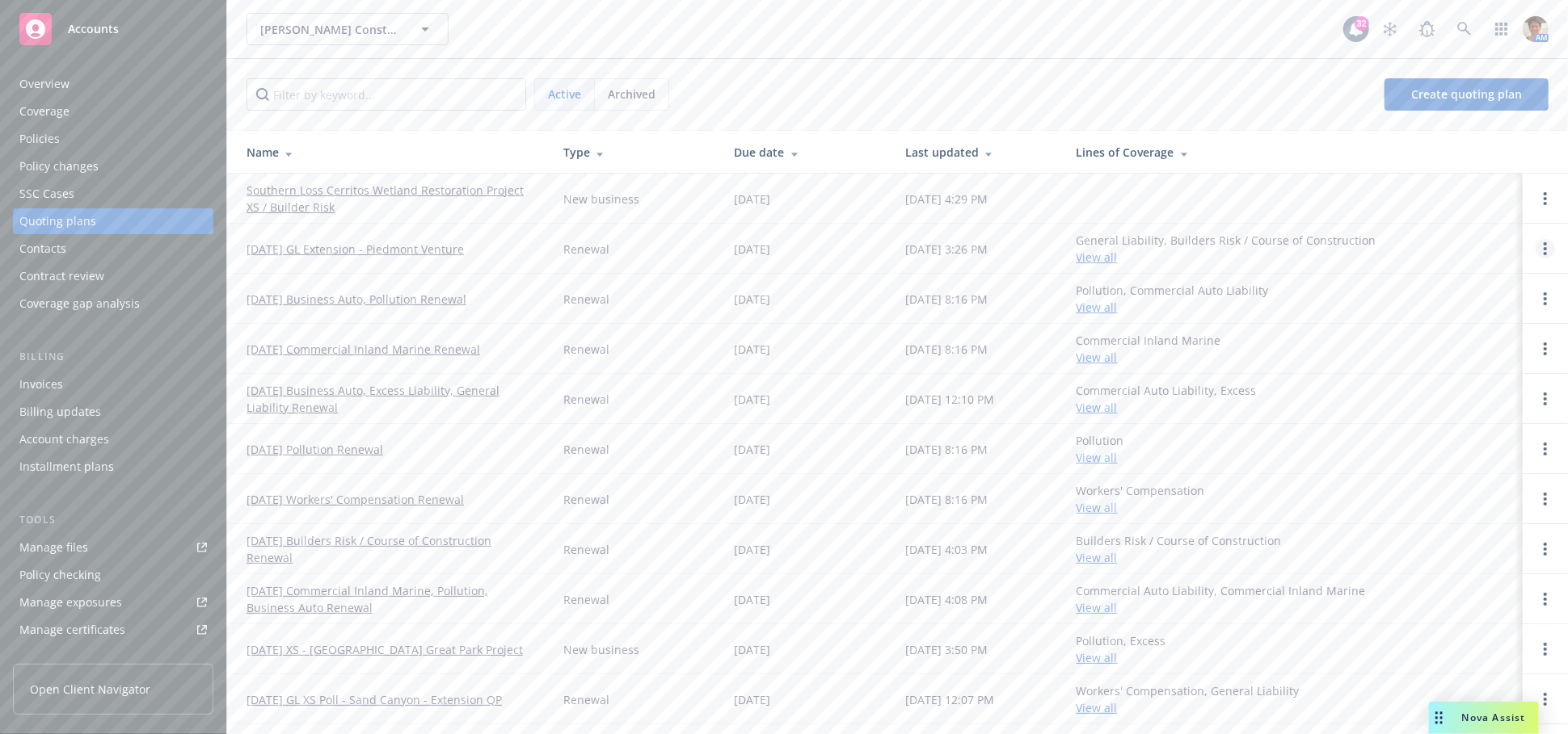
click at [1543, 247] on icon "Open options" at bounding box center [1544, 249] width 3 height 13
click at [1426, 149] on link "Copy logging email" at bounding box center [1448, 140] width 141 height 32
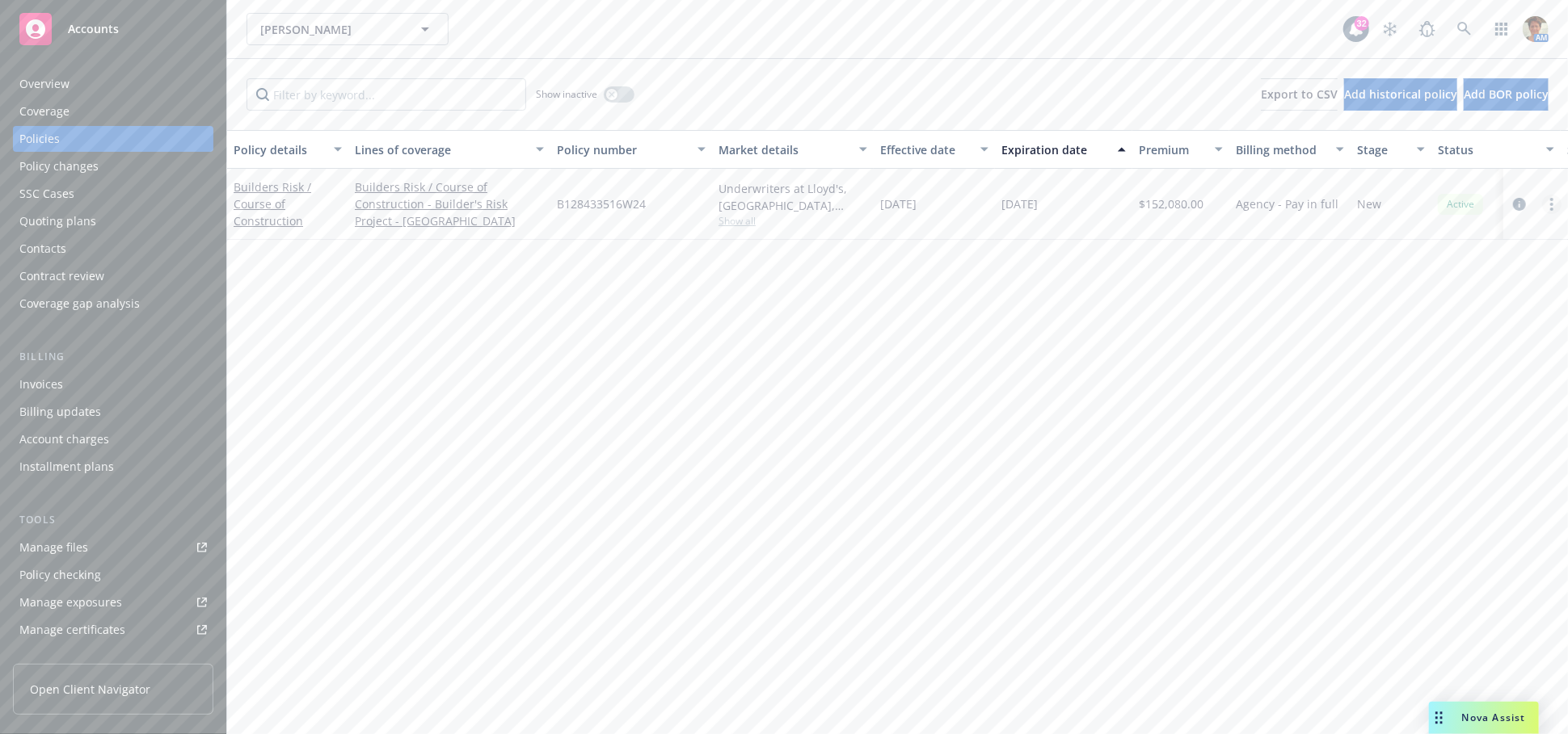
click at [1552, 208] on circle "more" at bounding box center [1551, 208] width 3 height 3
click at [1443, 427] on link "Copy logging email" at bounding box center [1466, 431] width 189 height 32
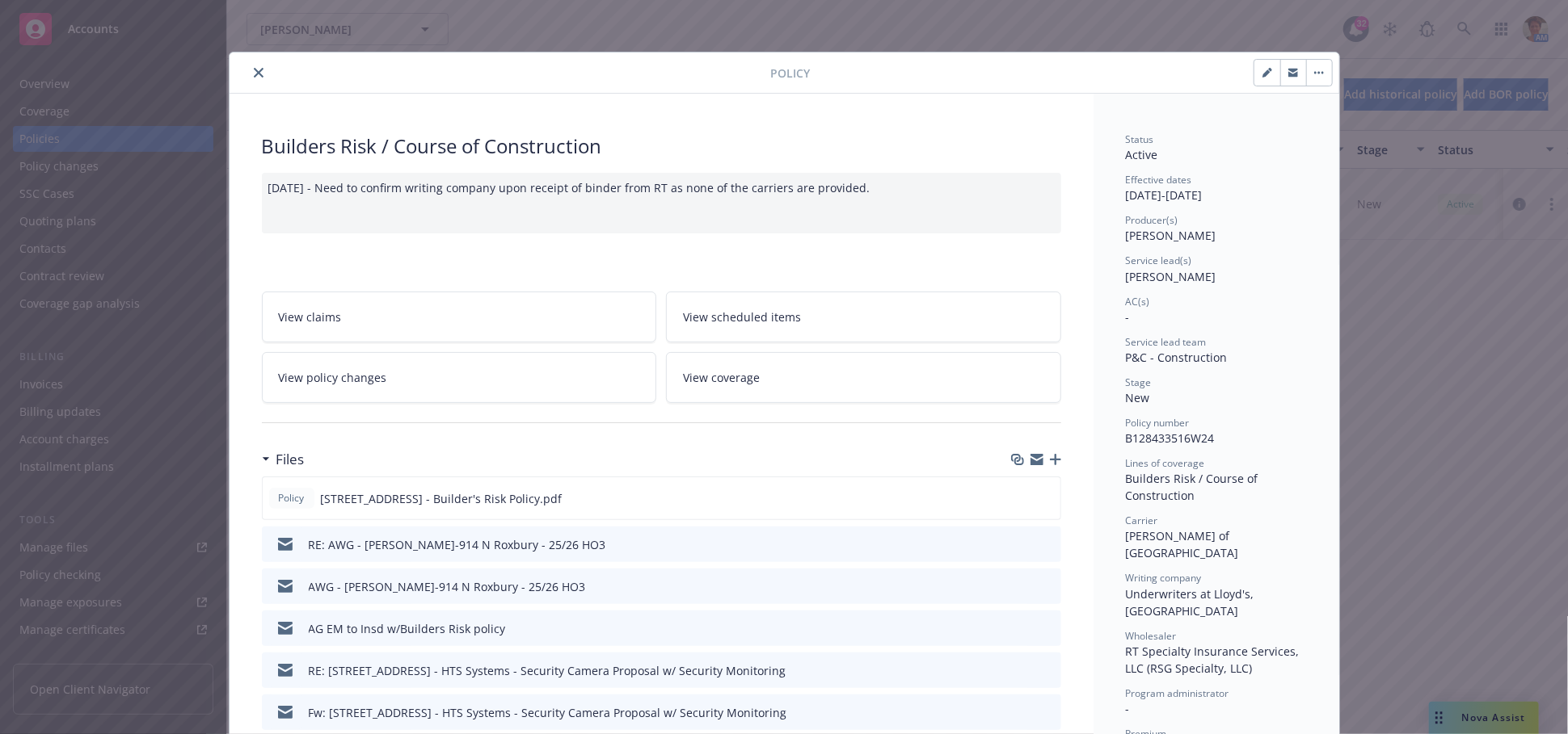
scroll to position [628, 0]
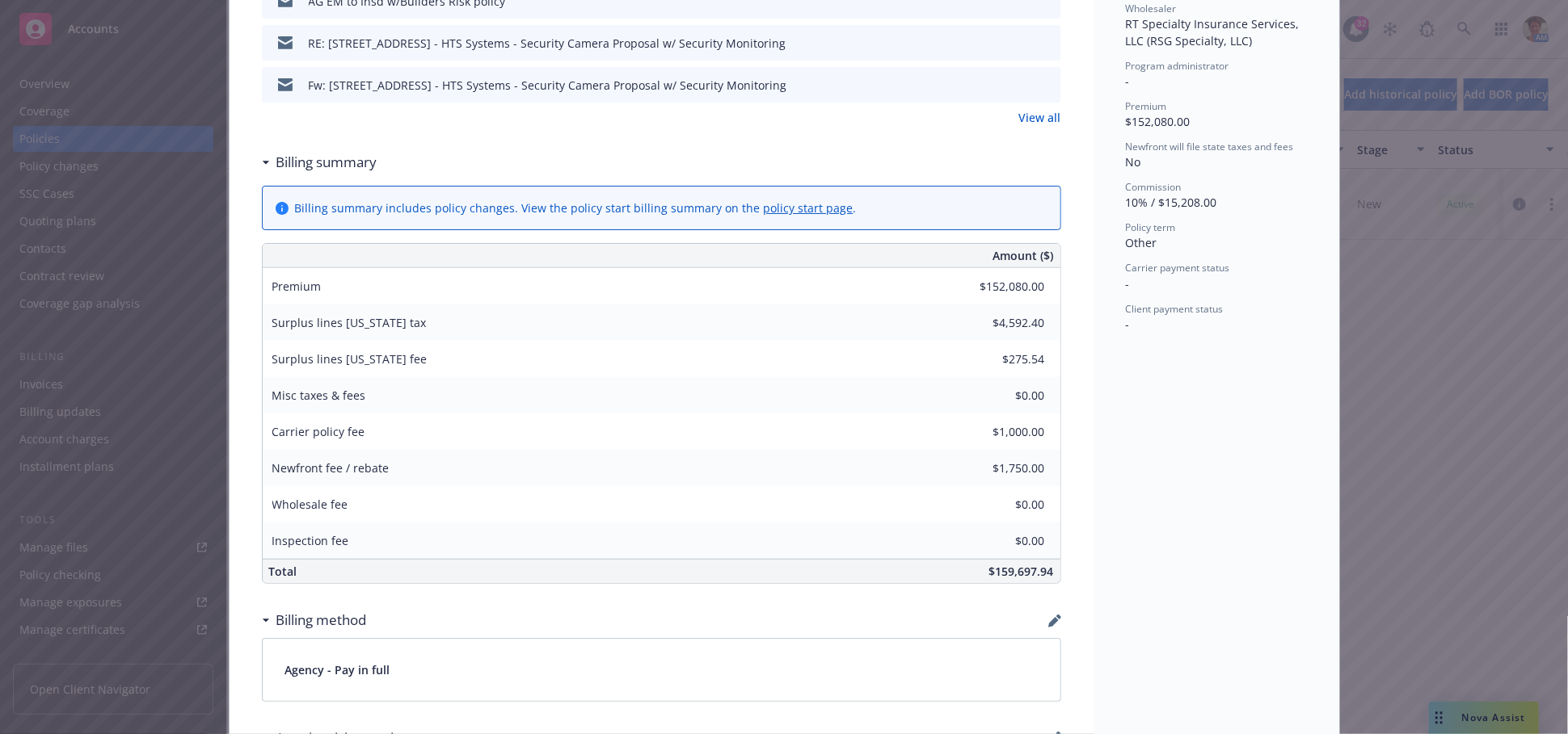
click at [1069, 609] on div "Builders Risk / Course of Construction [DATE] - Need to confirm writing company…" at bounding box center [661, 253] width 864 height 1574
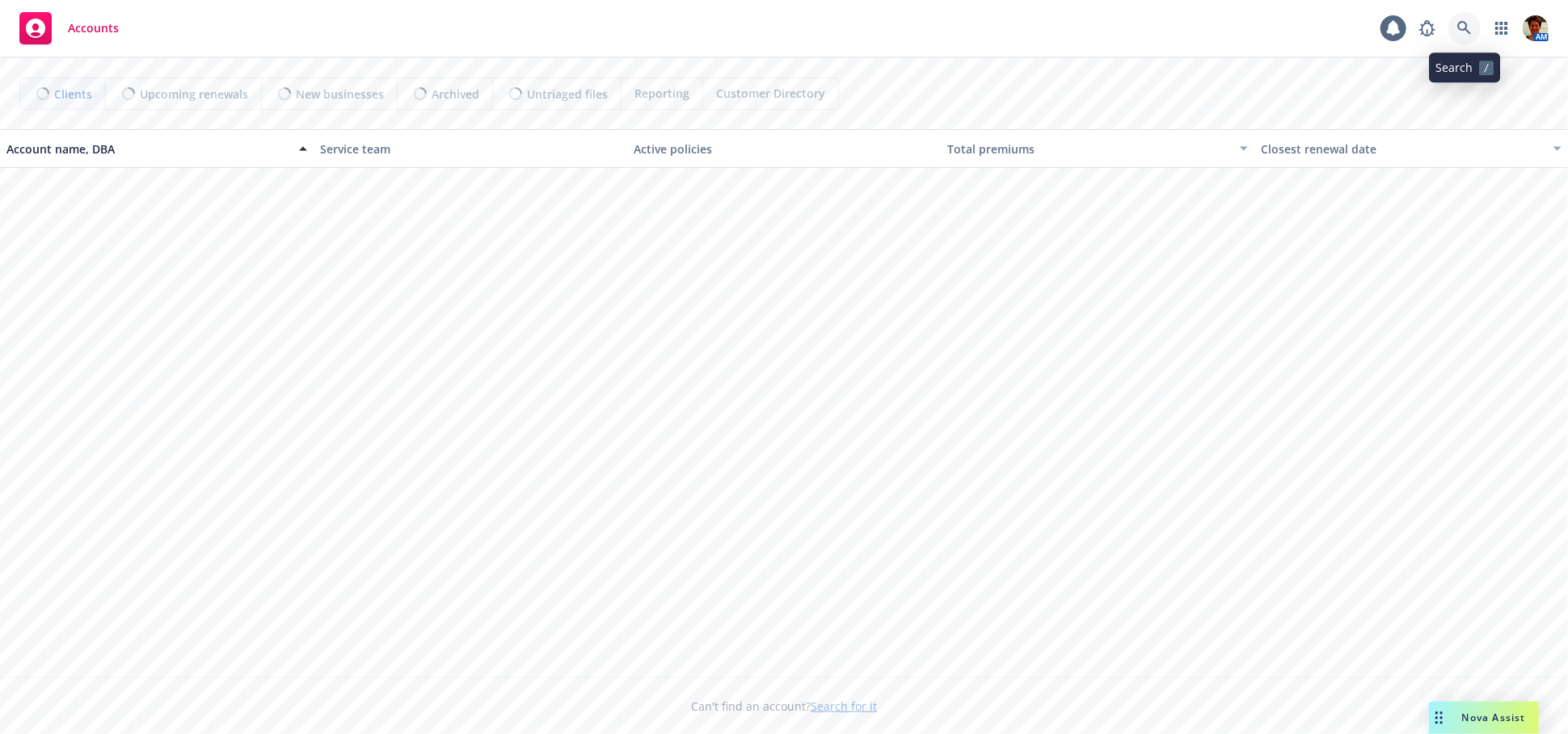
click at [1465, 23] on icon at bounding box center [1464, 27] width 14 height 14
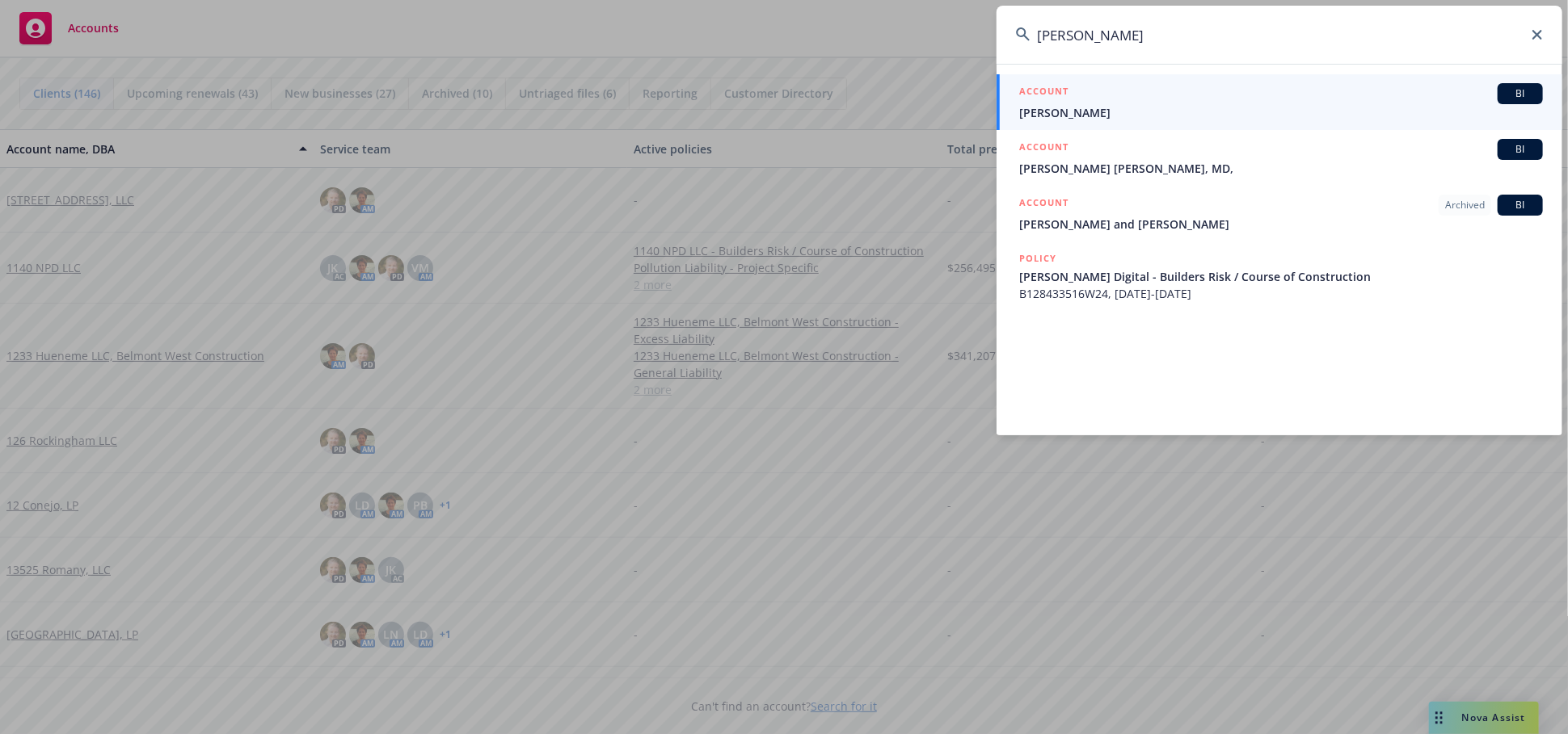
type input "[PERSON_NAME]"
click at [1165, 85] on div "ACCOUNT BI" at bounding box center [1281, 94] width 524 height 21
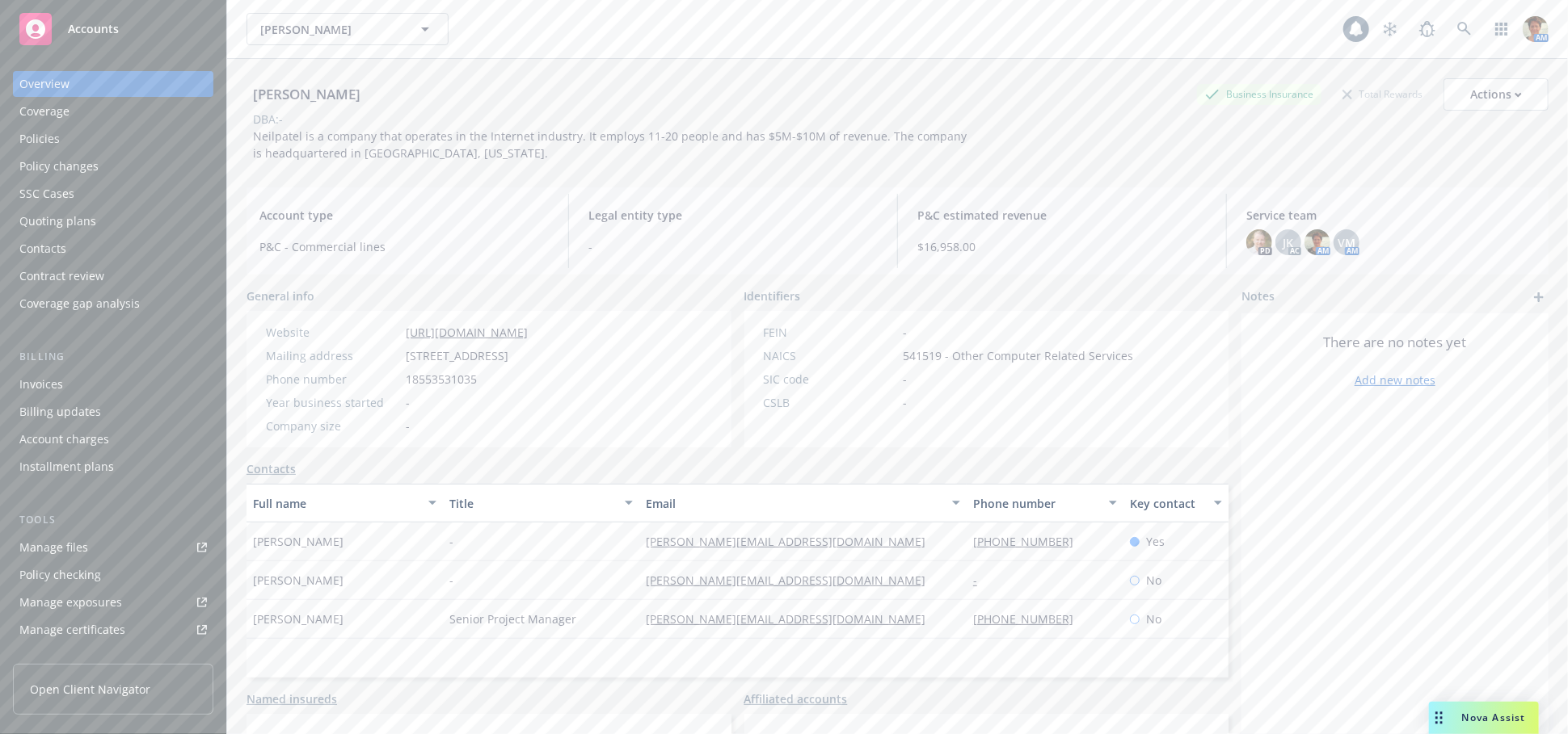
click at [70, 136] on div "Policies" at bounding box center [113, 138] width 188 height 26
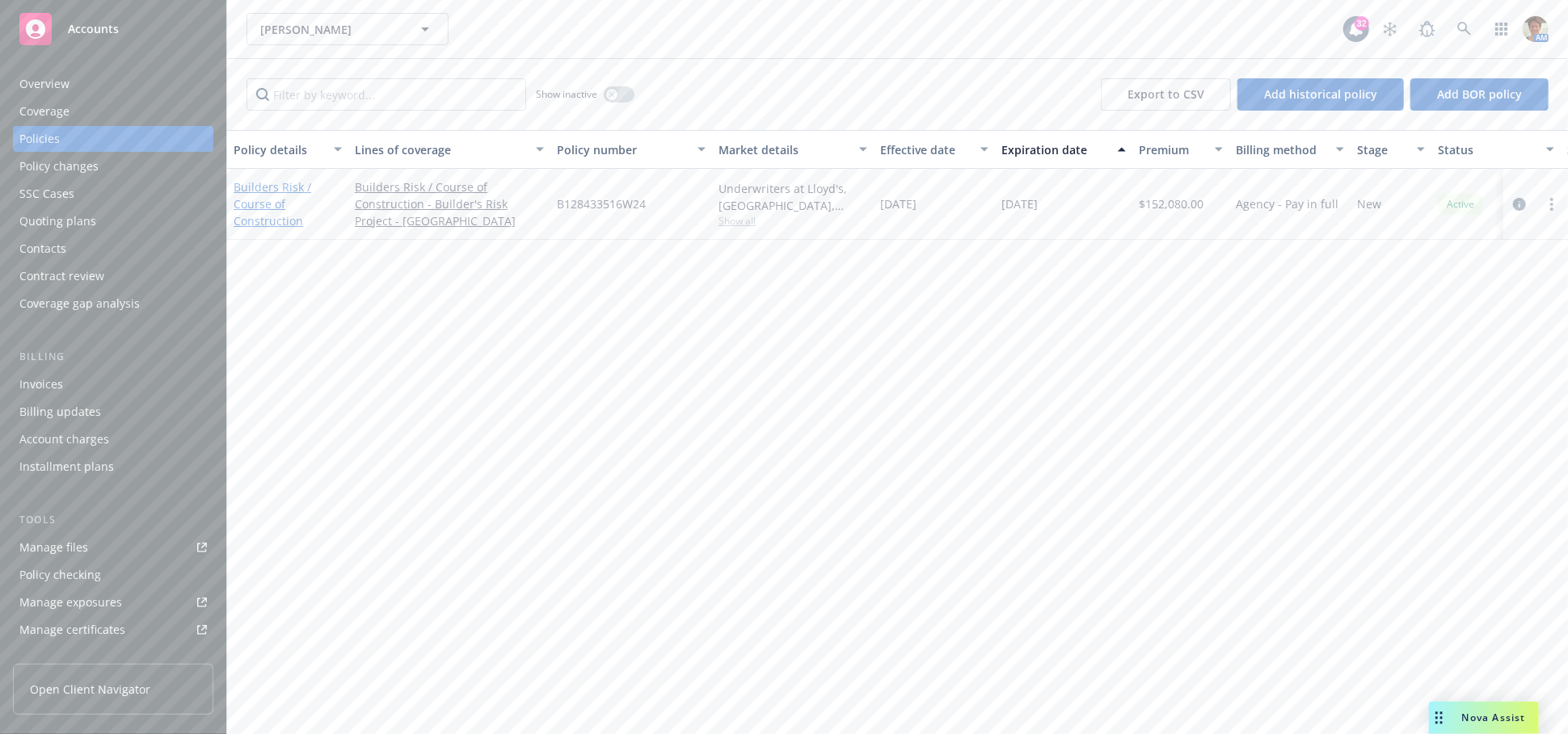
click at [250, 201] on link "Builders Risk / Course of Construction" at bounding box center [273, 204] width 78 height 49
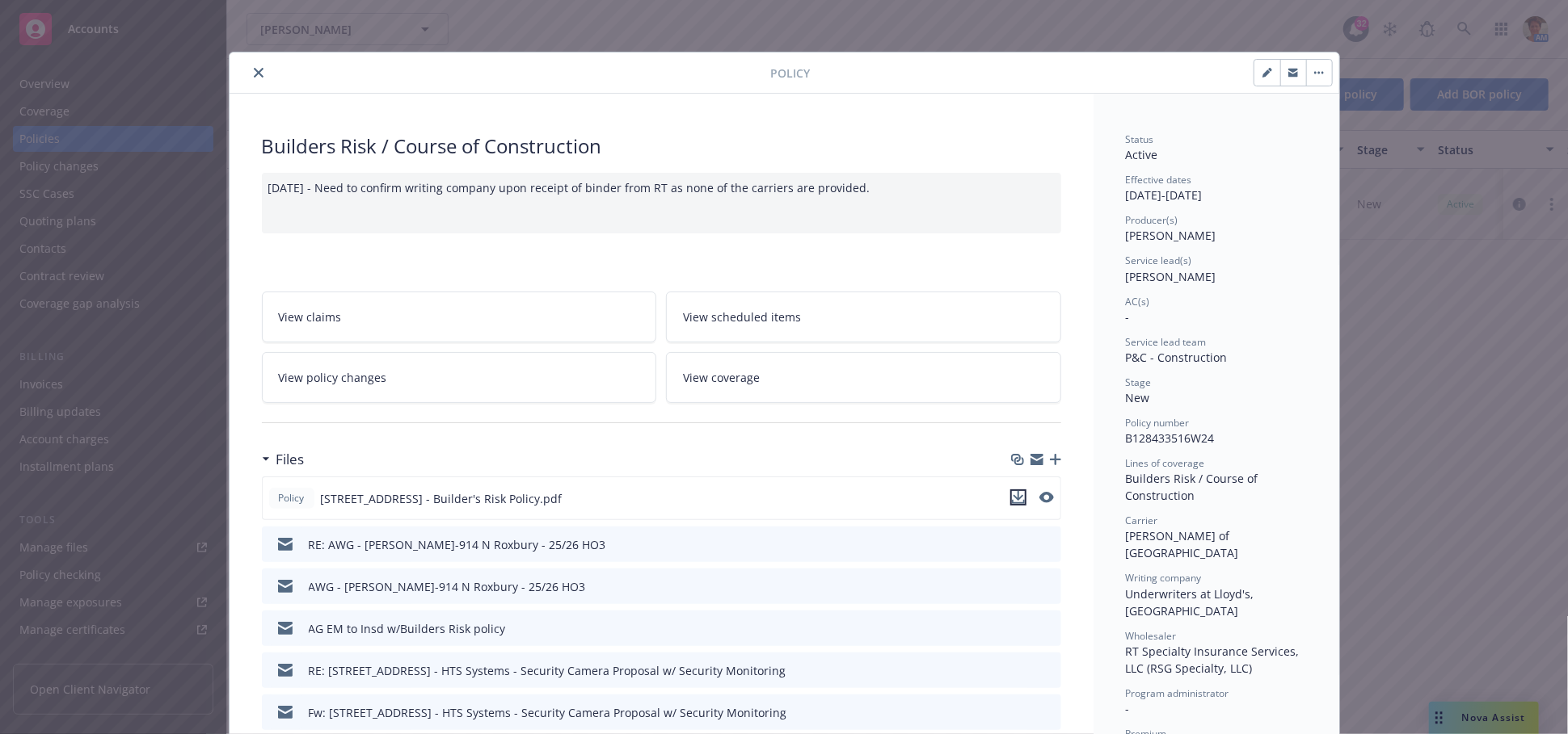
click at [1013, 497] on icon "download file" at bounding box center [1018, 496] width 10 height 9
click at [254, 68] on icon "close" at bounding box center [259, 73] width 9 height 9
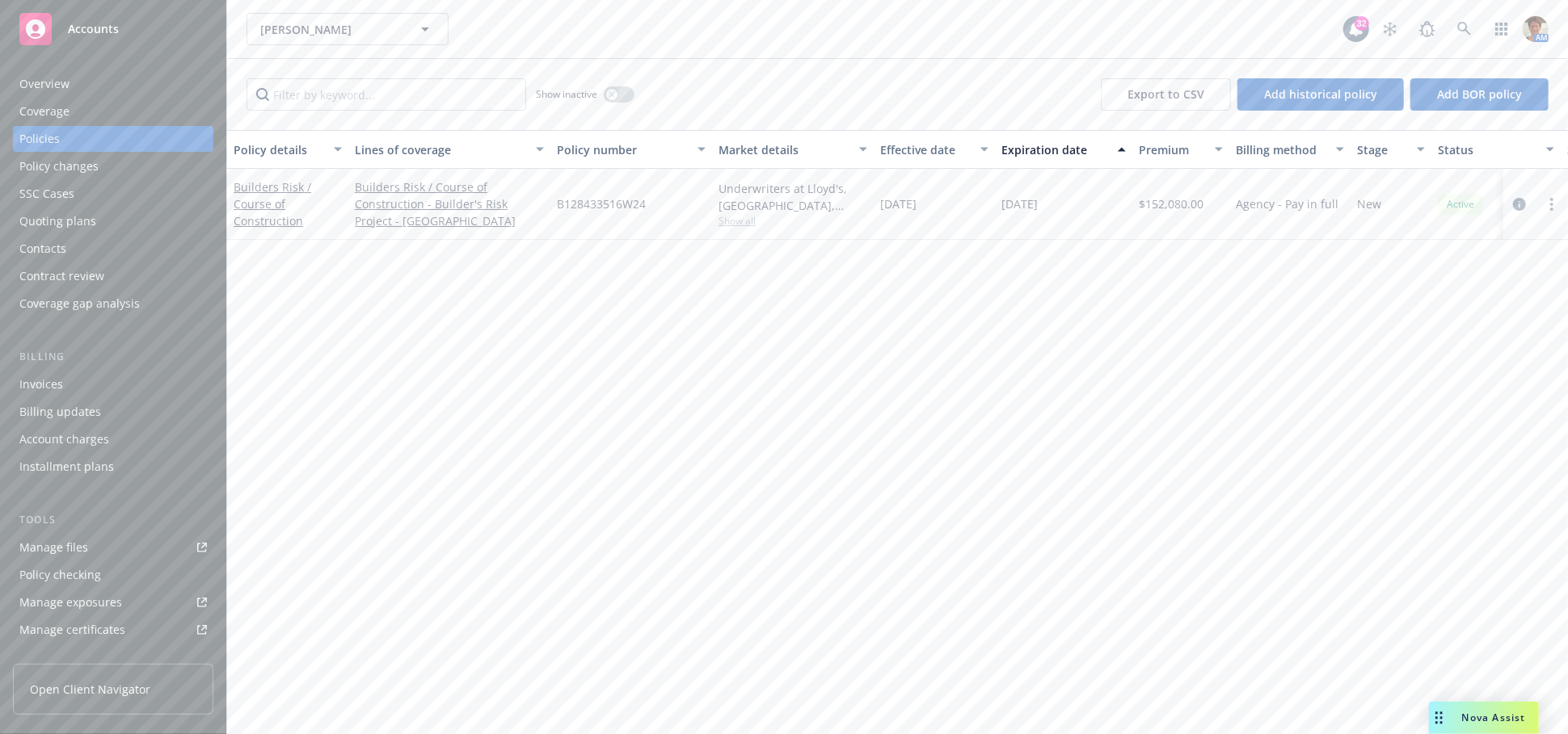
click at [37, 227] on div "Quoting plans" at bounding box center [57, 221] width 77 height 26
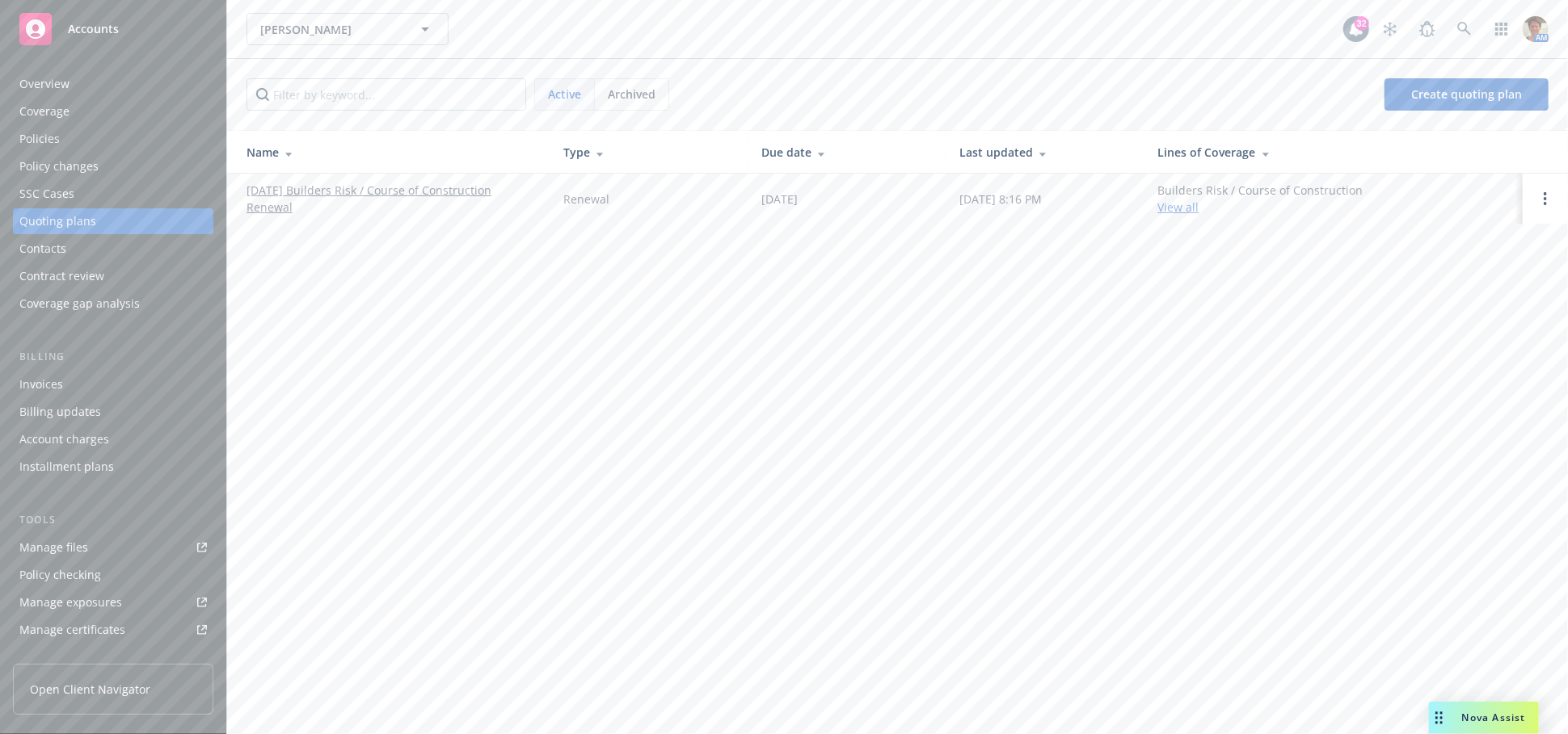
click at [371, 188] on link "[DATE] Builders Risk / Course of Construction Renewal" at bounding box center [391, 199] width 291 height 34
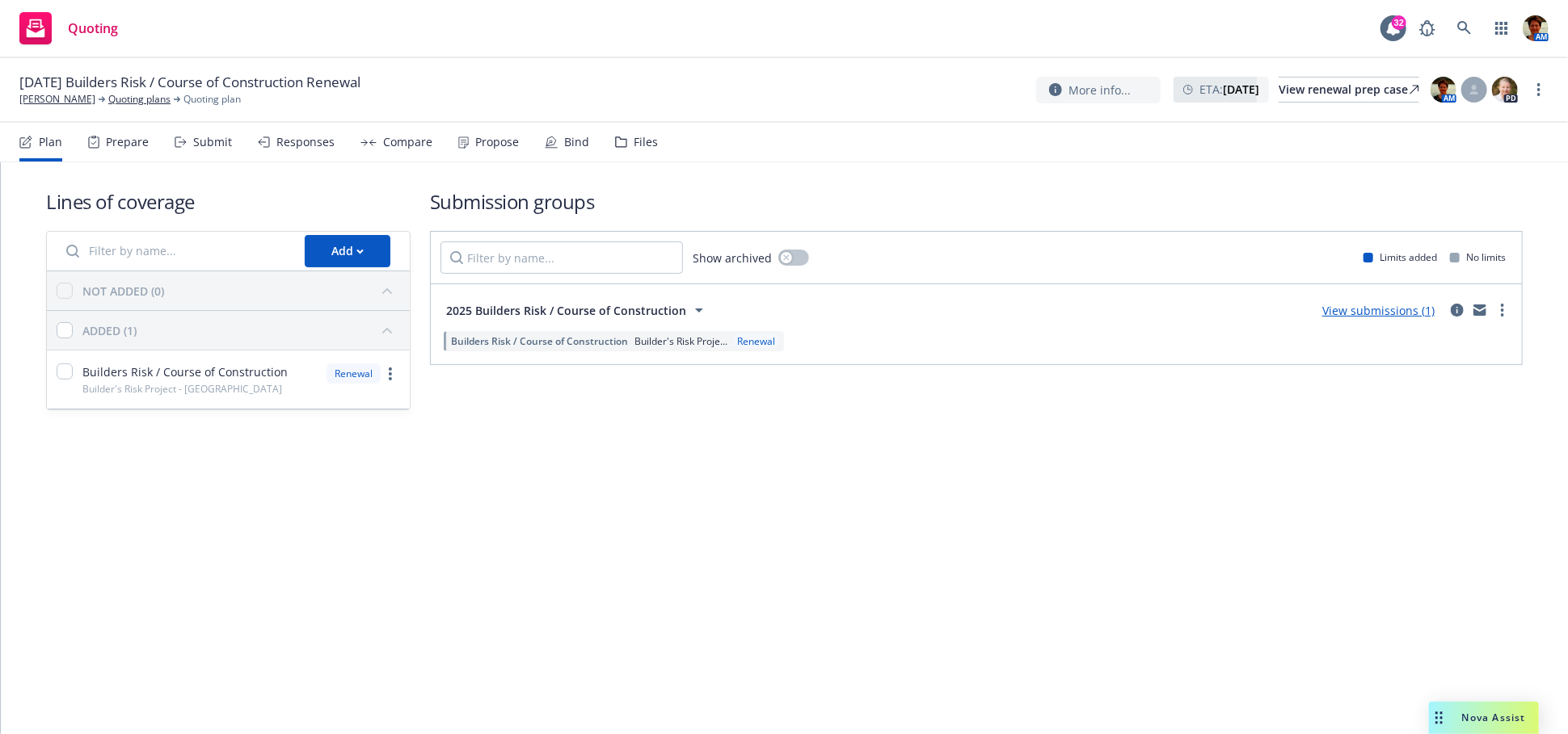
click at [299, 140] on div "Responses" at bounding box center [305, 142] width 58 height 13
